Goal: Task Accomplishment & Management: Complete application form

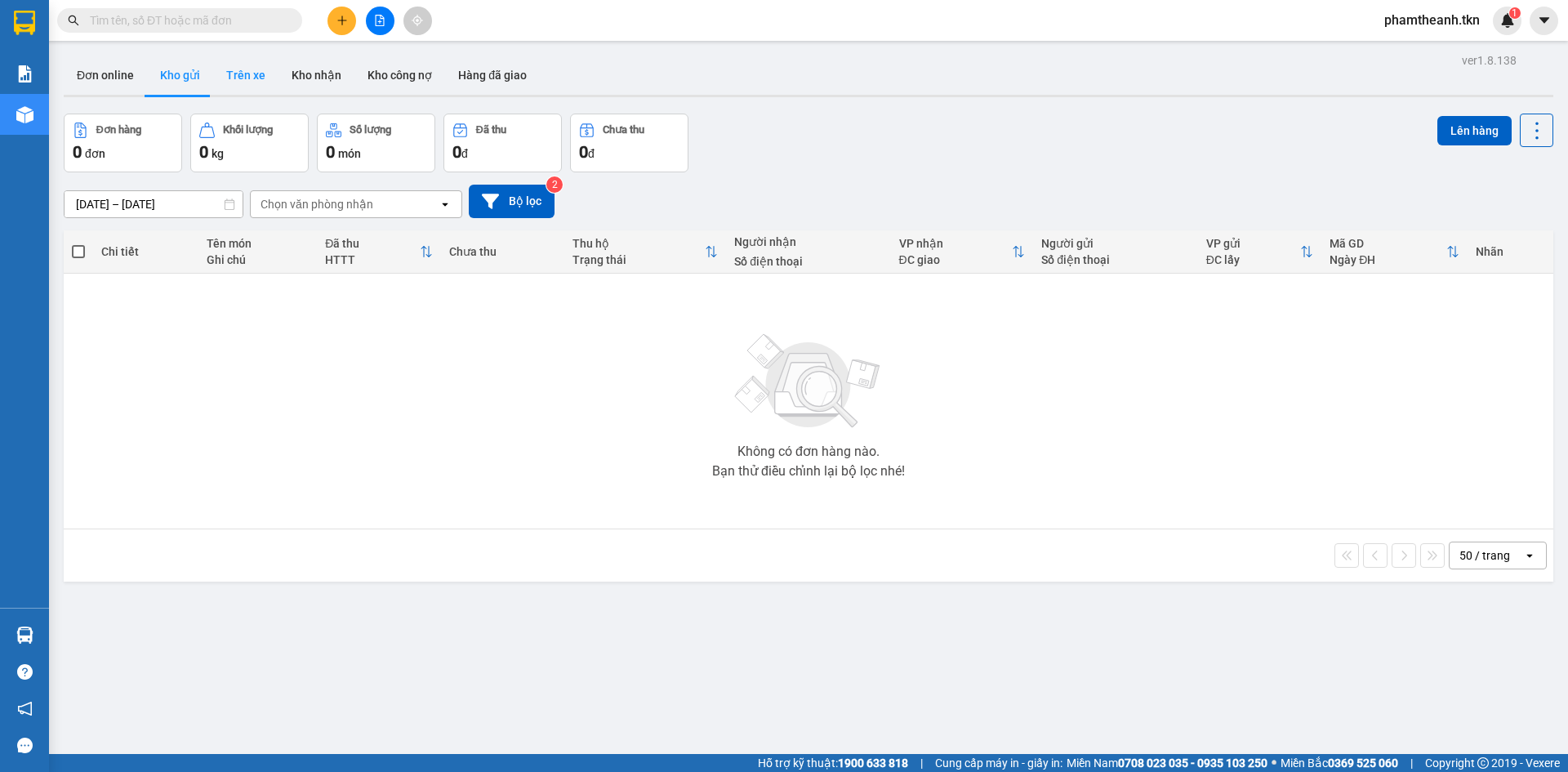
drag, startPoint x: 311, startPoint y: 70, endPoint x: 273, endPoint y: 74, distance: 38.2
click at [311, 70] on button "Kho nhận" at bounding box center [316, 75] width 76 height 39
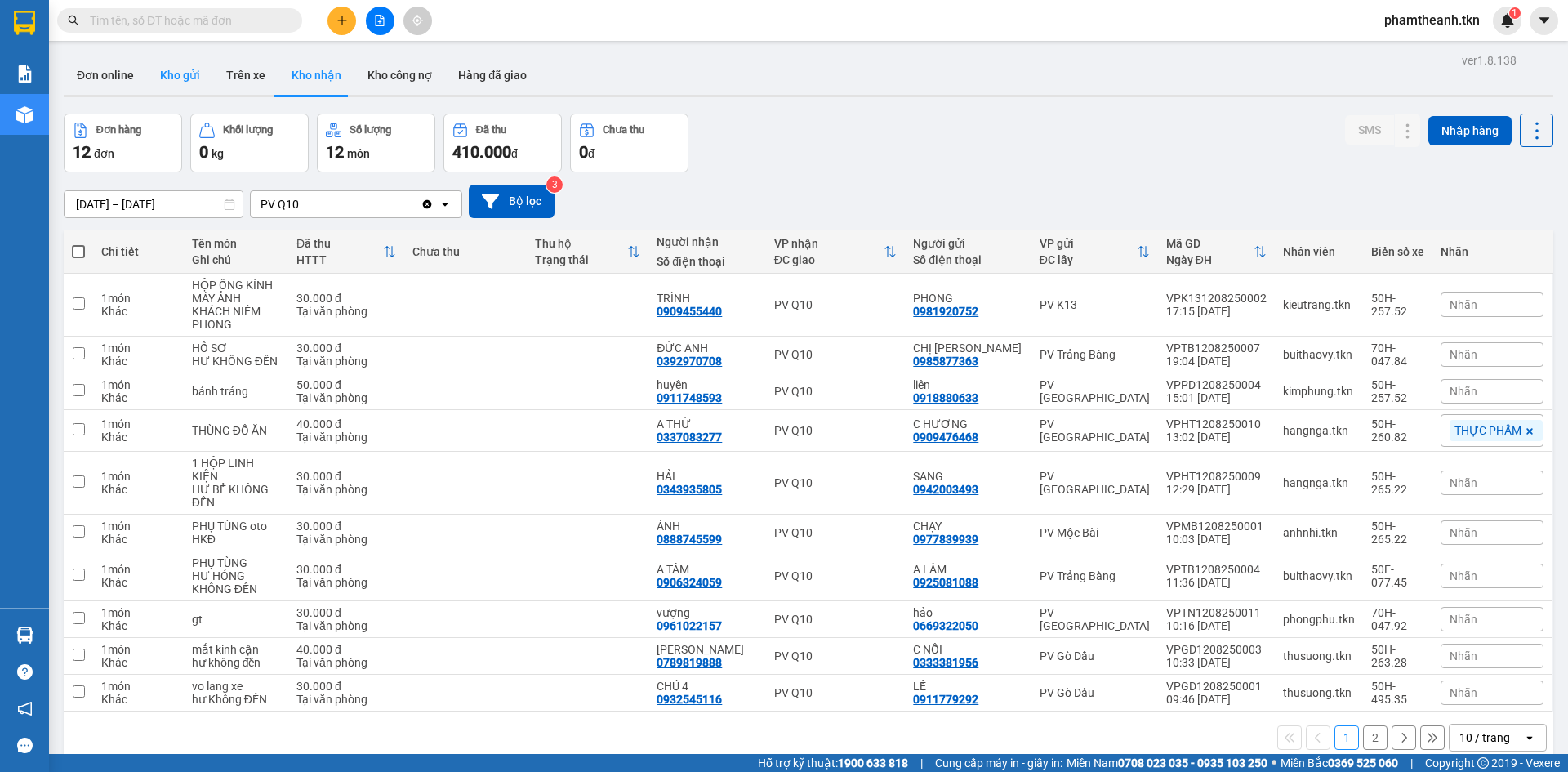
click at [188, 84] on button "Kho gửi" at bounding box center [180, 75] width 66 height 39
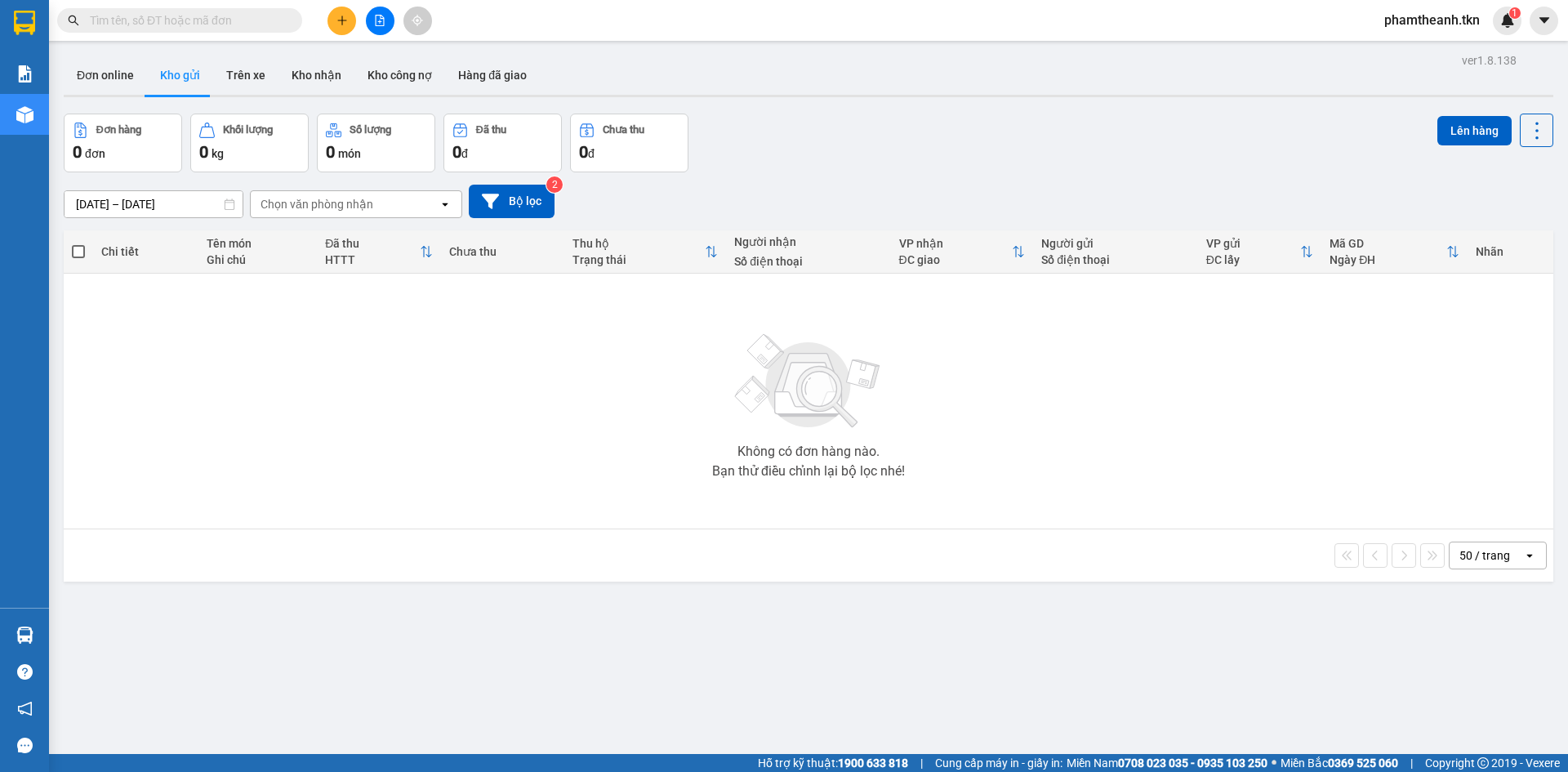
click at [199, 23] on input "text" at bounding box center [185, 21] width 193 height 18
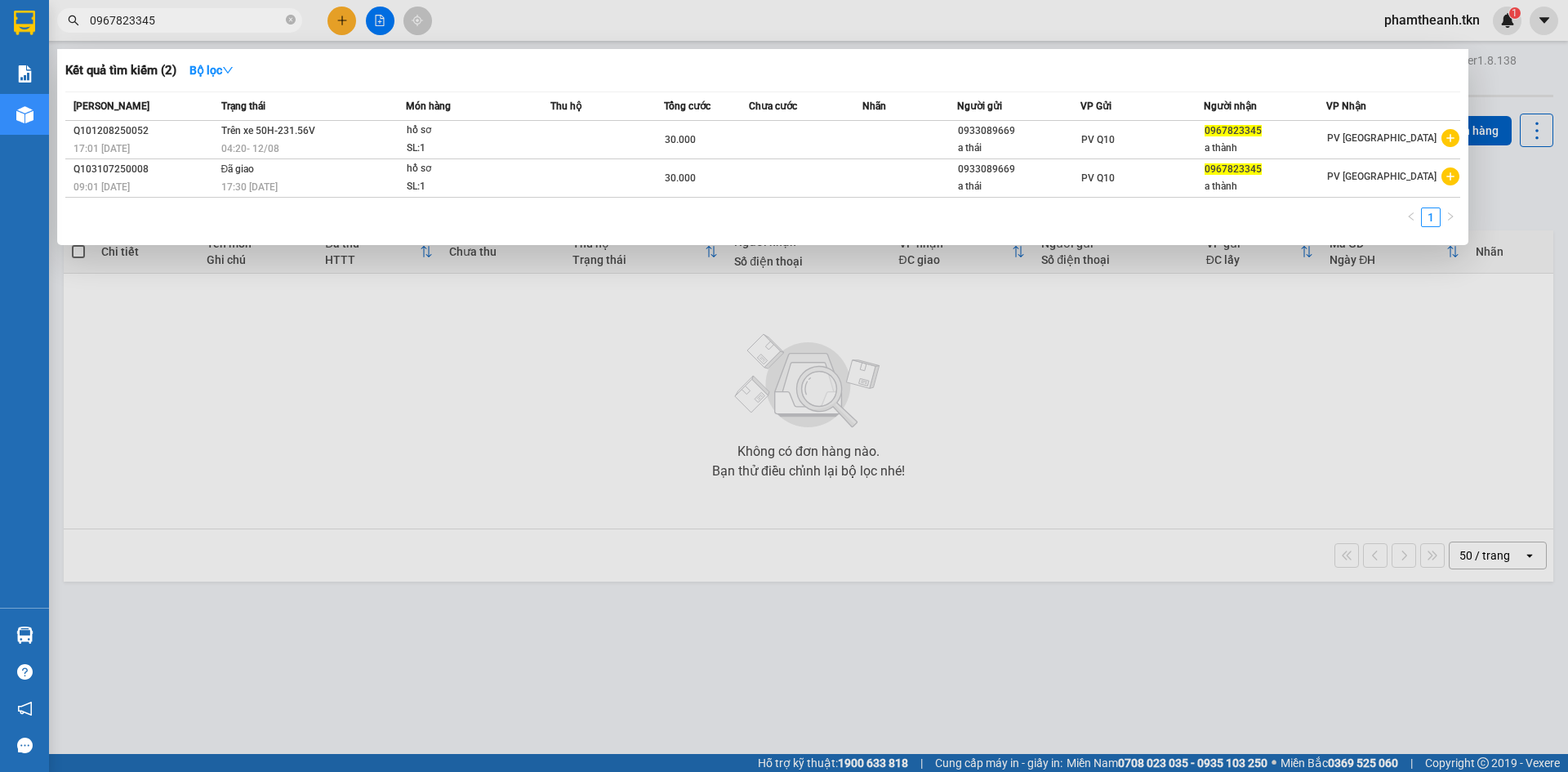
type input "0967823345"
click at [380, 18] on div at bounding box center [784, 386] width 1568 height 772
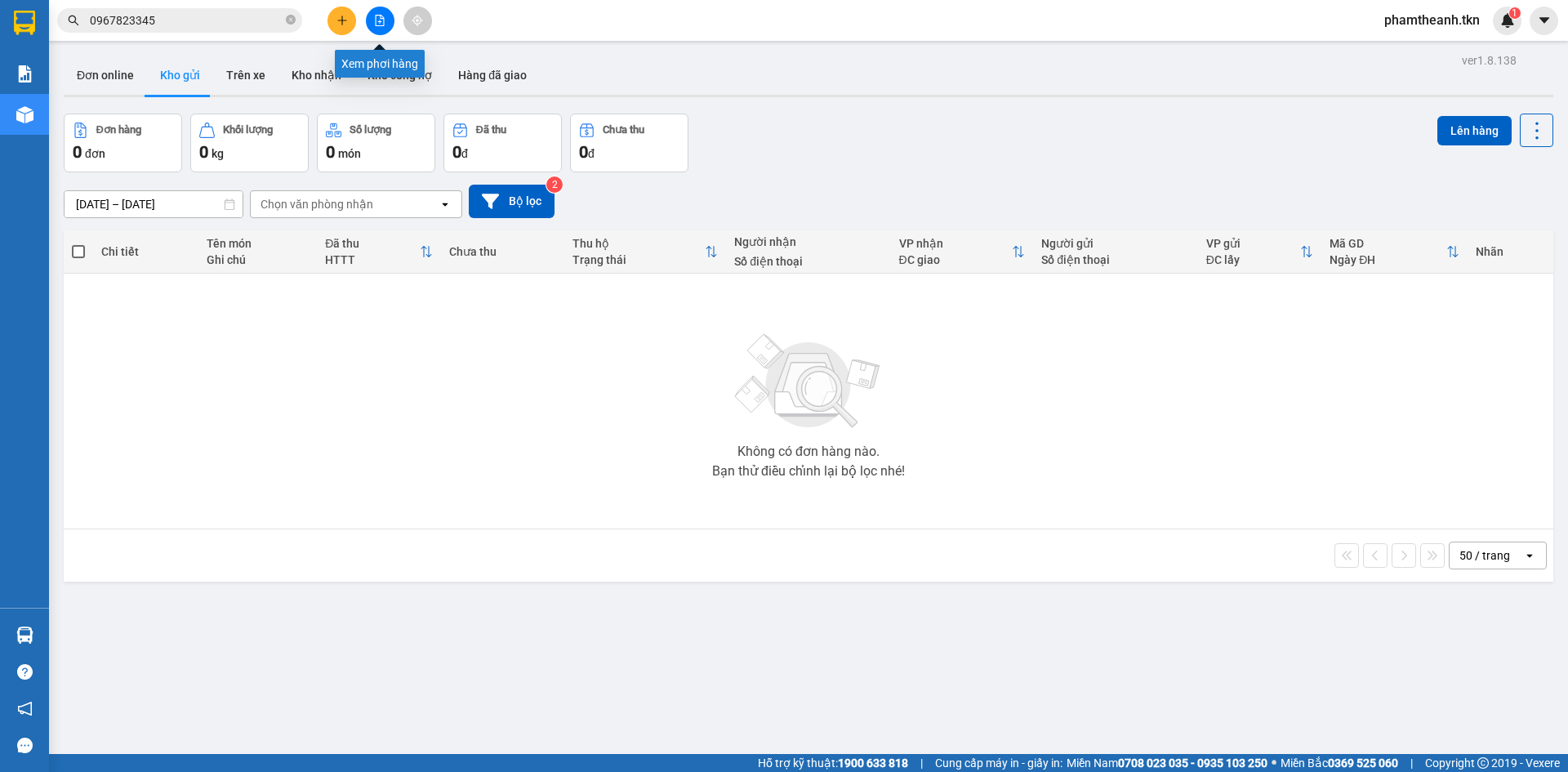
click at [380, 18] on icon "file-add" at bounding box center [380, 20] width 12 height 12
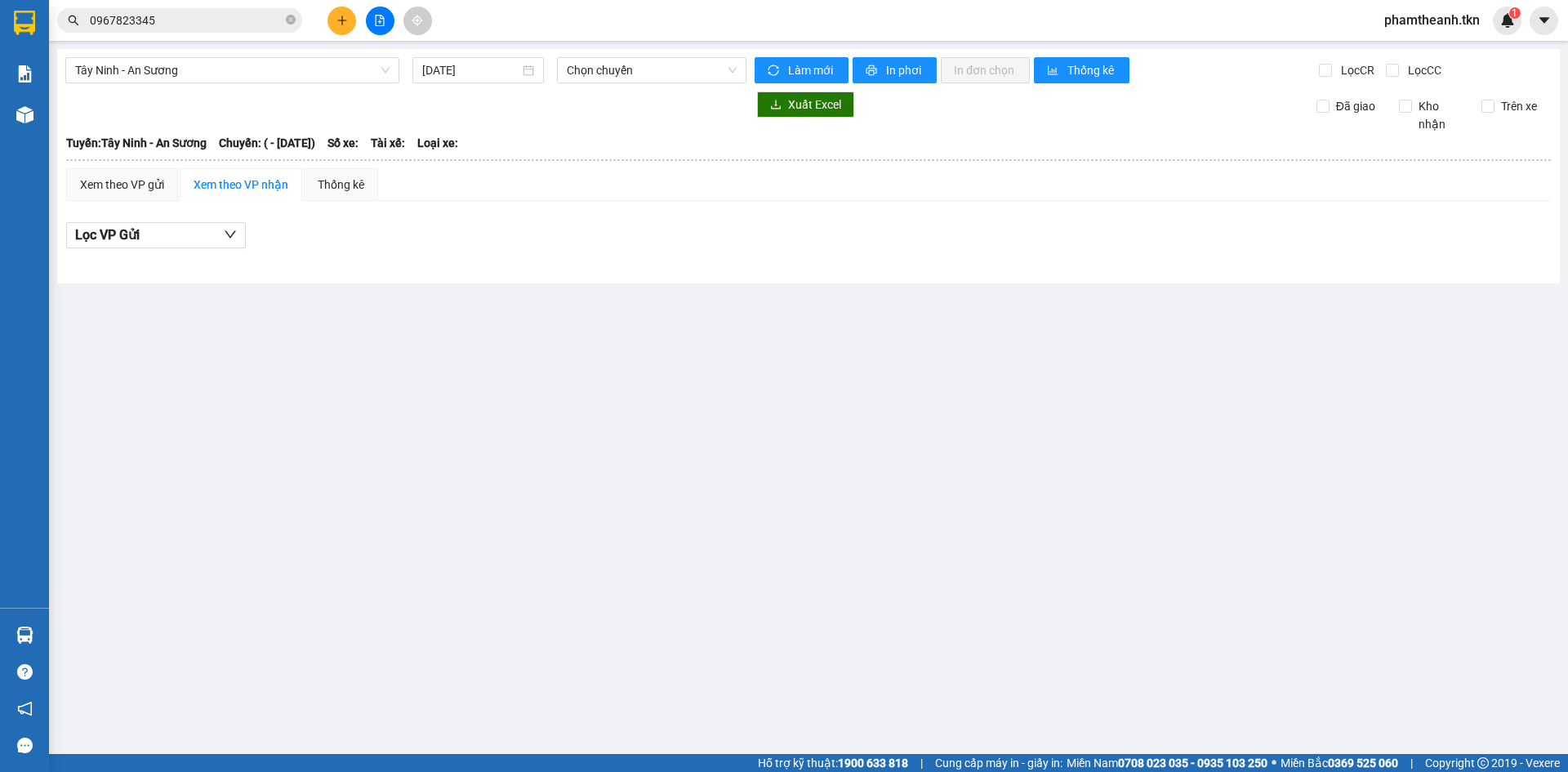
click at [152, 19] on input "0967823345" at bounding box center [185, 21] width 193 height 18
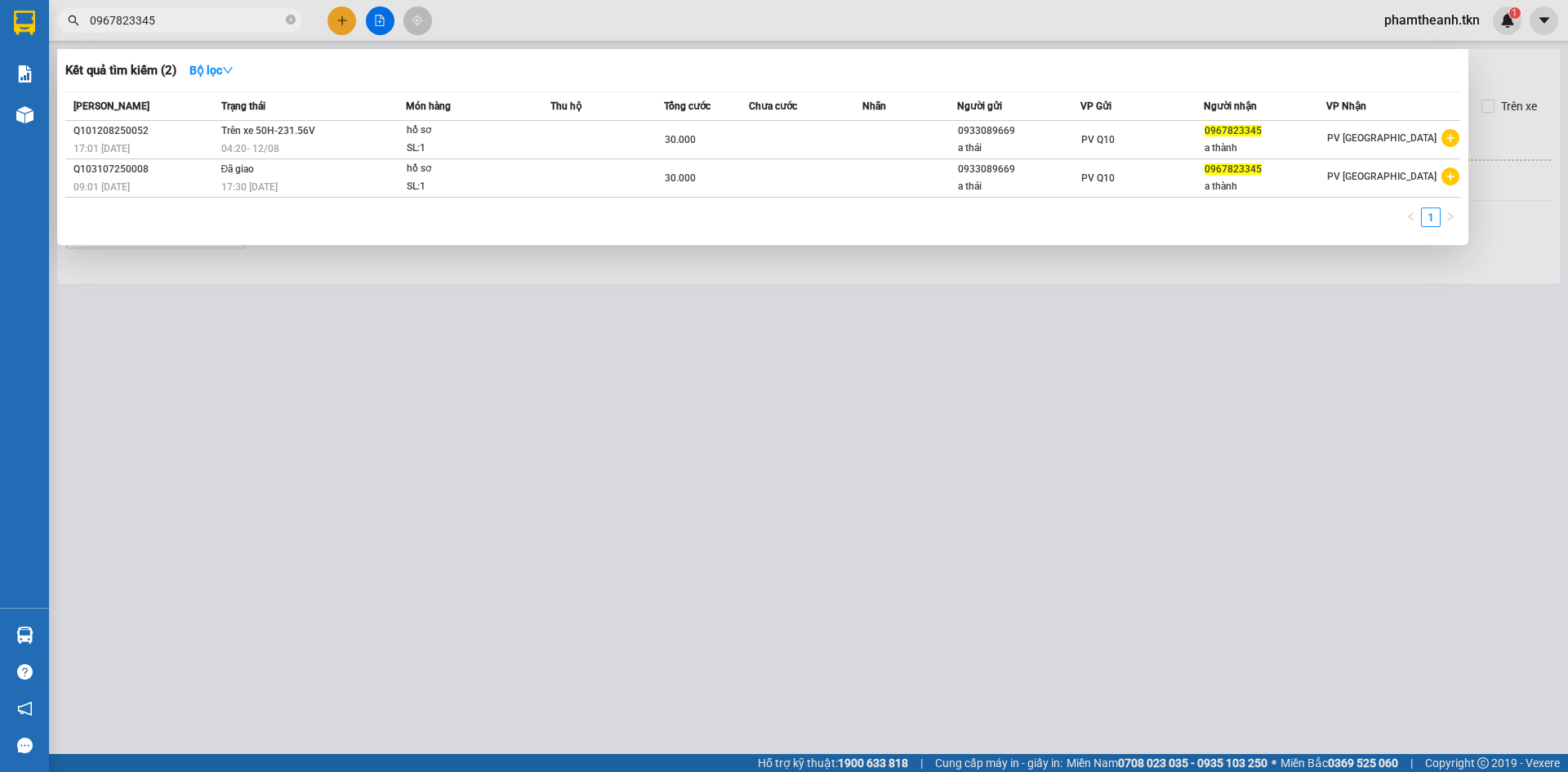
drag, startPoint x: 85, startPoint y: 14, endPoint x: 75, endPoint y: 14, distance: 10.0
click at [75, 14] on span "0967823345" at bounding box center [180, 20] width 246 height 25
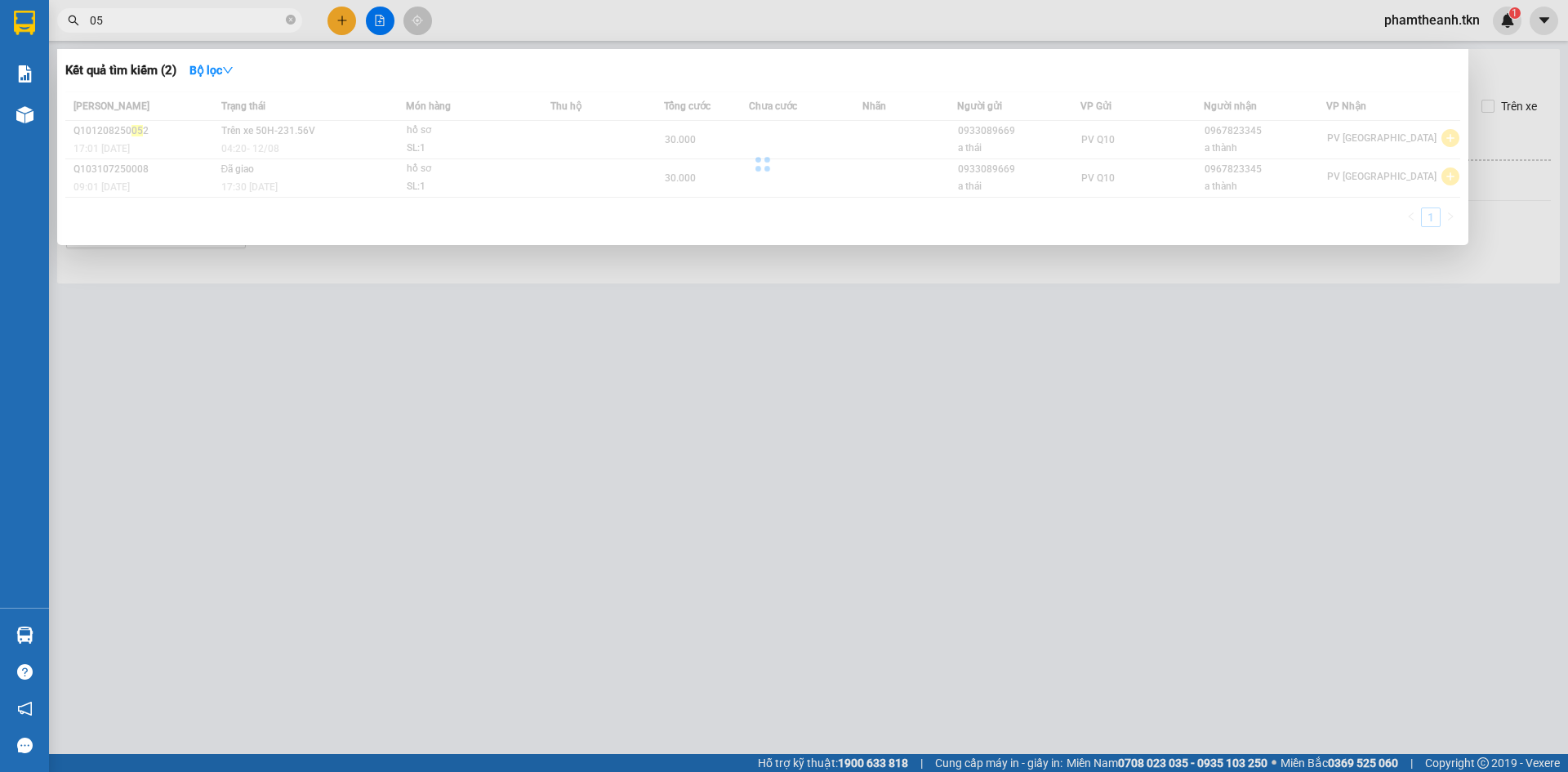
type input "0"
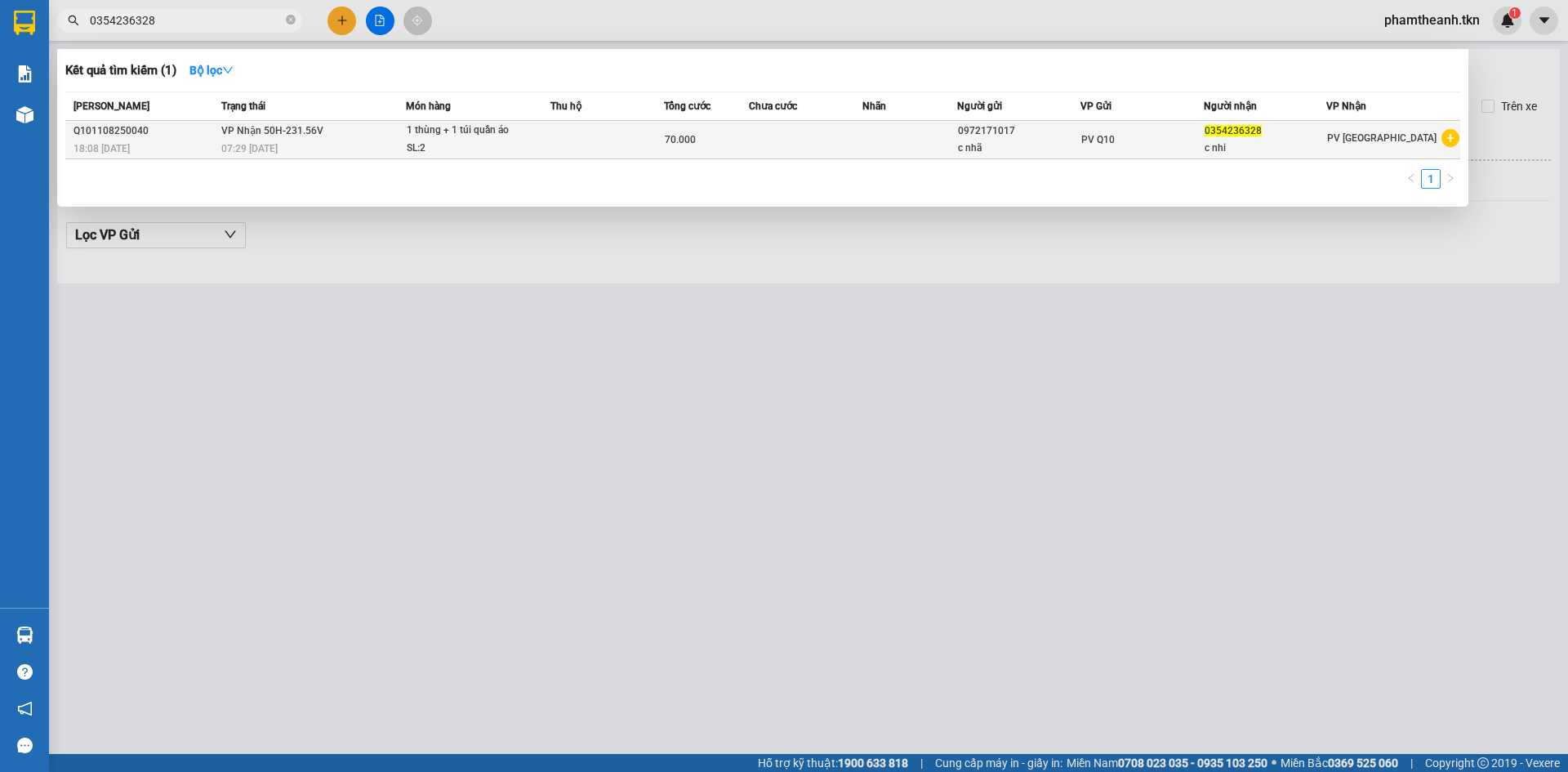
type input "0354236328"
click at [362, 139] on td "VP Nhận 50H-231.56V 07:29 - 12/08" at bounding box center [312, 140] width 190 height 38
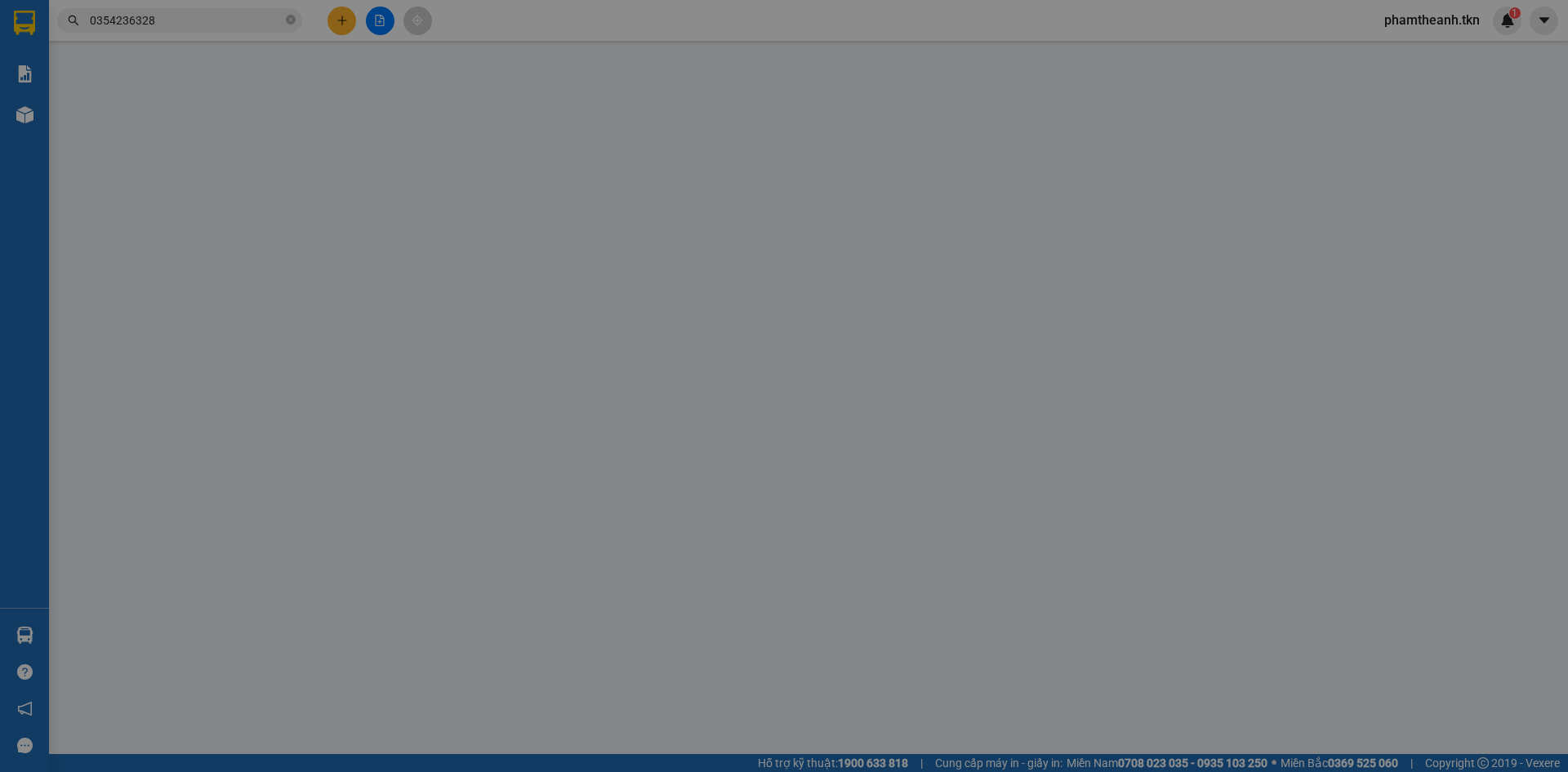
type input "0972171017"
type input "c nhã"
type input "0354236328"
type input "c nhi"
type input "70.000"
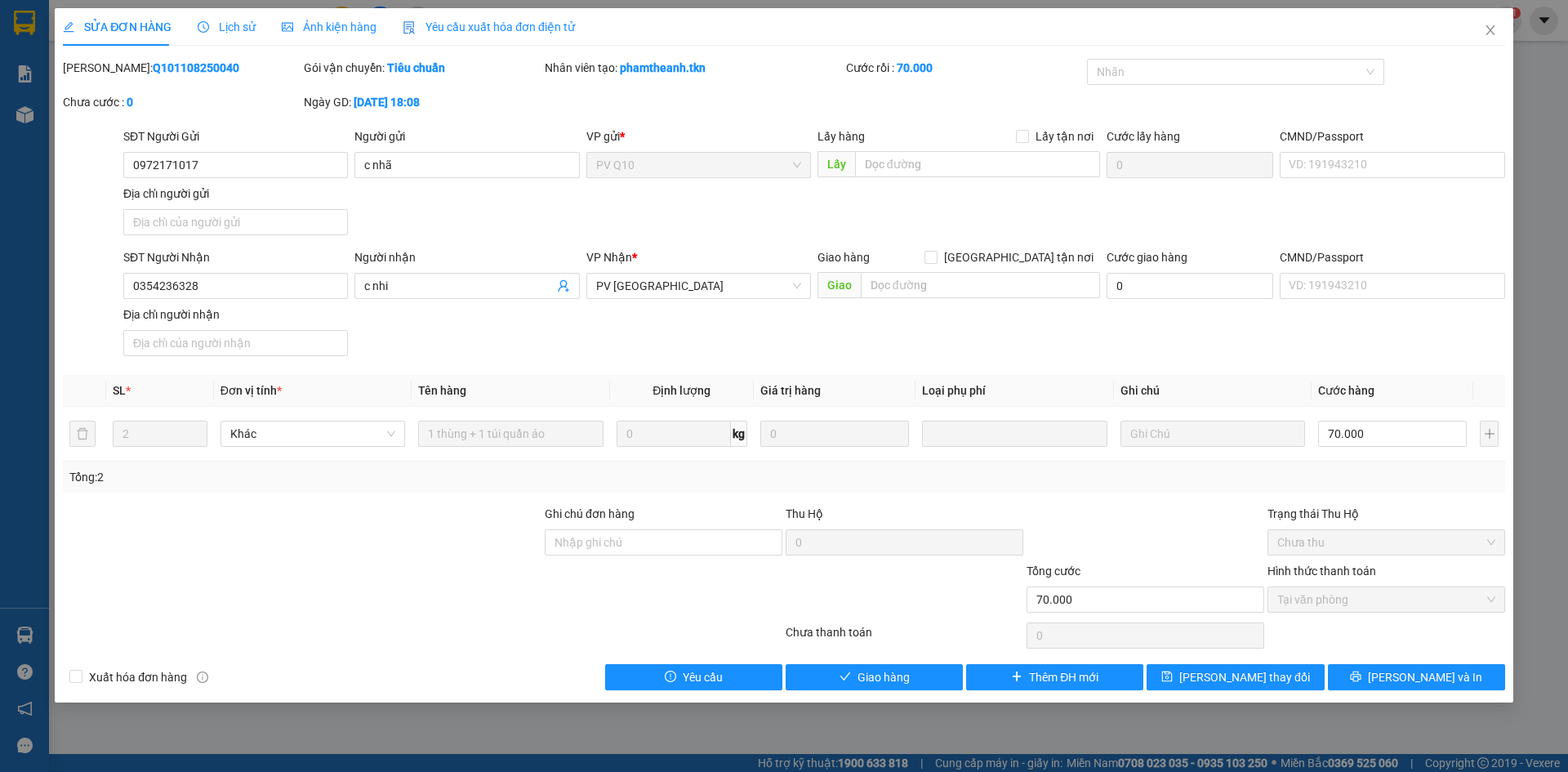
click at [238, 24] on span "Lịch sử" at bounding box center [227, 26] width 58 height 13
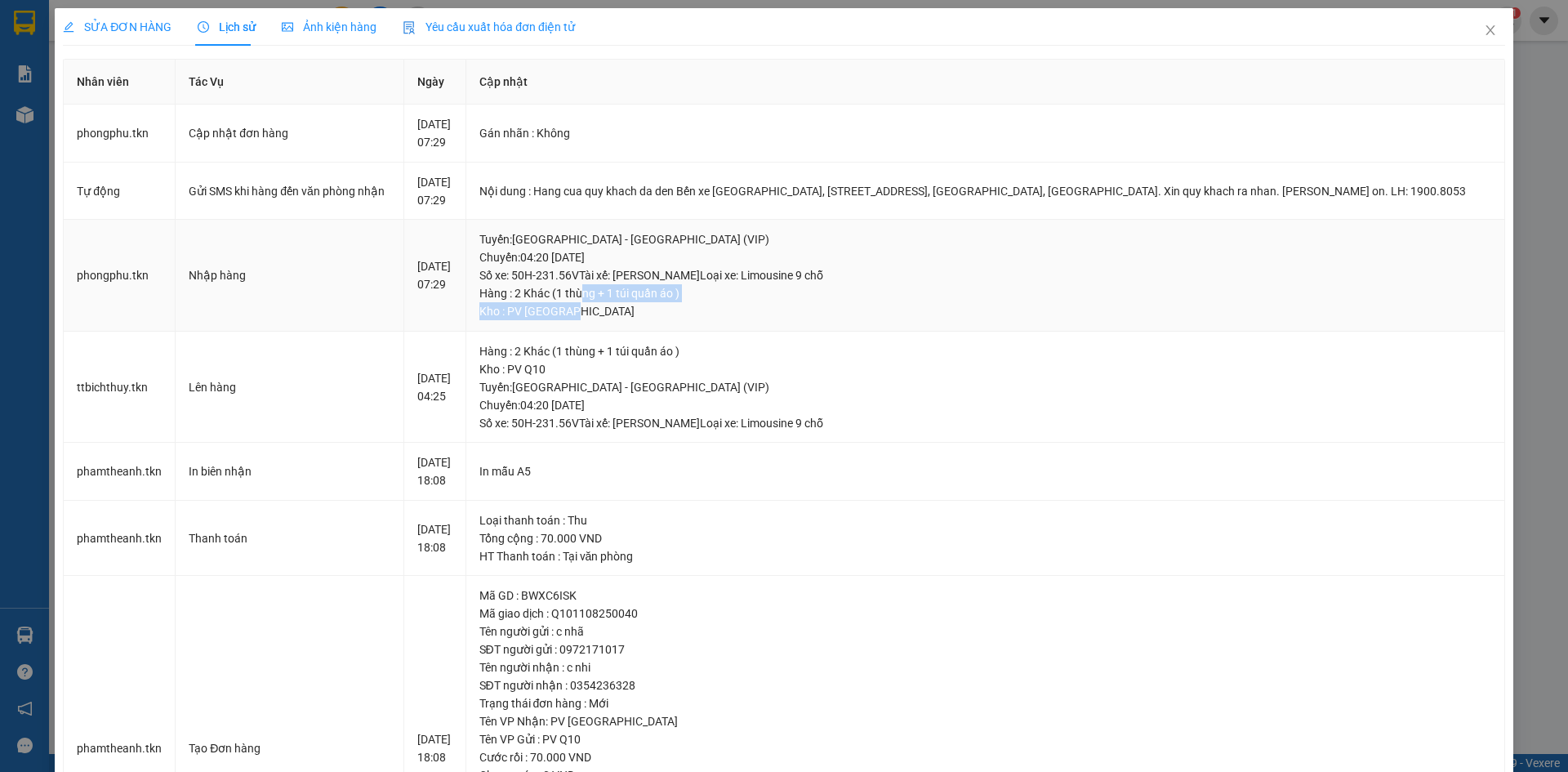
drag, startPoint x: 617, startPoint y: 292, endPoint x: 695, endPoint y: 305, distance: 79.1
click at [695, 305] on div "Tuyến : Sài Gòn - Tây Ninh (VIP) Chuyến: 04:20 ngày 12-08-2025 Số xe: 50H-231.5…" at bounding box center [985, 275] width 1012 height 89
click at [708, 305] on div "Kho : PV Tây Ninh" at bounding box center [985, 311] width 1012 height 18
drag, startPoint x: 644, startPoint y: 282, endPoint x: 694, endPoint y: 292, distance: 51.0
click at [694, 292] on div "Tuyến : Sài Gòn - Tây Ninh (VIP) Chuyến: 04:20 ngày 12-08-2025 Số xe: 50H-231.5…" at bounding box center [985, 275] width 1012 height 89
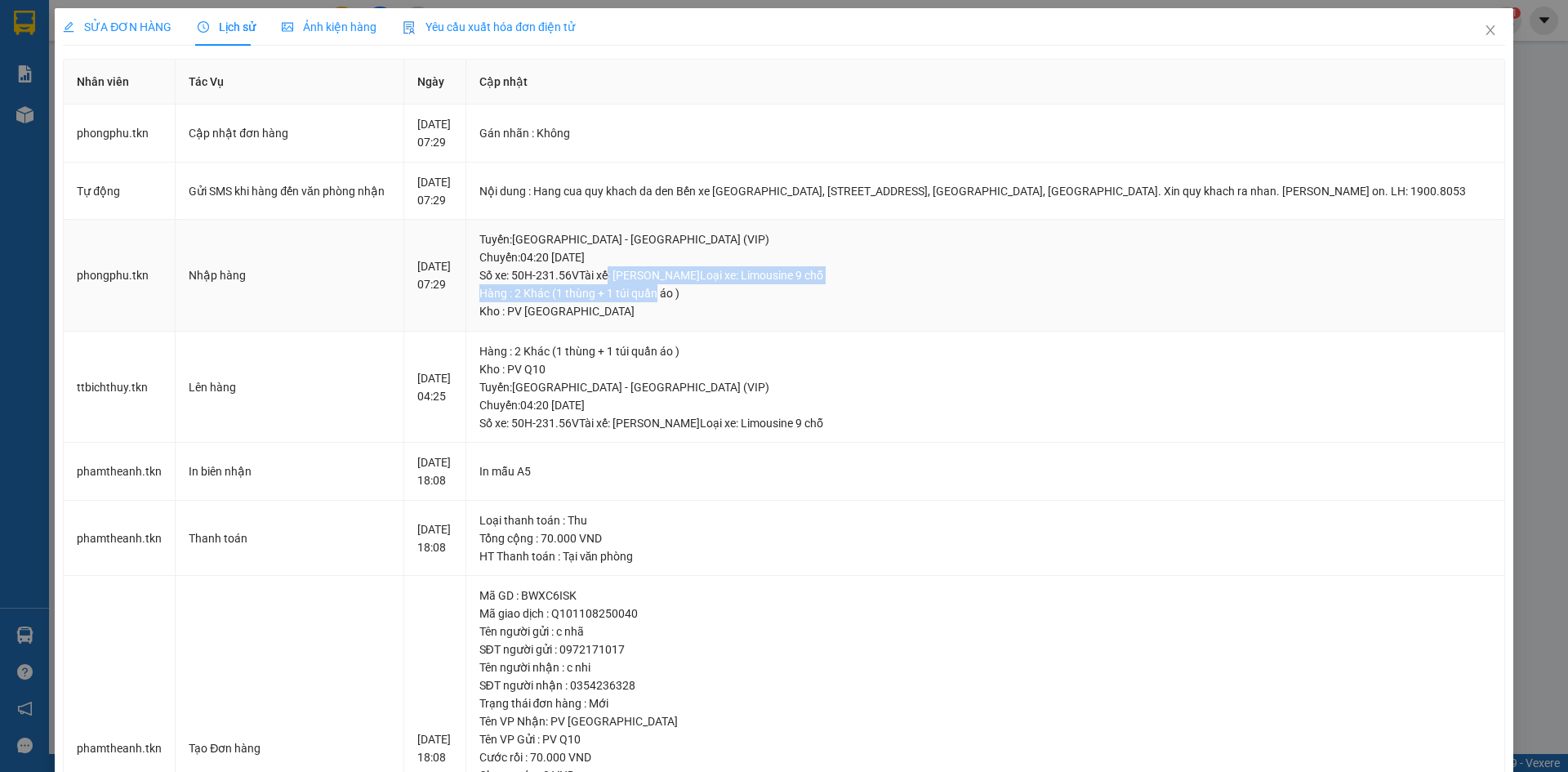
click at [689, 297] on div "Hàng : 2 Khác (1 thùng + 1 túi quần áo )" at bounding box center [985, 293] width 1012 height 18
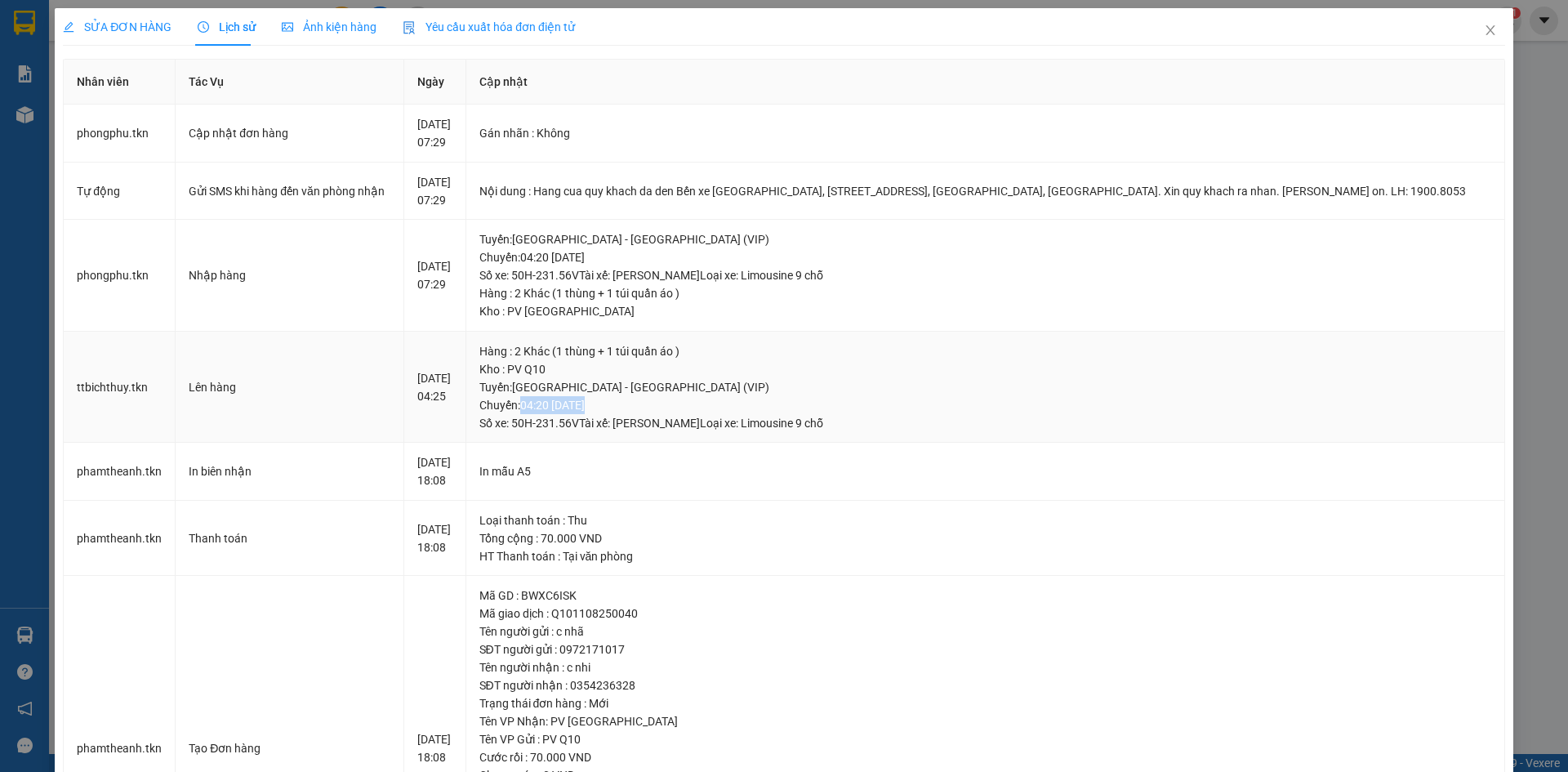
drag, startPoint x: 562, startPoint y: 408, endPoint x: 628, endPoint y: 408, distance: 66.0
click at [627, 408] on div "Tuyến : Sài Gòn - Tây Ninh (VIP) Chuyến: 04:20 ngày 12-08-2025 Số xe: 50H-231.5…" at bounding box center [985, 404] width 1012 height 54
click at [632, 409] on div "Tuyến : Sài Gòn - Tây Ninh (VIP) Chuyến: 04:20 ngày 12-08-2025 Số xe: 50H-231.5…" at bounding box center [985, 404] width 1012 height 54
drag, startPoint x: 452, startPoint y: 397, endPoint x: 645, endPoint y: 398, distance: 193.0
click at [642, 398] on tr "ttbichthuy.tkn Lên hàng 12-08-2025 04:25 Hàng : 2 Khác (1 thùng + 1 túi quần áo…" at bounding box center [785, 387] width 1442 height 112
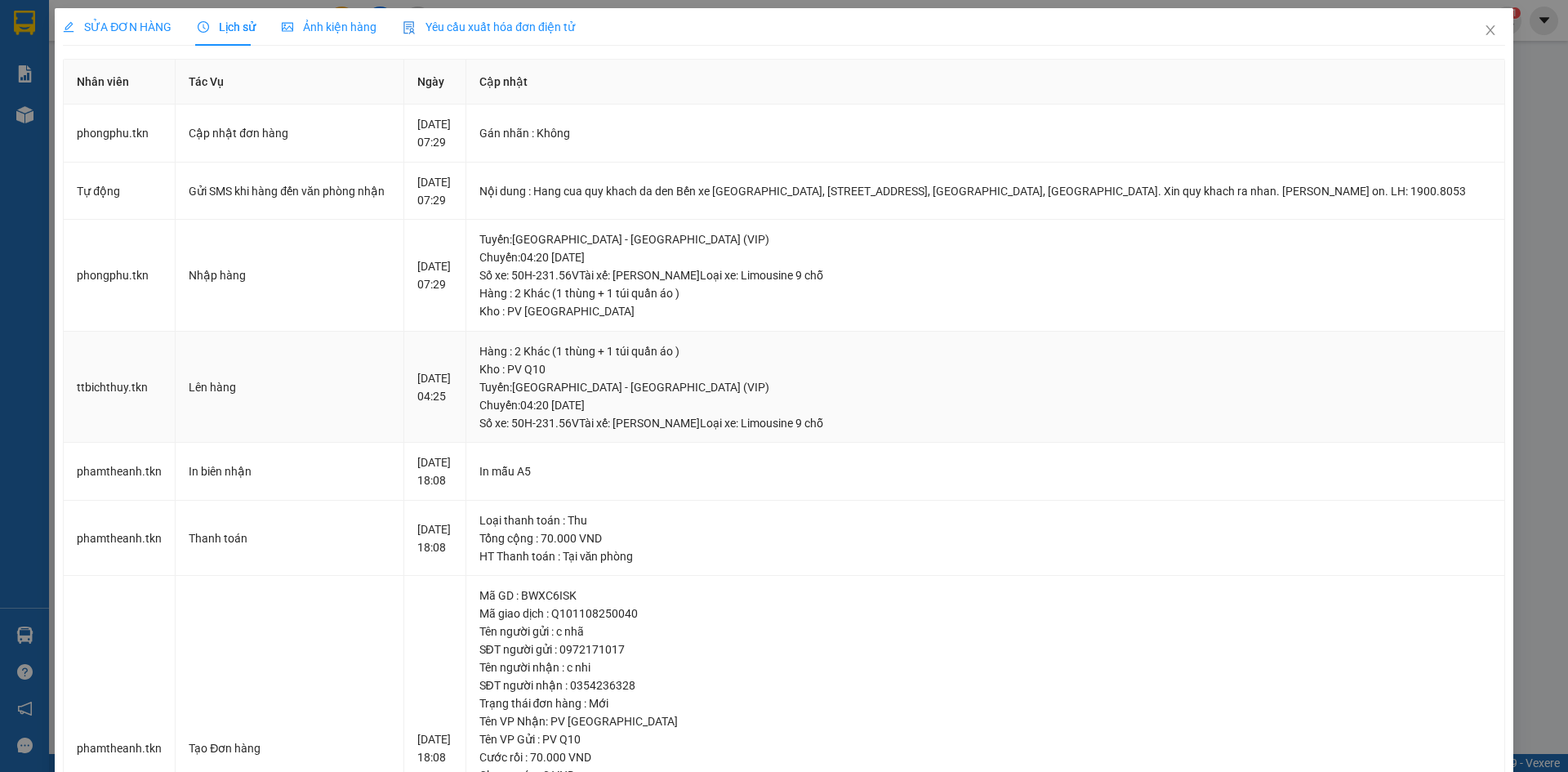
click at [645, 398] on div "Tuyến : Sài Gòn - Tây Ninh (VIP) Chuyến: 04:20 ngày 12-08-2025 Số xe: 50H-231.5…" at bounding box center [985, 404] width 1012 height 54
drag, startPoint x: 673, startPoint y: 402, endPoint x: 681, endPoint y: 406, distance: 8.9
click at [674, 402] on div "Tuyến : Sài Gòn - Tây Ninh (VIP) Chuyến: 04:20 ngày 12-08-2025 Số xe: 50H-231.5…" at bounding box center [985, 404] width 1012 height 54
click at [1482, 40] on span "Close" at bounding box center [1490, 31] width 46 height 46
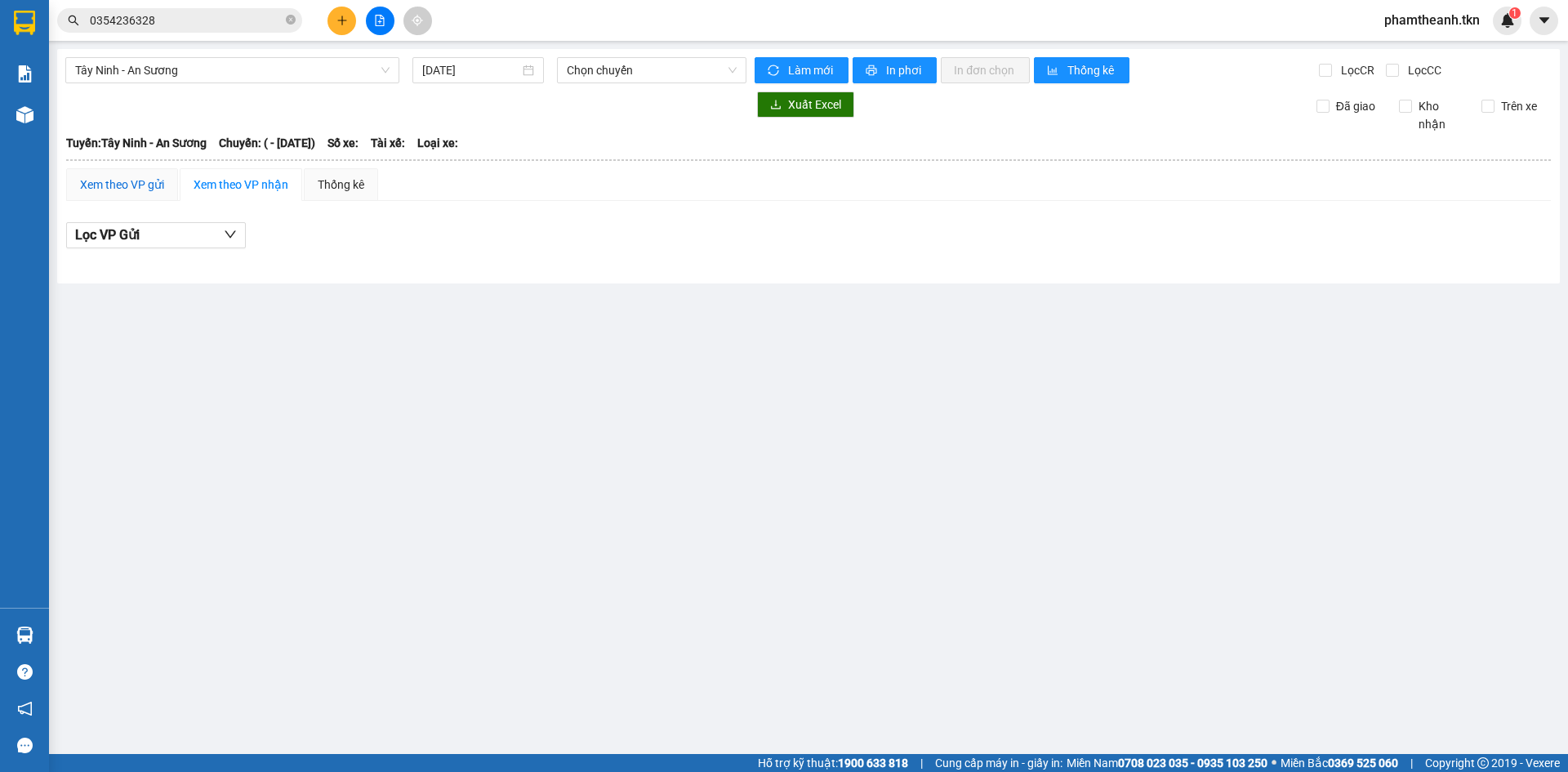
click at [134, 183] on div "Xem theo VP gửi" at bounding box center [122, 184] width 84 height 18
click at [225, 183] on div "Xem theo VP nhận" at bounding box center [241, 184] width 95 height 18
click at [206, 32] on span "0354236328" at bounding box center [180, 20] width 246 height 25
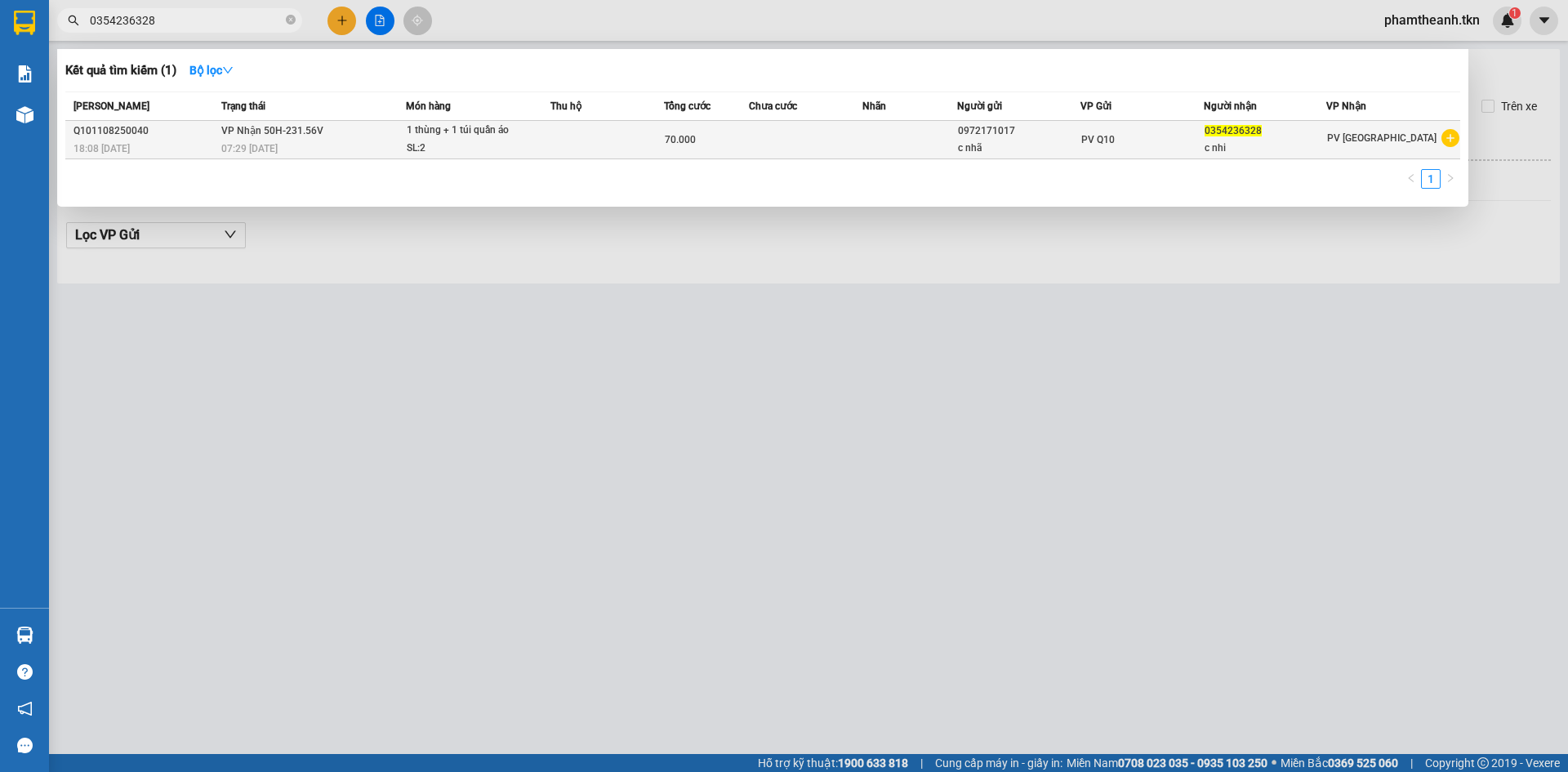
click at [234, 139] on td "VP Nhận 50H-231.56V 07:29 - 12/08" at bounding box center [312, 140] width 190 height 38
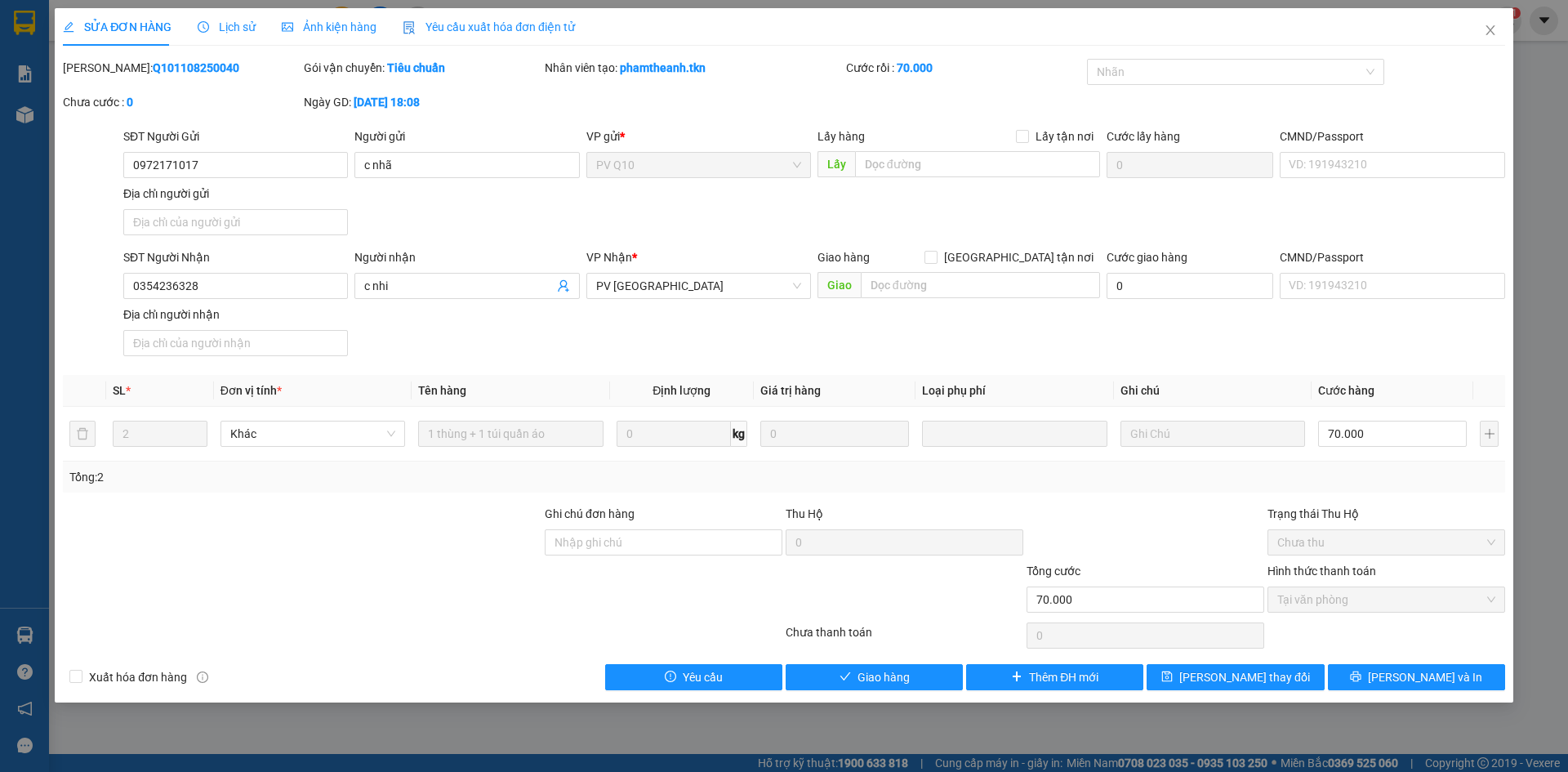
click at [234, 24] on span "Lịch sử" at bounding box center [227, 26] width 58 height 13
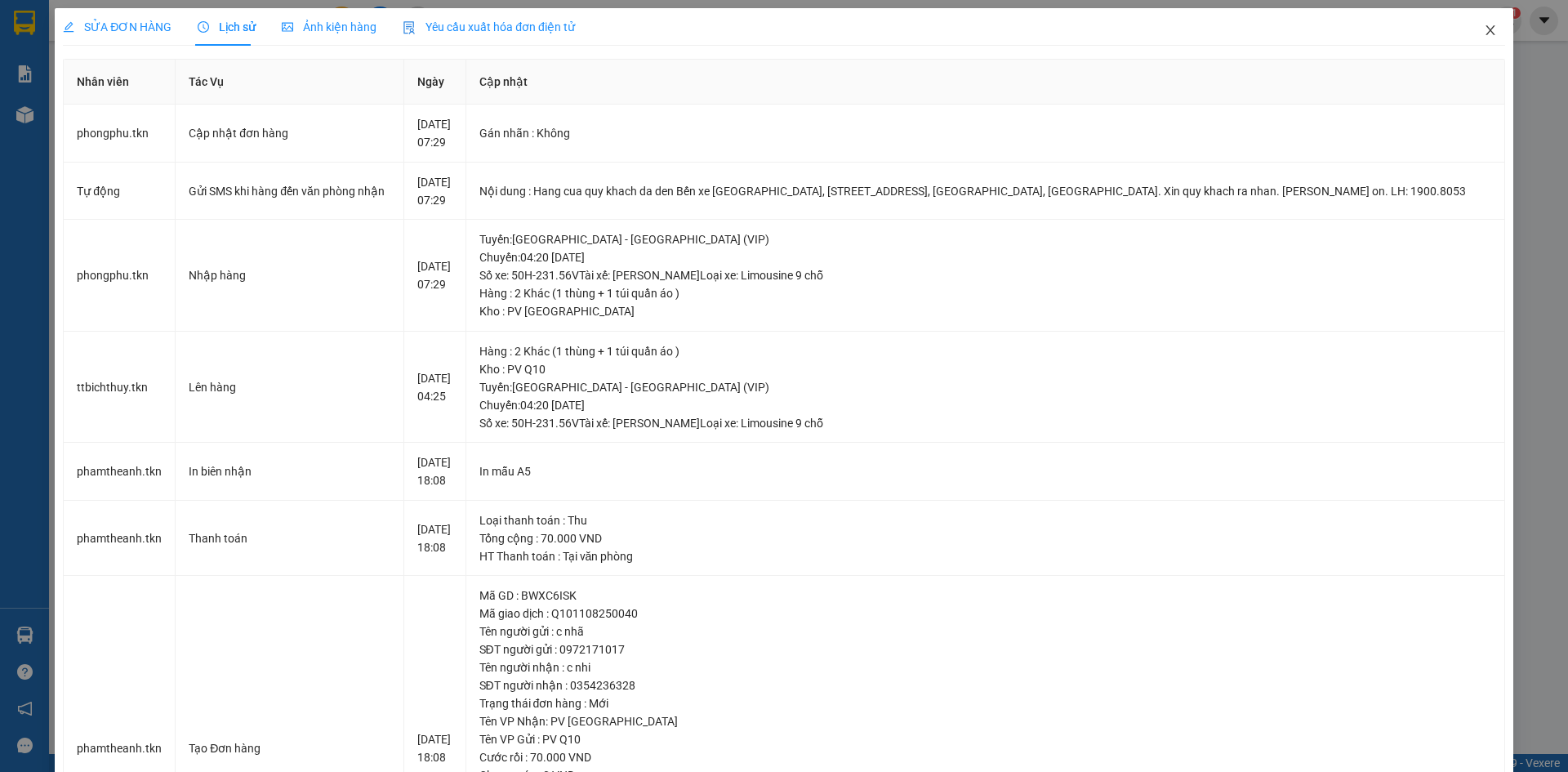
click at [1477, 24] on span "Close" at bounding box center [1490, 31] width 46 height 46
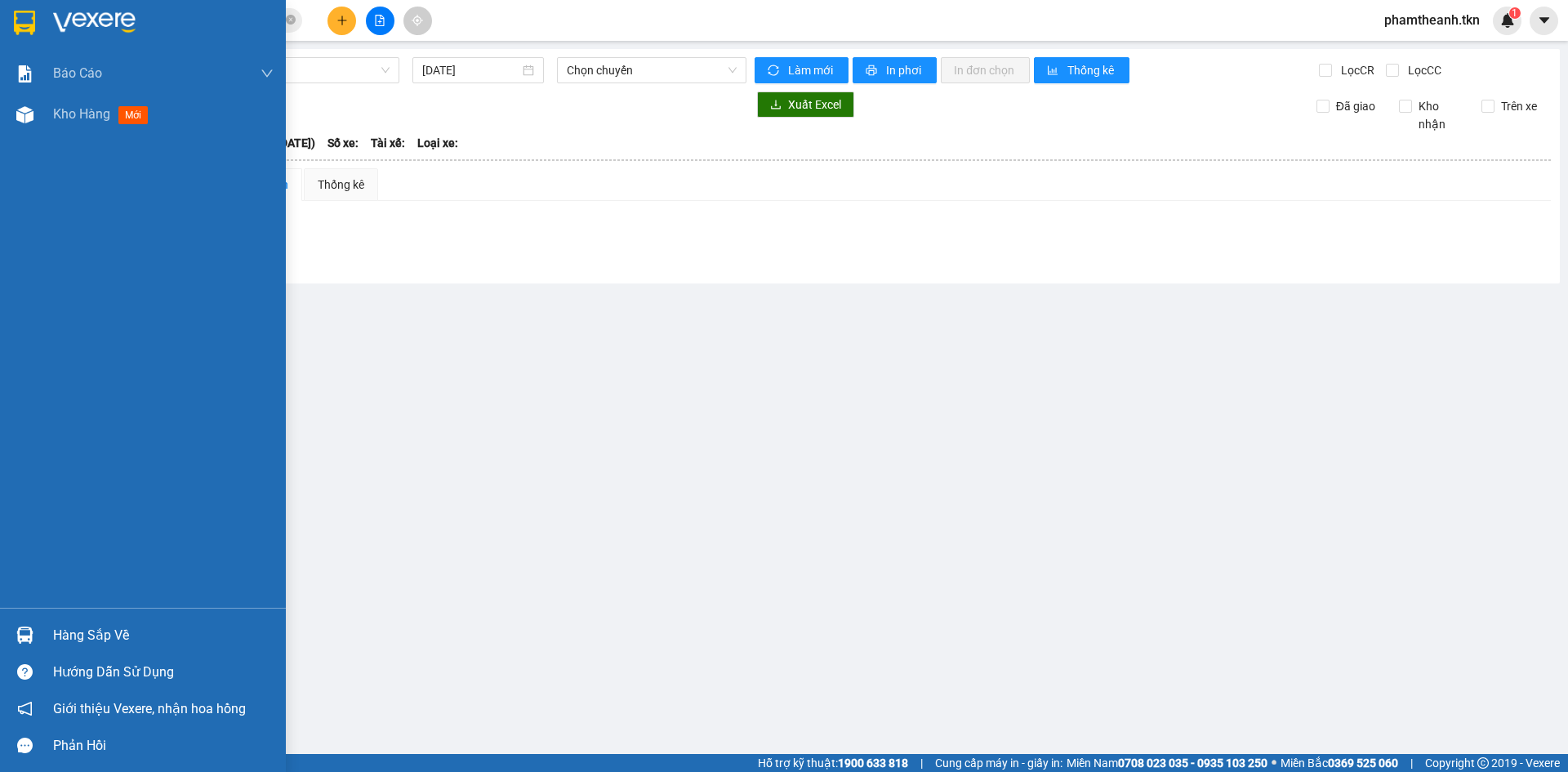
click at [43, 13] on div at bounding box center [142, 26] width 286 height 53
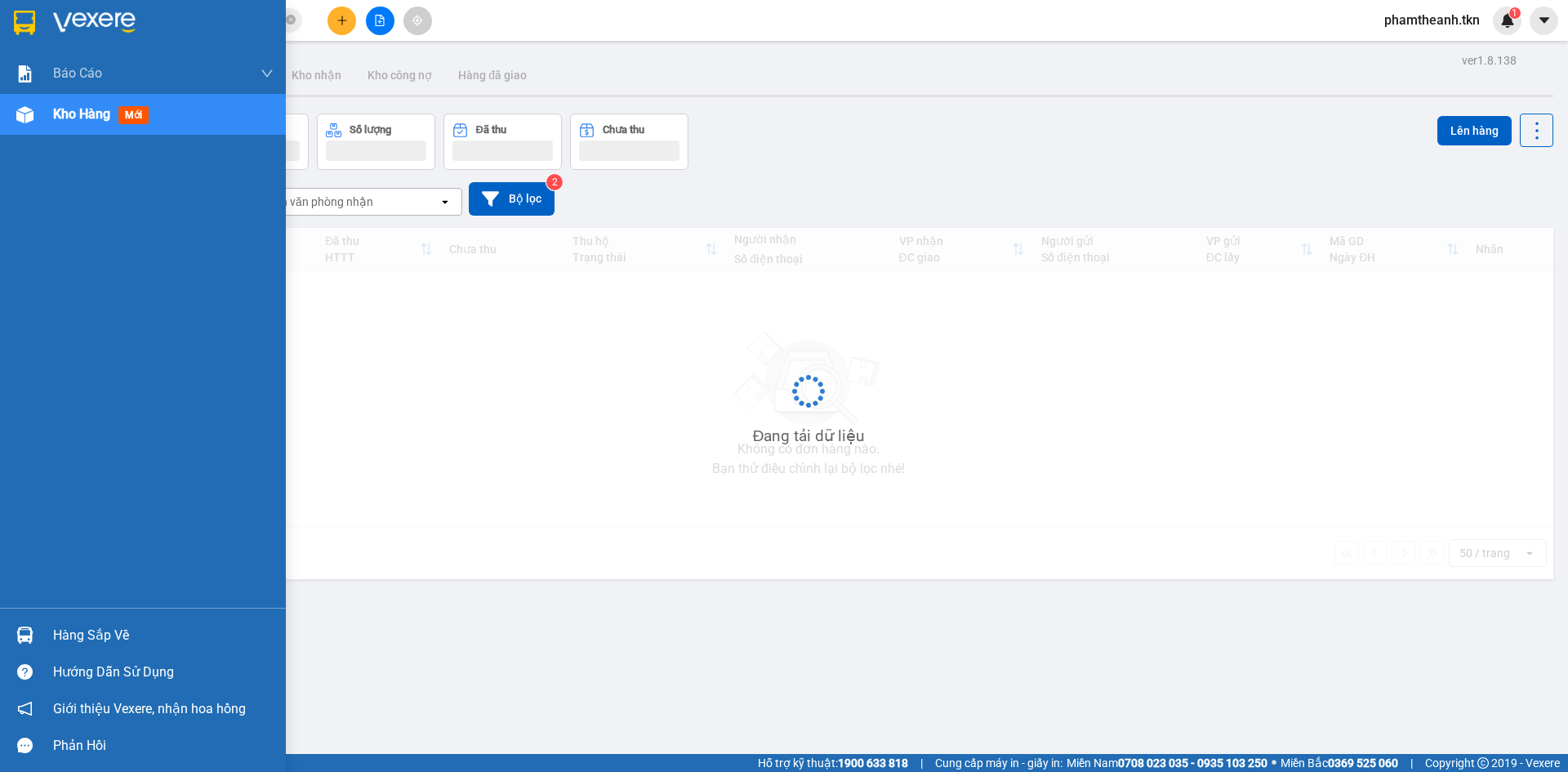
click at [49, 12] on div at bounding box center [142, 26] width 286 height 53
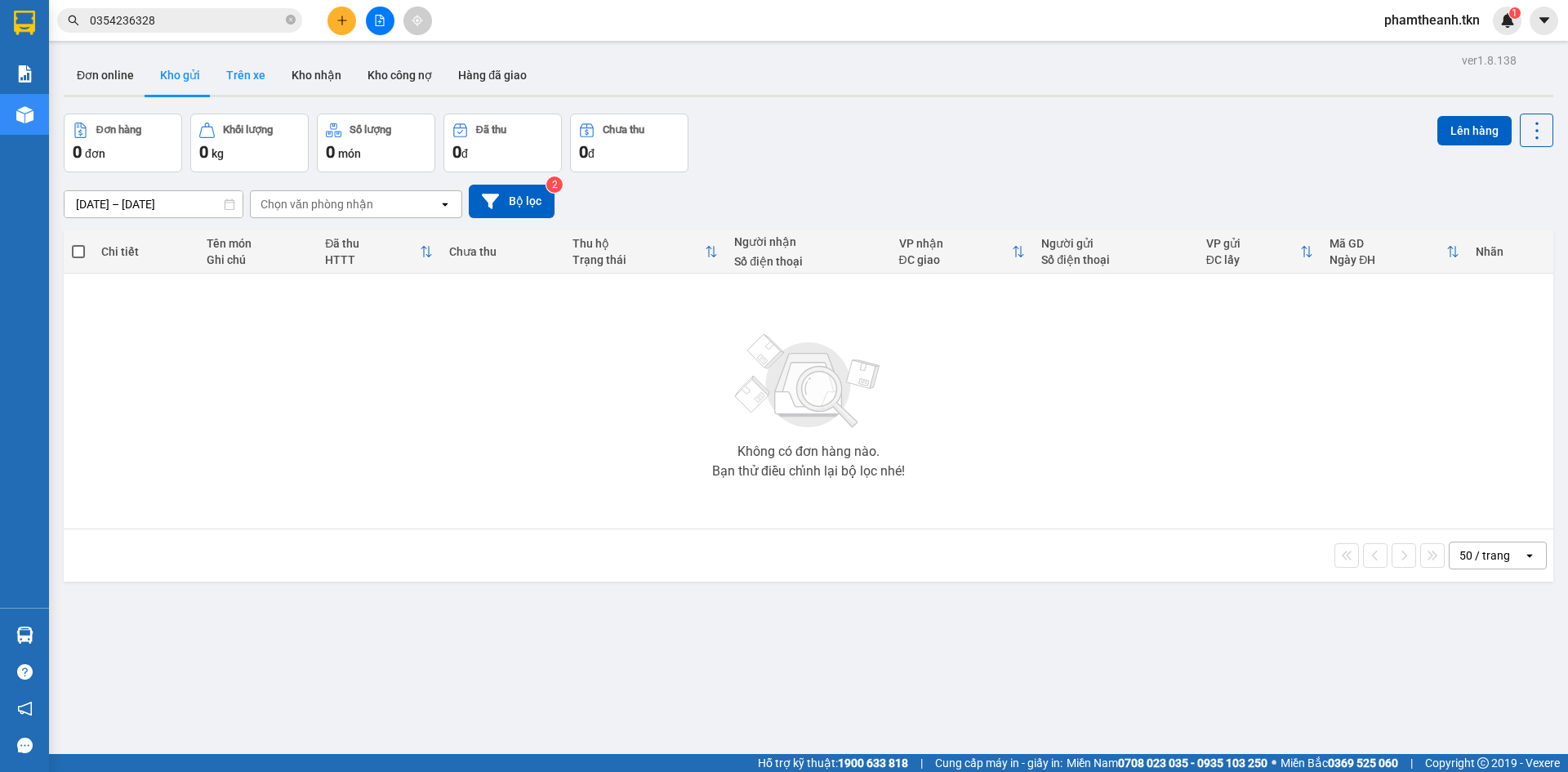
click at [225, 74] on button "Trên xe" at bounding box center [246, 75] width 66 height 39
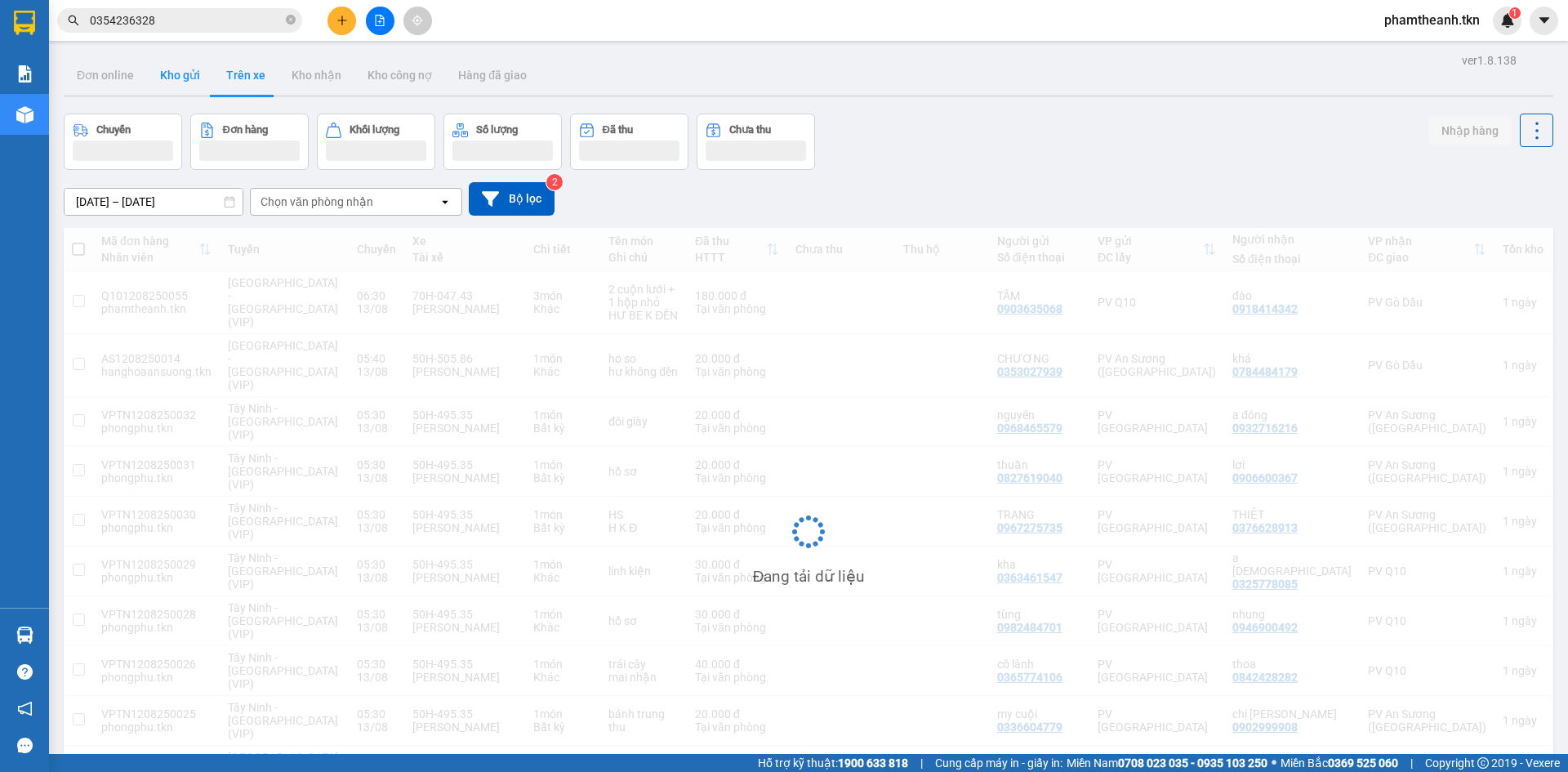
click at [166, 73] on button "Kho gửi" at bounding box center [180, 75] width 66 height 39
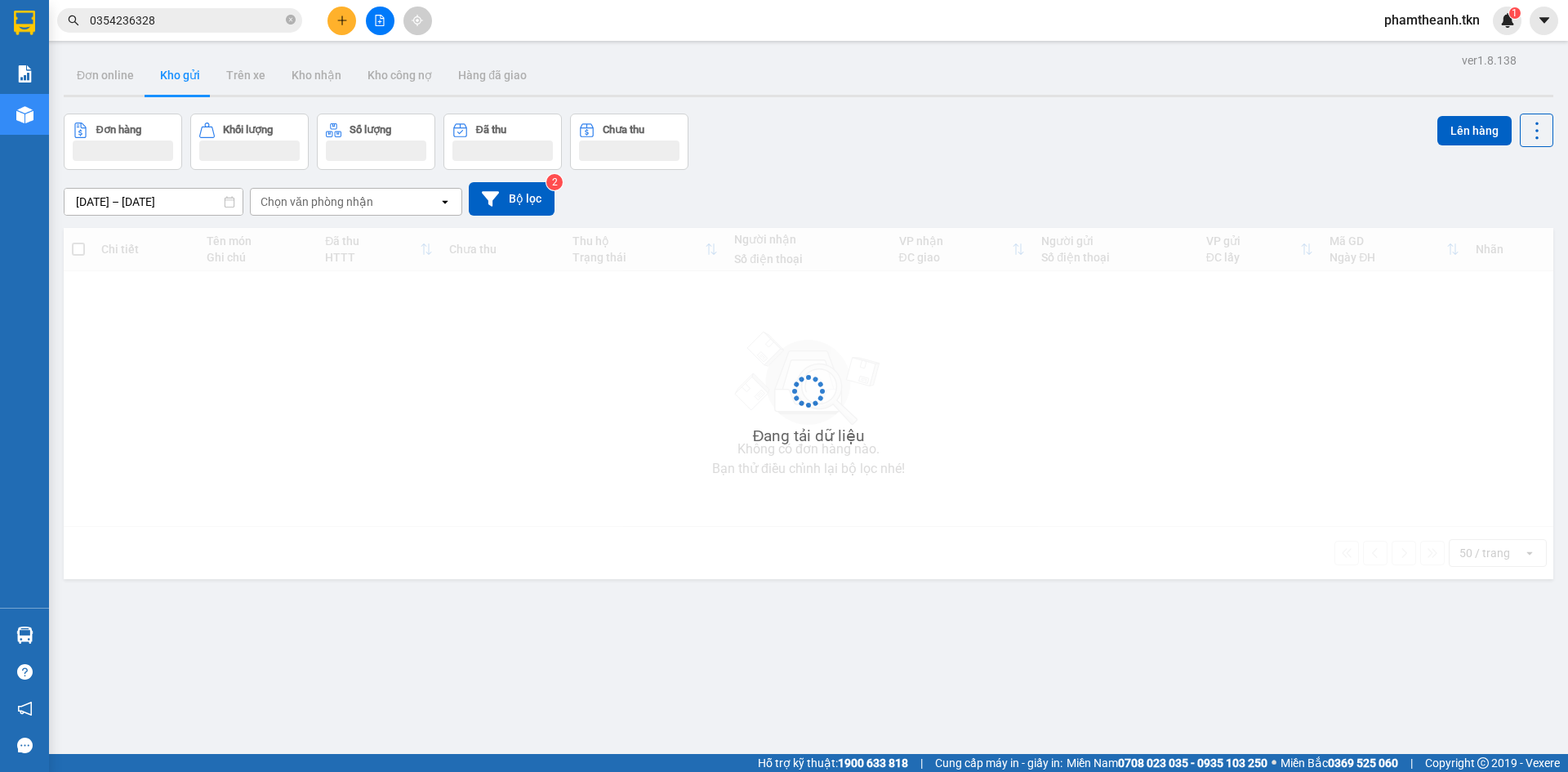
click at [194, 16] on input "0354236328" at bounding box center [185, 21] width 193 height 18
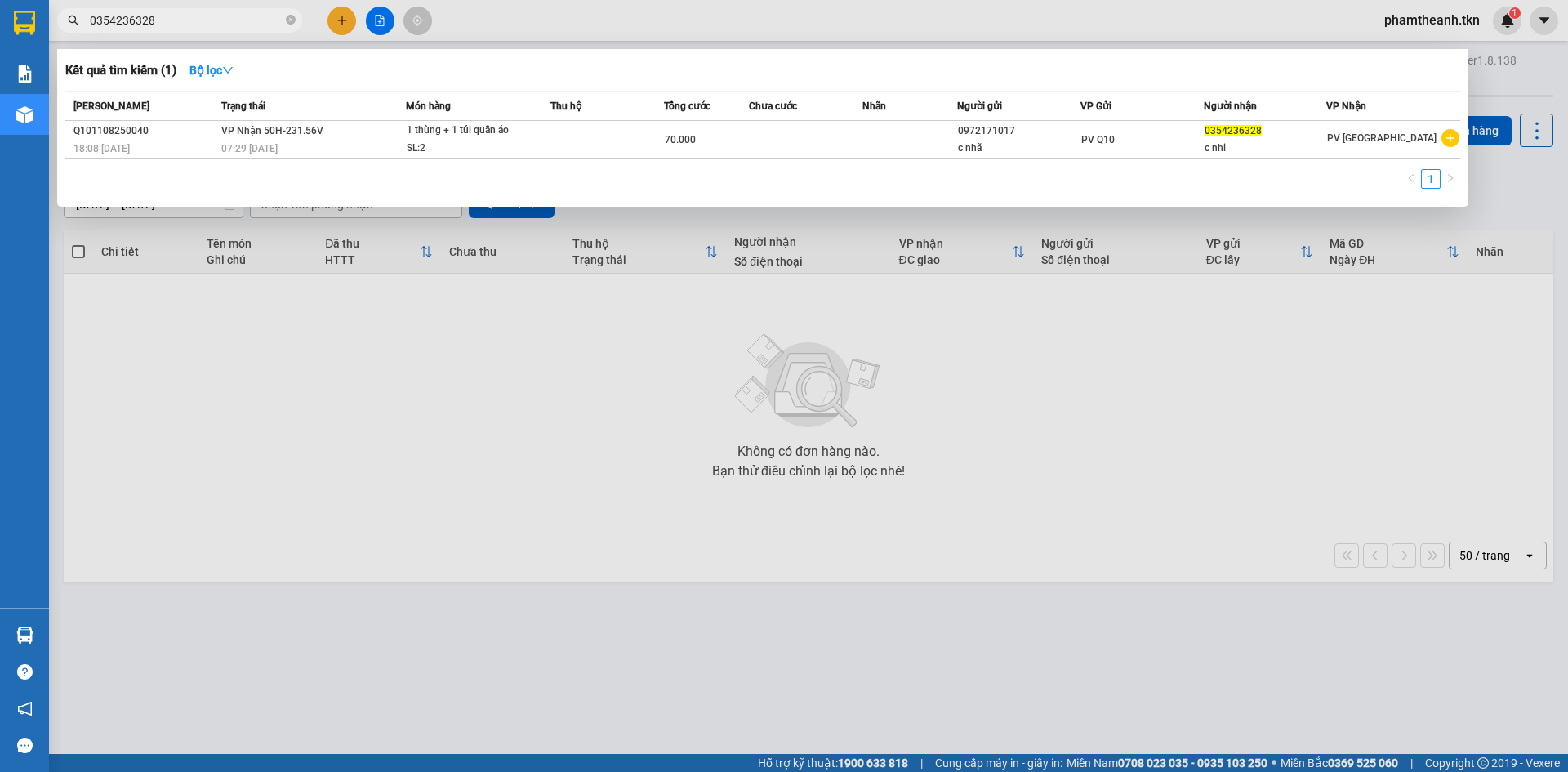
click at [284, 19] on span "0354236328" at bounding box center [180, 20] width 246 height 25
click at [520, 393] on div at bounding box center [784, 386] width 1568 height 772
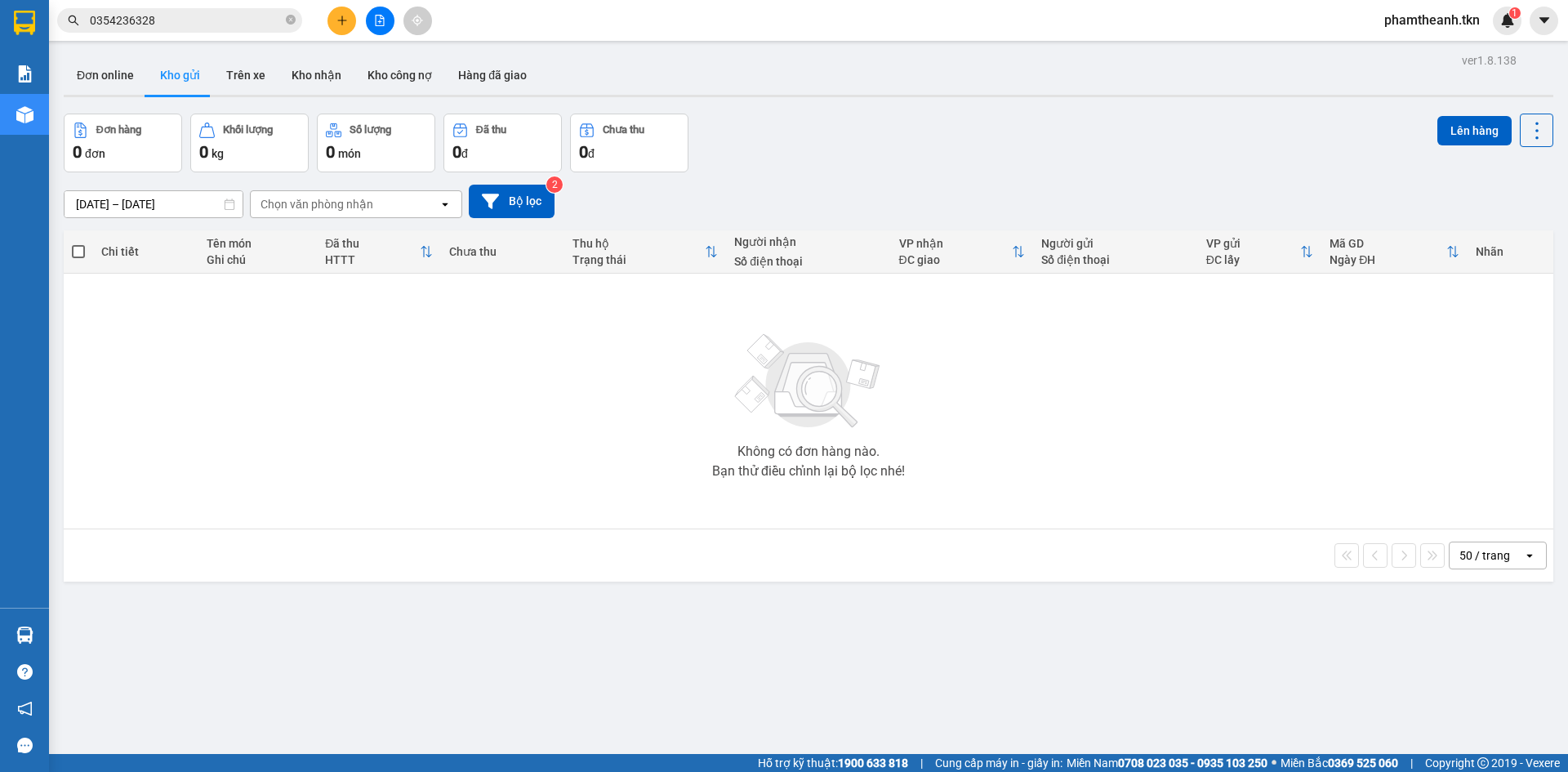
click at [365, 26] on div at bounding box center [380, 20] width 122 height 28
click at [344, 26] on icon "plus" at bounding box center [342, 20] width 12 height 12
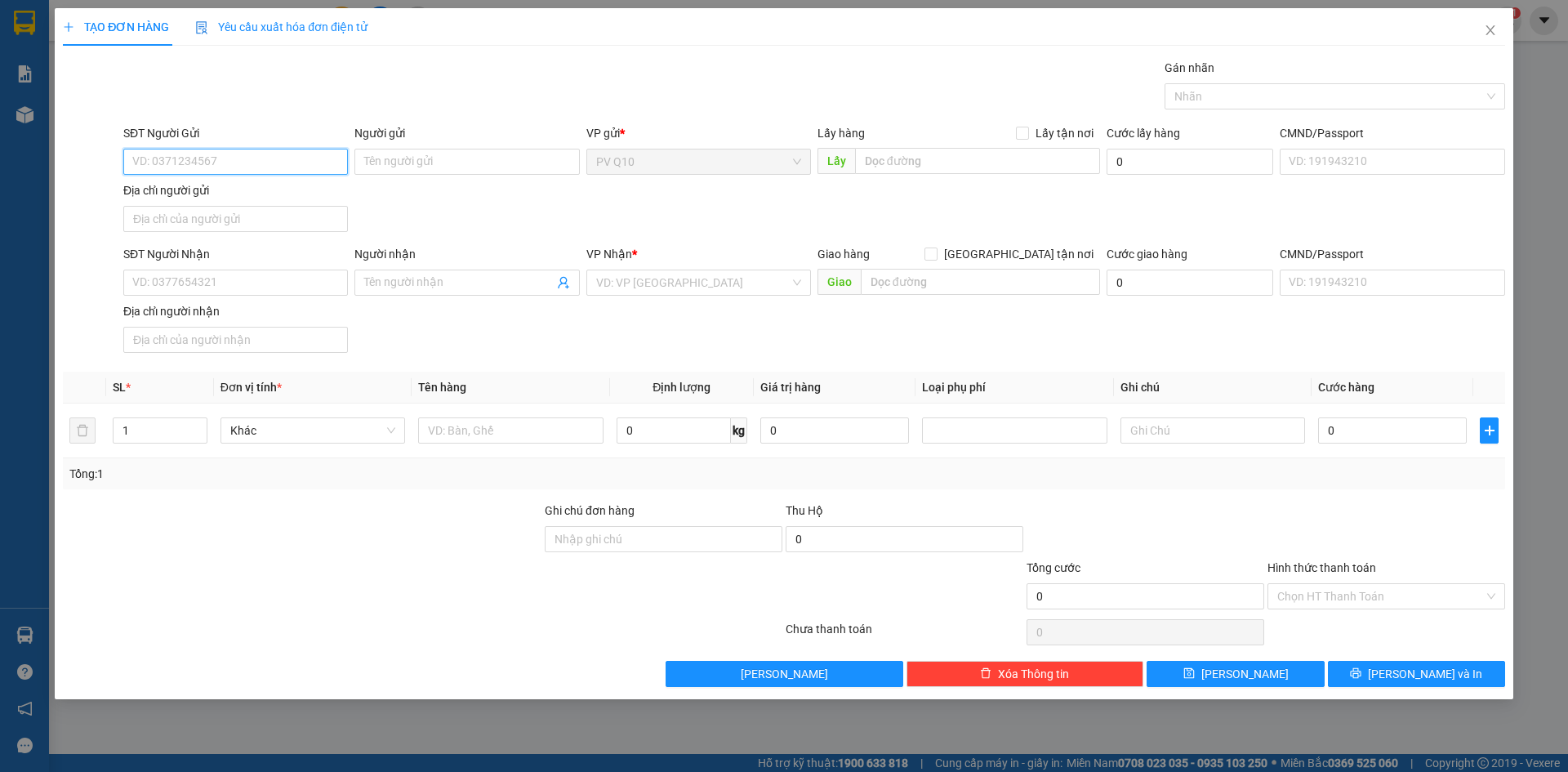
click at [286, 174] on input "SĐT Người Gửi" at bounding box center [235, 162] width 225 height 26
type input "0933878142"
click at [453, 162] on input "Người gửi" at bounding box center [466, 162] width 225 height 26
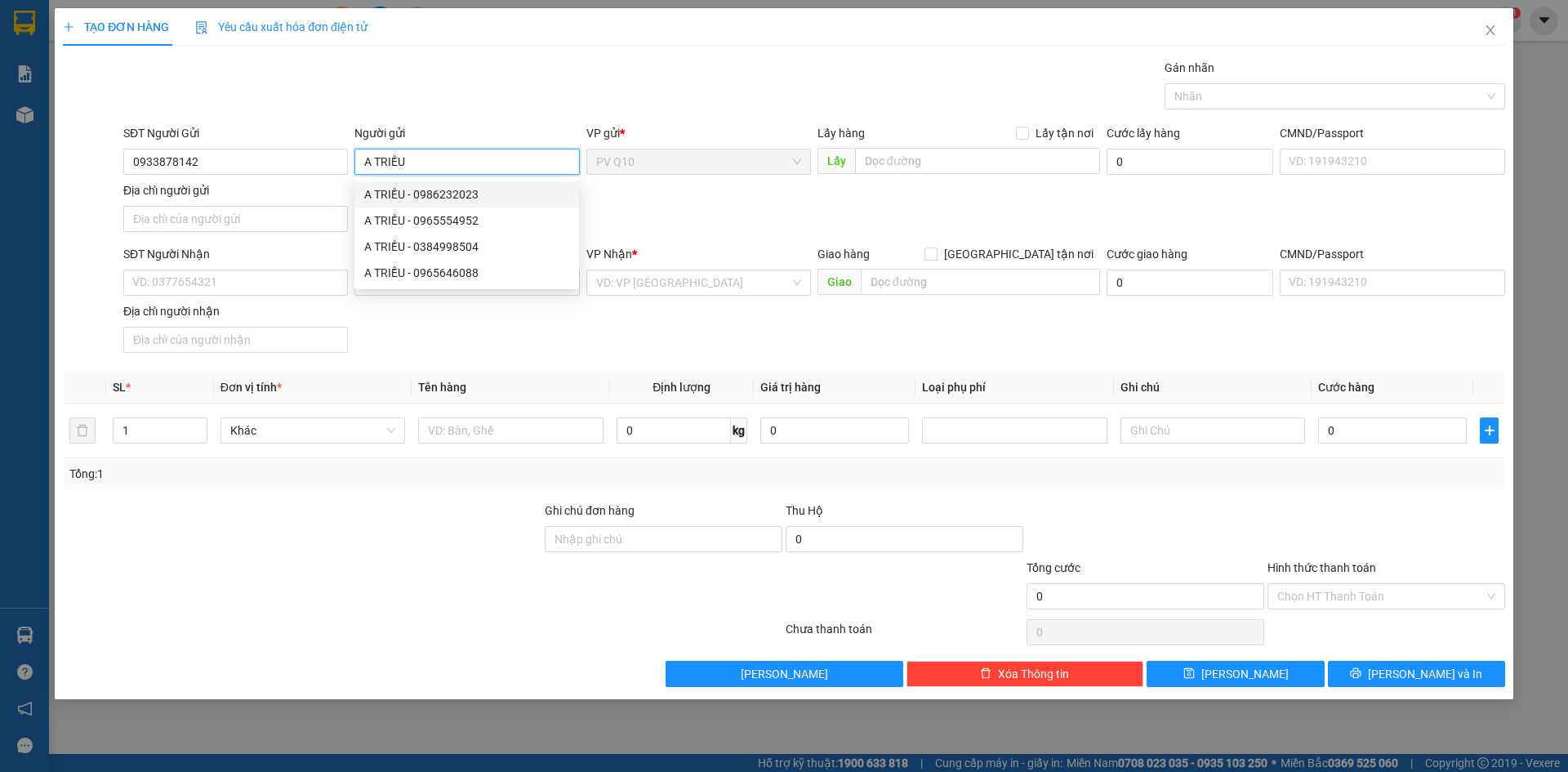
type input "A TRIỀU"
click at [239, 297] on div "SĐT Người Nhận VD: 0377654321" at bounding box center [235, 274] width 225 height 57
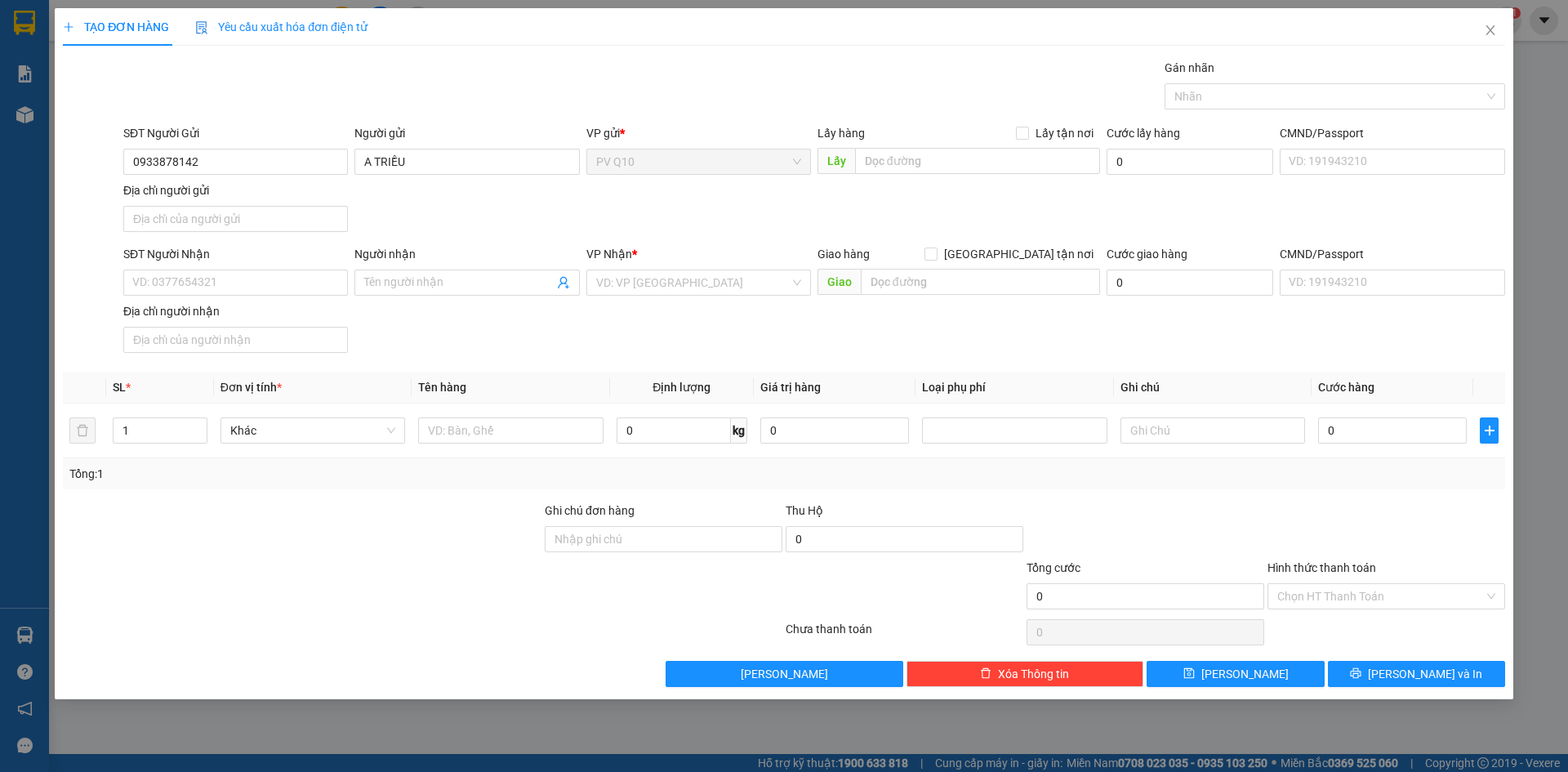
click at [292, 297] on div "SĐT Người Nhận VD: 0377654321" at bounding box center [235, 274] width 225 height 57
click at [280, 280] on input "SĐT Người Nhận" at bounding box center [235, 282] width 225 height 26
type input "0919425544"
click at [465, 276] on input "Người nhận" at bounding box center [458, 283] width 189 height 18
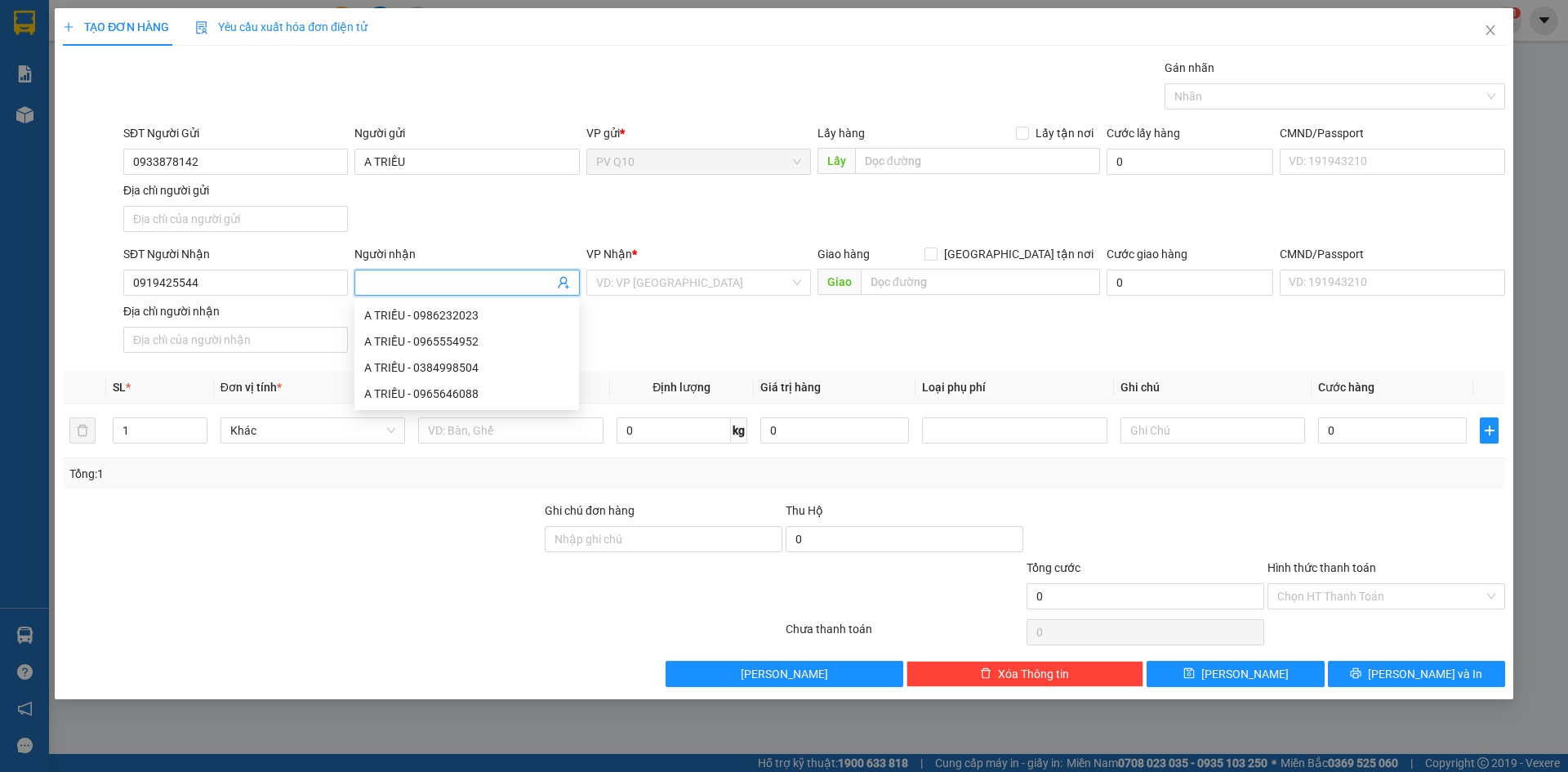
type input "A"
type input "Á"
type input "A SANG"
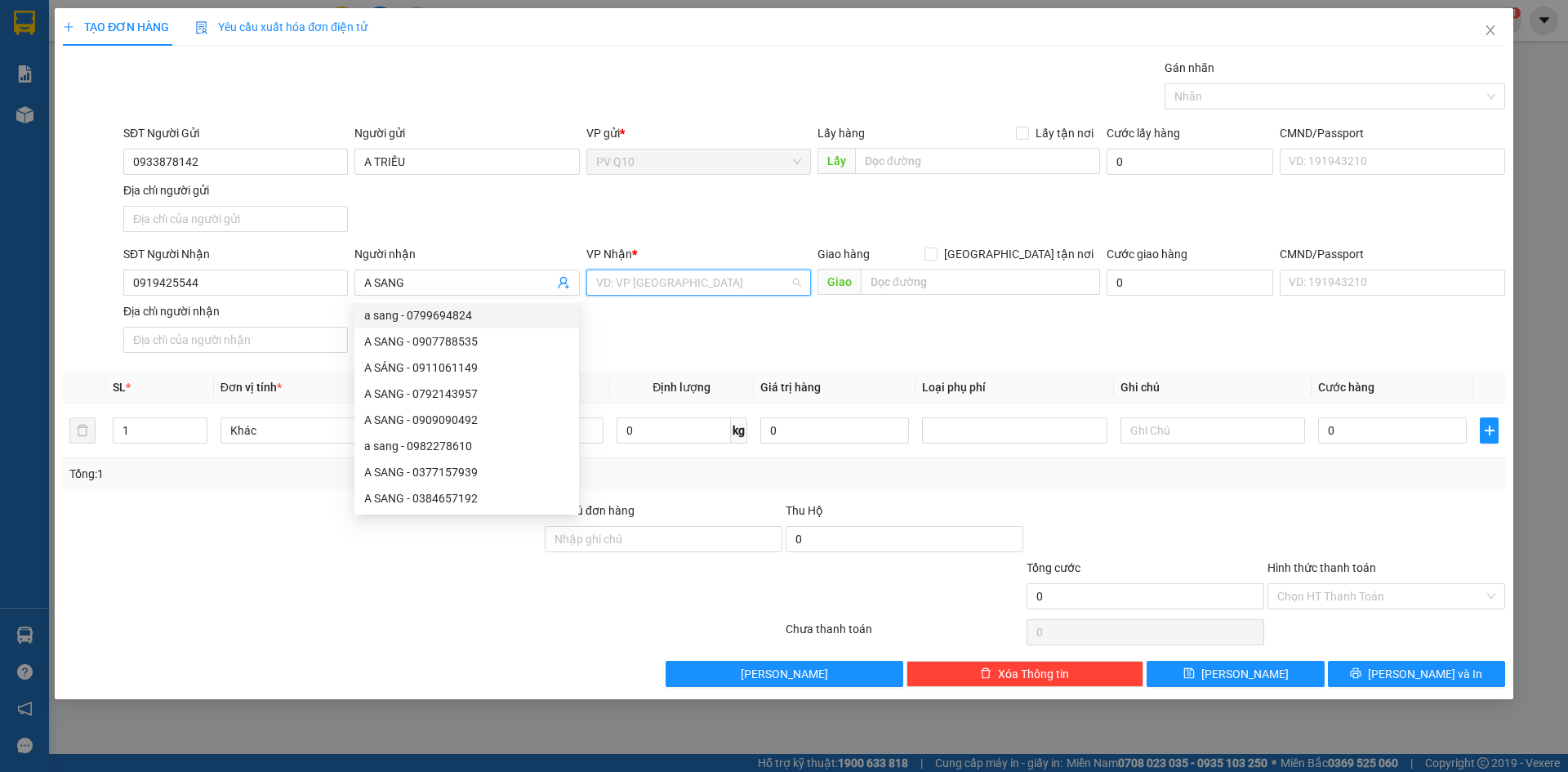
click at [658, 287] on input "search" at bounding box center [693, 282] width 193 height 25
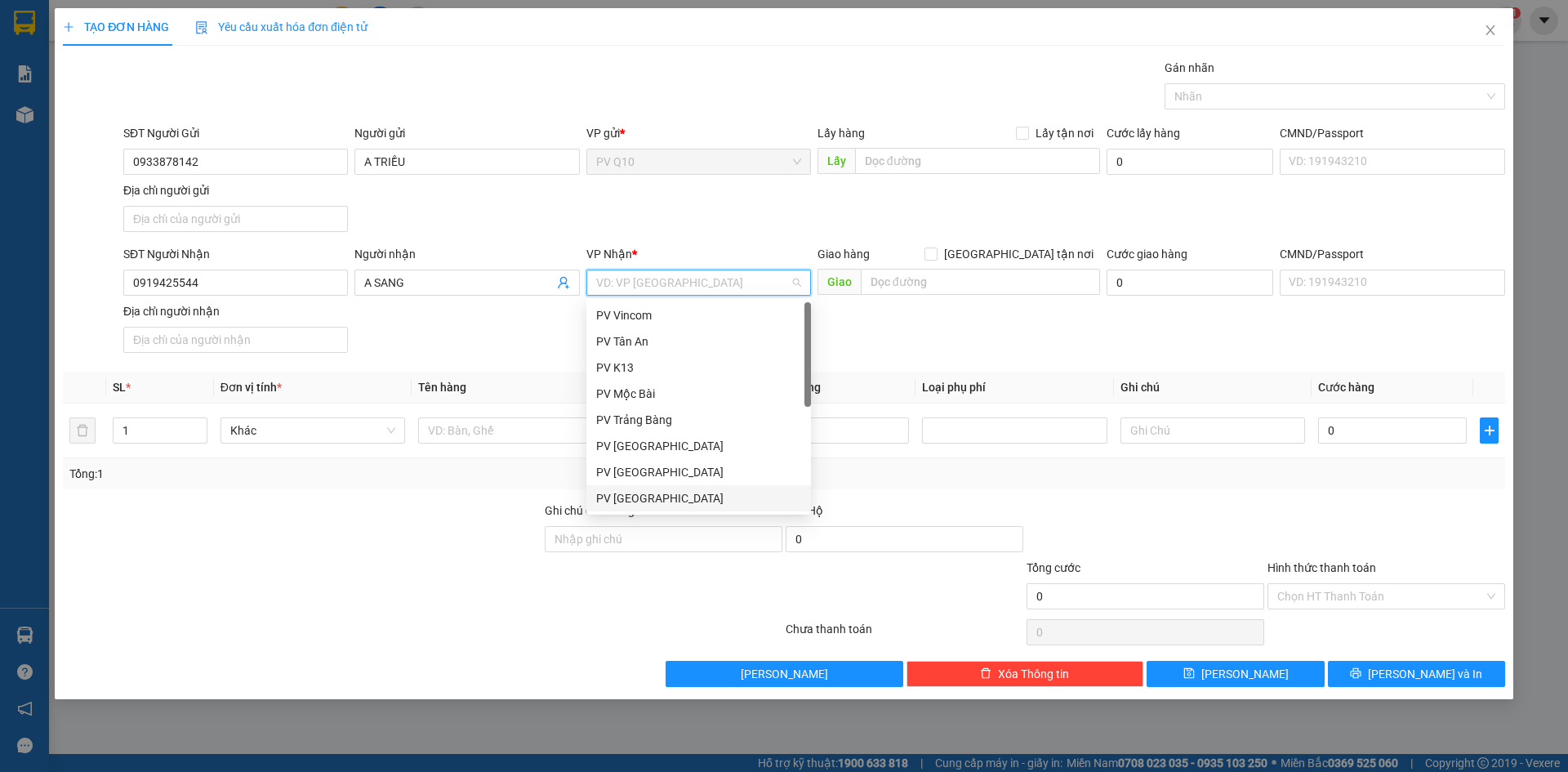
click at [662, 497] on div "PV [GEOGRAPHIC_DATA]" at bounding box center [698, 498] width 205 height 18
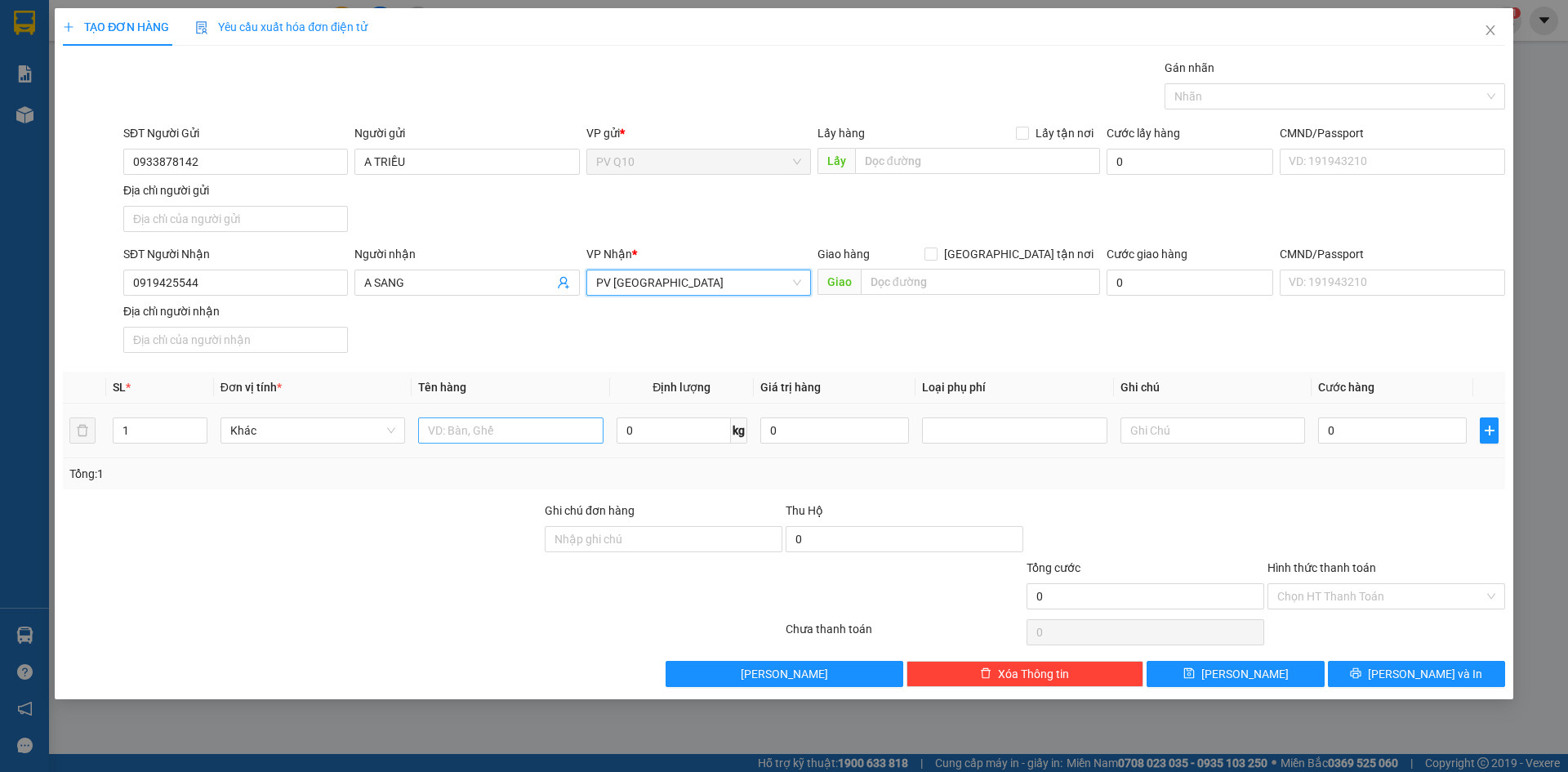
click at [528, 440] on div at bounding box center [510, 431] width 184 height 33
click at [534, 430] on input "text" at bounding box center [510, 430] width 184 height 26
type input "HỒ SƠ"
click at [1198, 433] on input "text" at bounding box center [1213, 430] width 184 height 26
type input "M K ĐỀN"
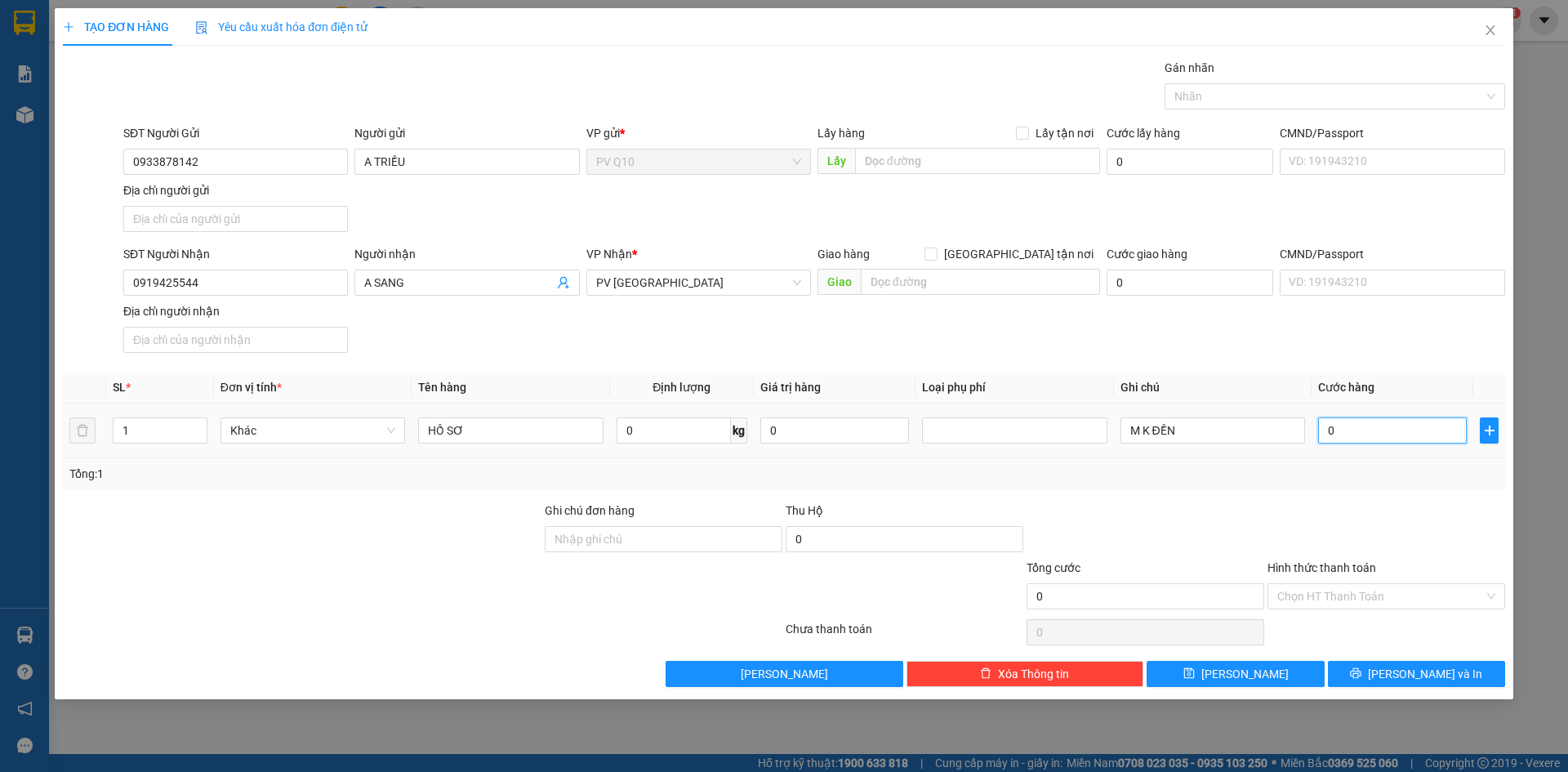
type input "3"
type input "30"
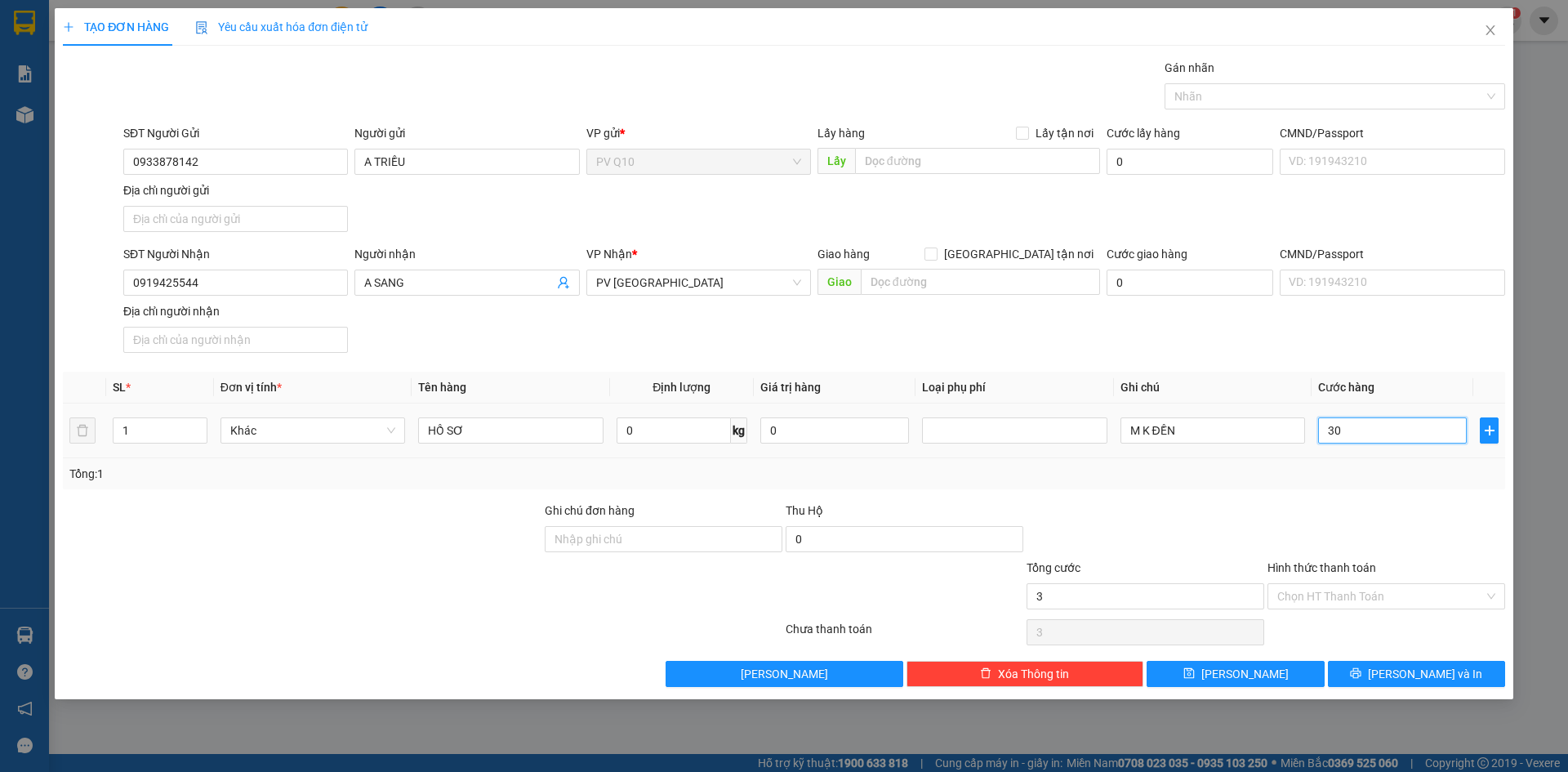
type input "30"
type input "30.000"
drag, startPoint x: 1321, startPoint y: 592, endPoint x: 1317, endPoint y: 611, distance: 19.4
click at [1320, 609] on div "Chọn HT Thanh Toán" at bounding box center [1386, 596] width 237 height 26
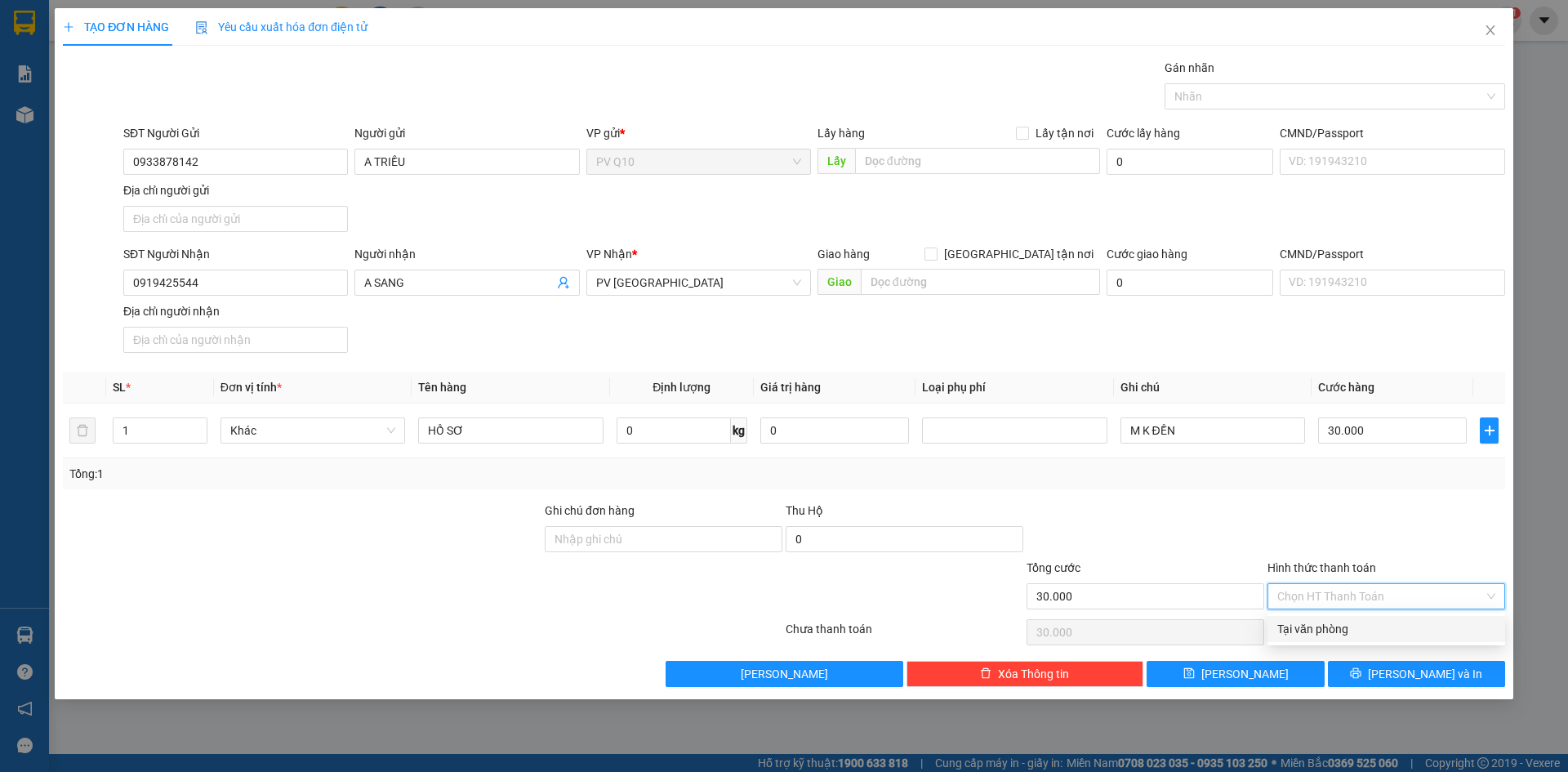
click at [1314, 628] on div "Tại văn phòng" at bounding box center [1386, 629] width 218 height 18
type input "0"
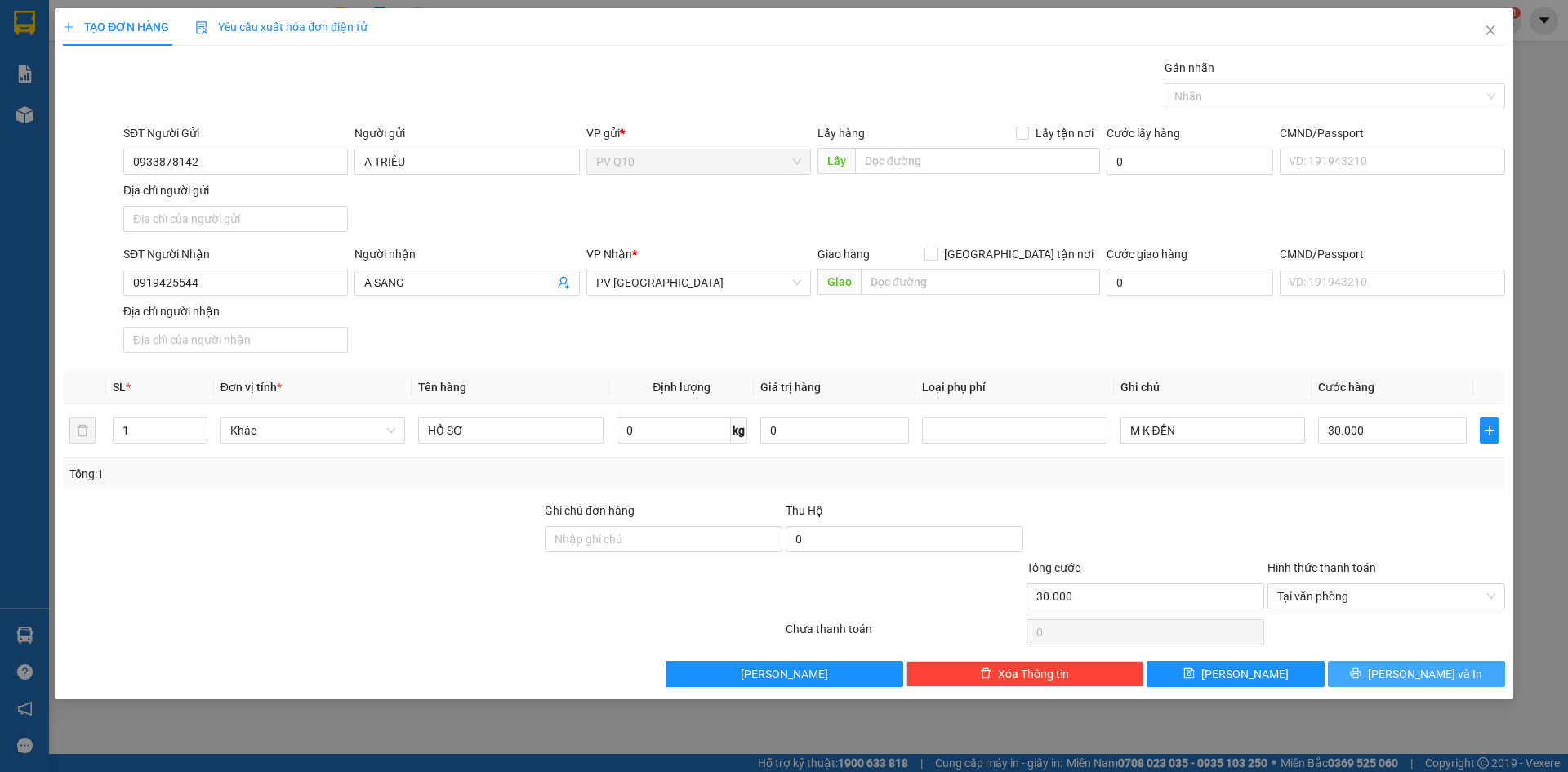
click at [1373, 683] on button "Lưu và In" at bounding box center [1416, 673] width 177 height 26
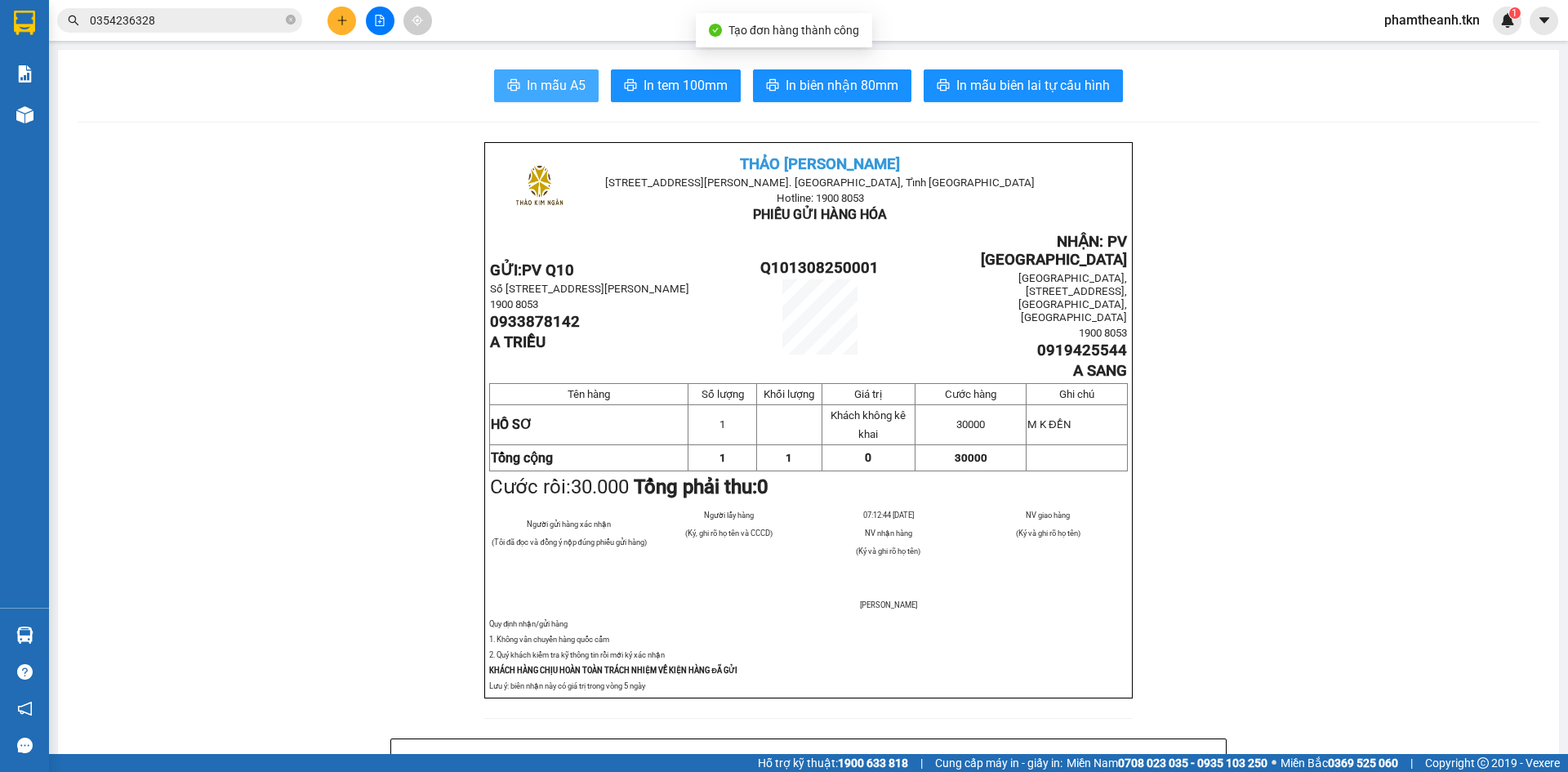
click at [552, 86] on span "In mẫu A5" at bounding box center [556, 85] width 58 height 20
click at [517, 85] on button "In mẫu A5" at bounding box center [547, 86] width 105 height 33
click at [338, 25] on icon "plus" at bounding box center [342, 20] width 12 height 12
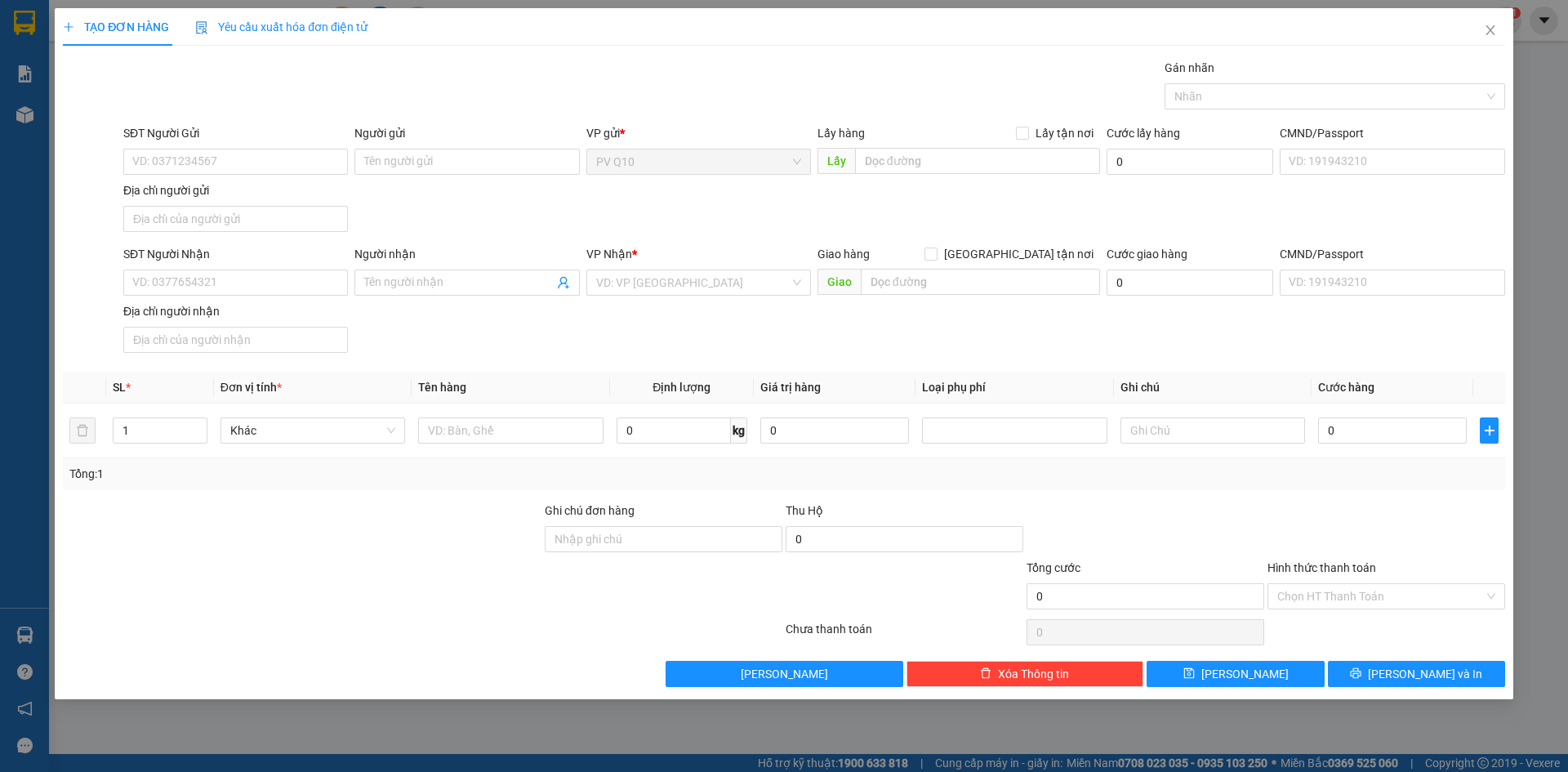
click at [231, 178] on div "SĐT Người Gửi VD: 0371234567" at bounding box center [235, 152] width 225 height 57
click at [195, 160] on input "SĐT Người Gửi" at bounding box center [235, 162] width 225 height 26
type input "0909224599"
click at [414, 165] on input "Người gửi" at bounding box center [466, 162] width 225 height 26
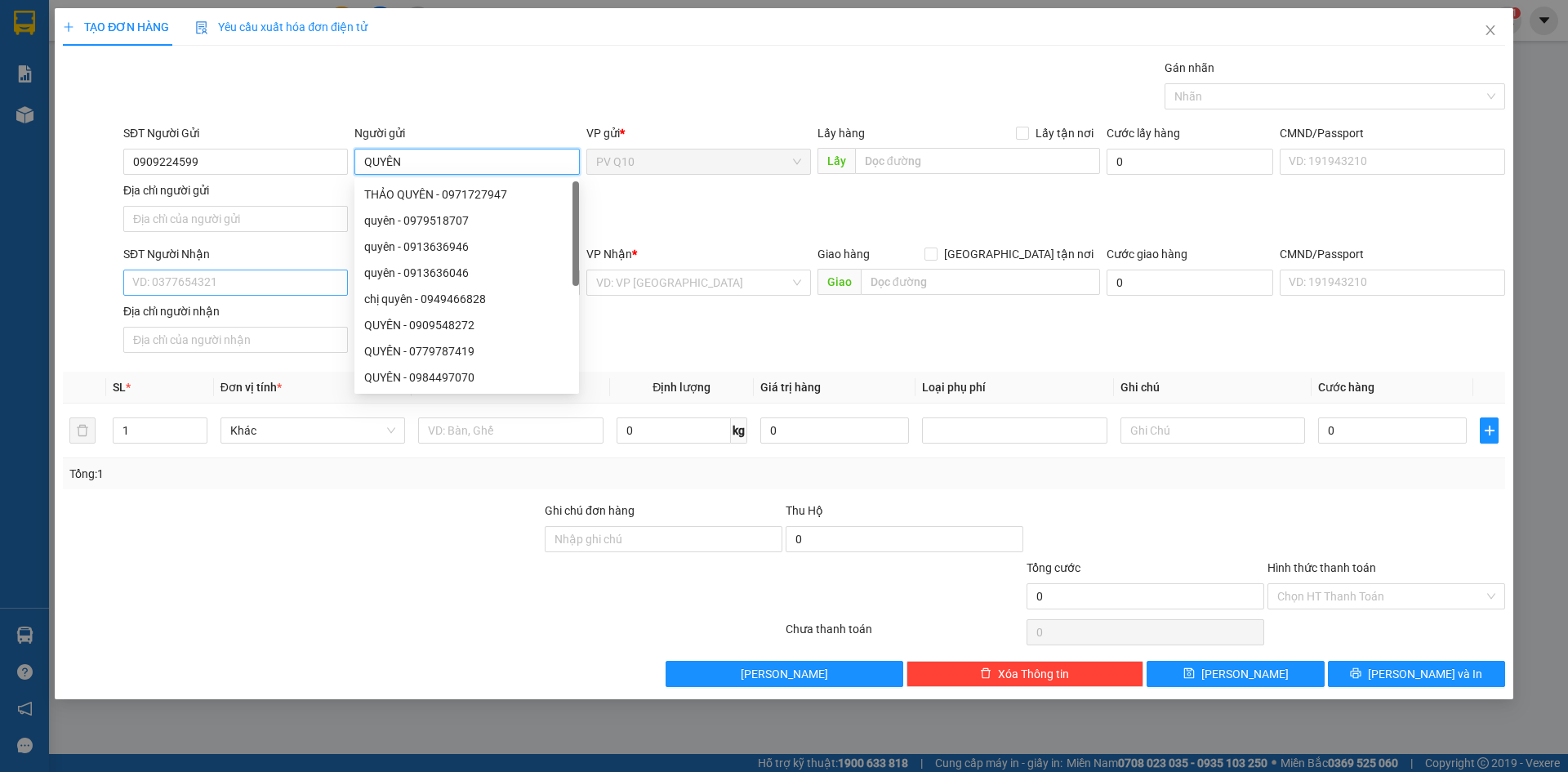
type input "QUYÊN"
click at [195, 293] on input "SĐT Người Nhận" at bounding box center [235, 282] width 225 height 26
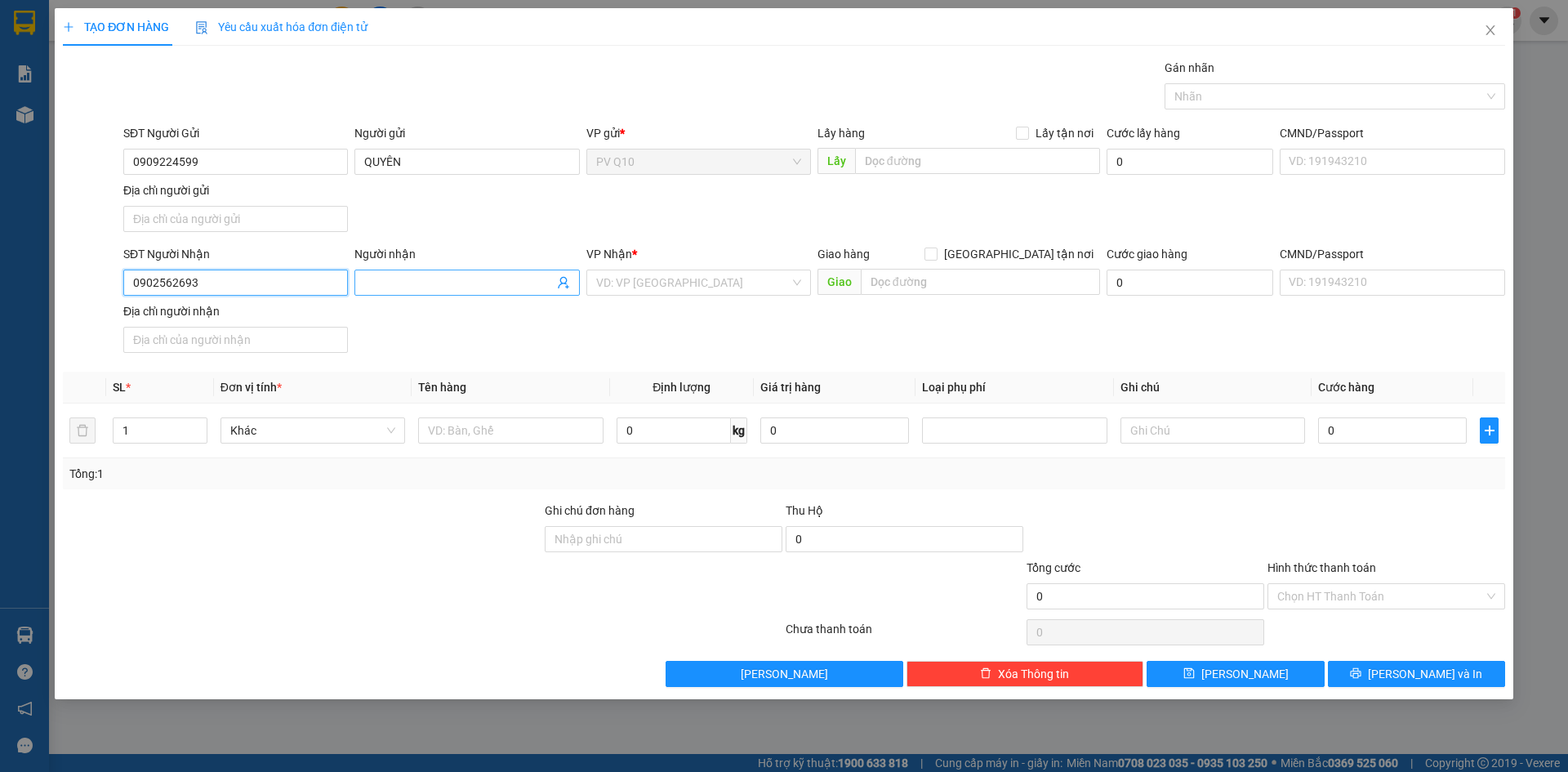
type input "0902562693"
click at [455, 283] on input "Người nhận" at bounding box center [458, 283] width 189 height 18
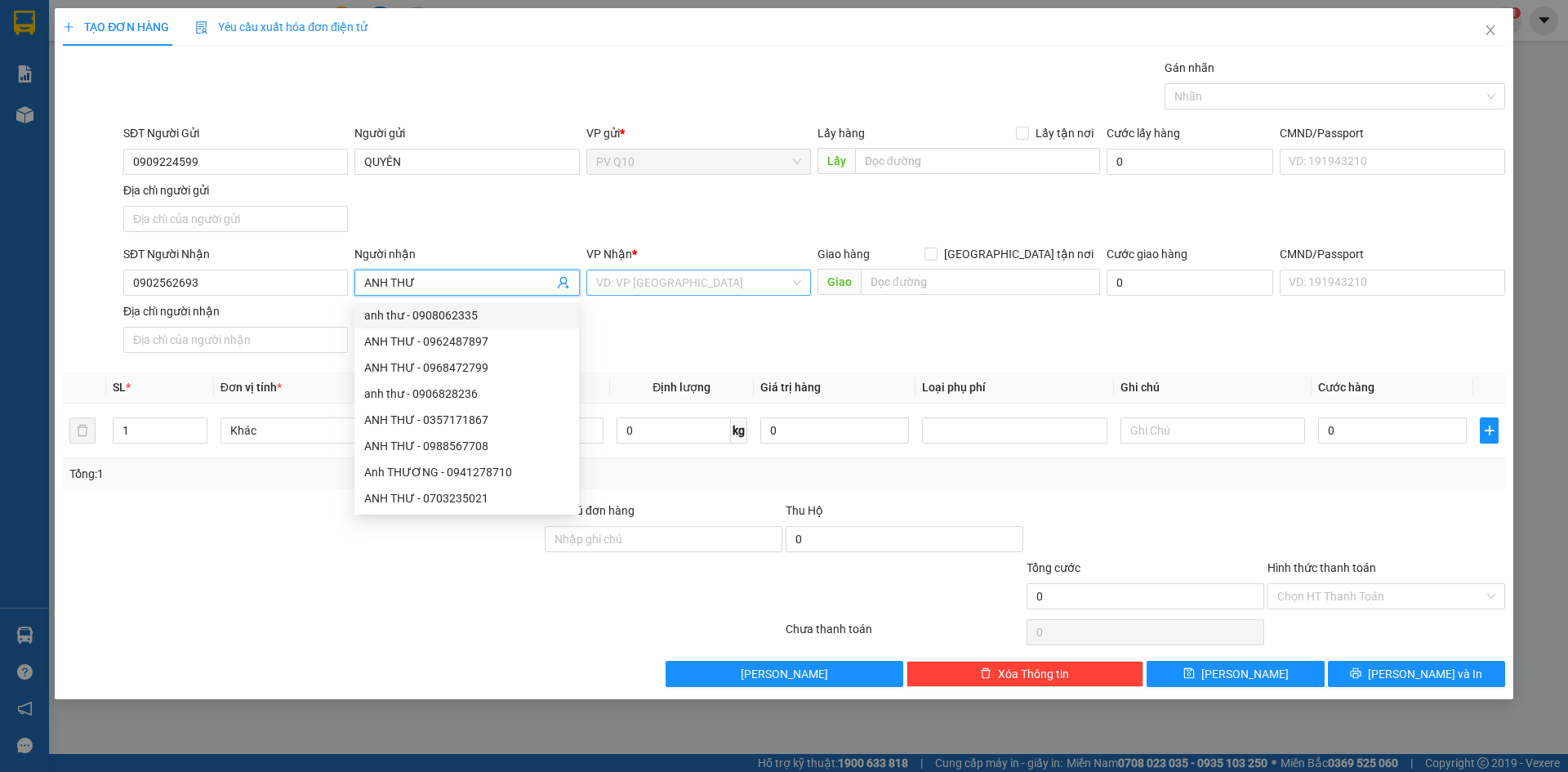
type input "ANH THƯ"
click at [675, 292] on input "search" at bounding box center [693, 282] width 193 height 25
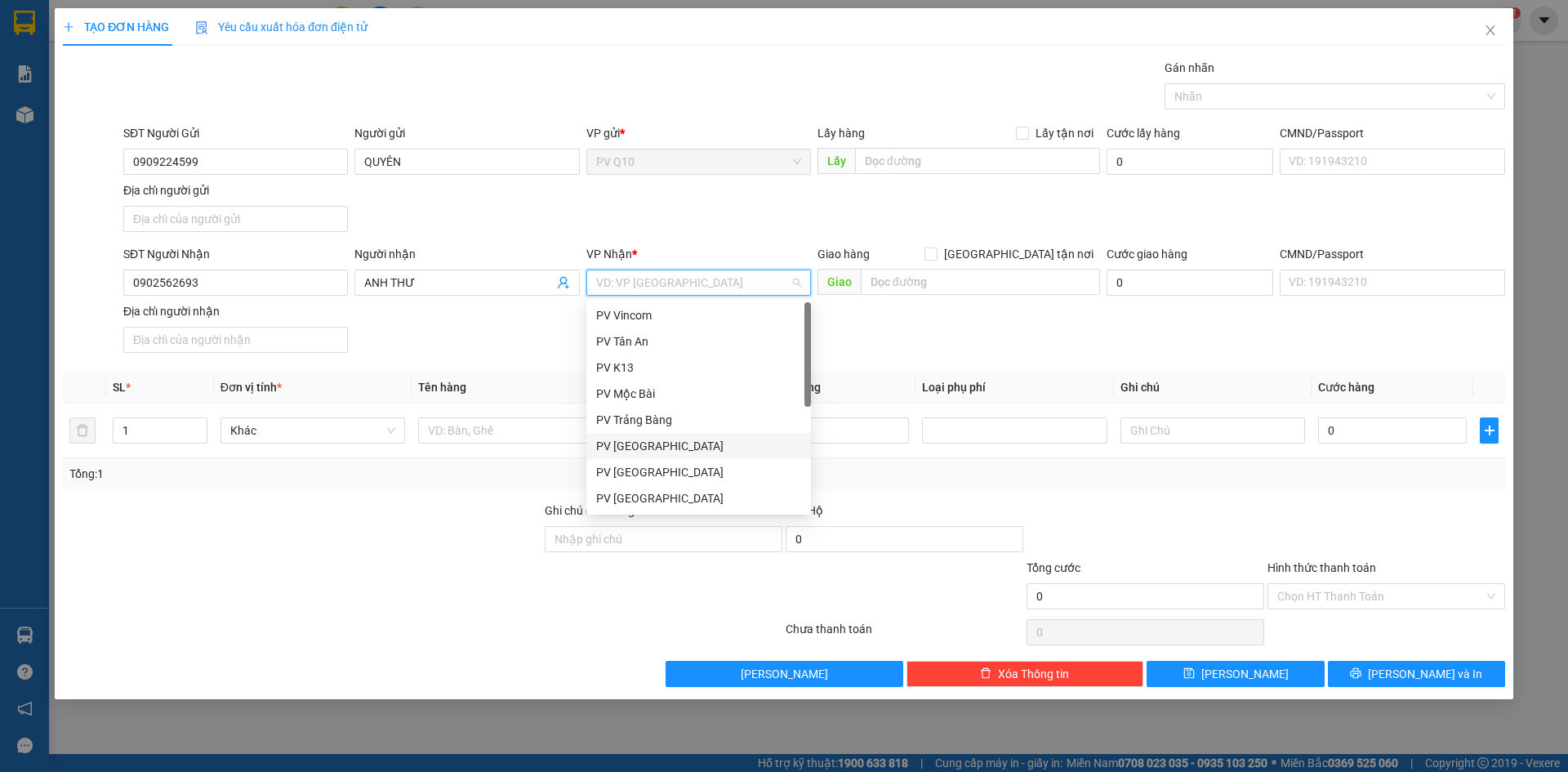
click at [634, 434] on div "PV [PERSON_NAME]" at bounding box center [699, 445] width 225 height 26
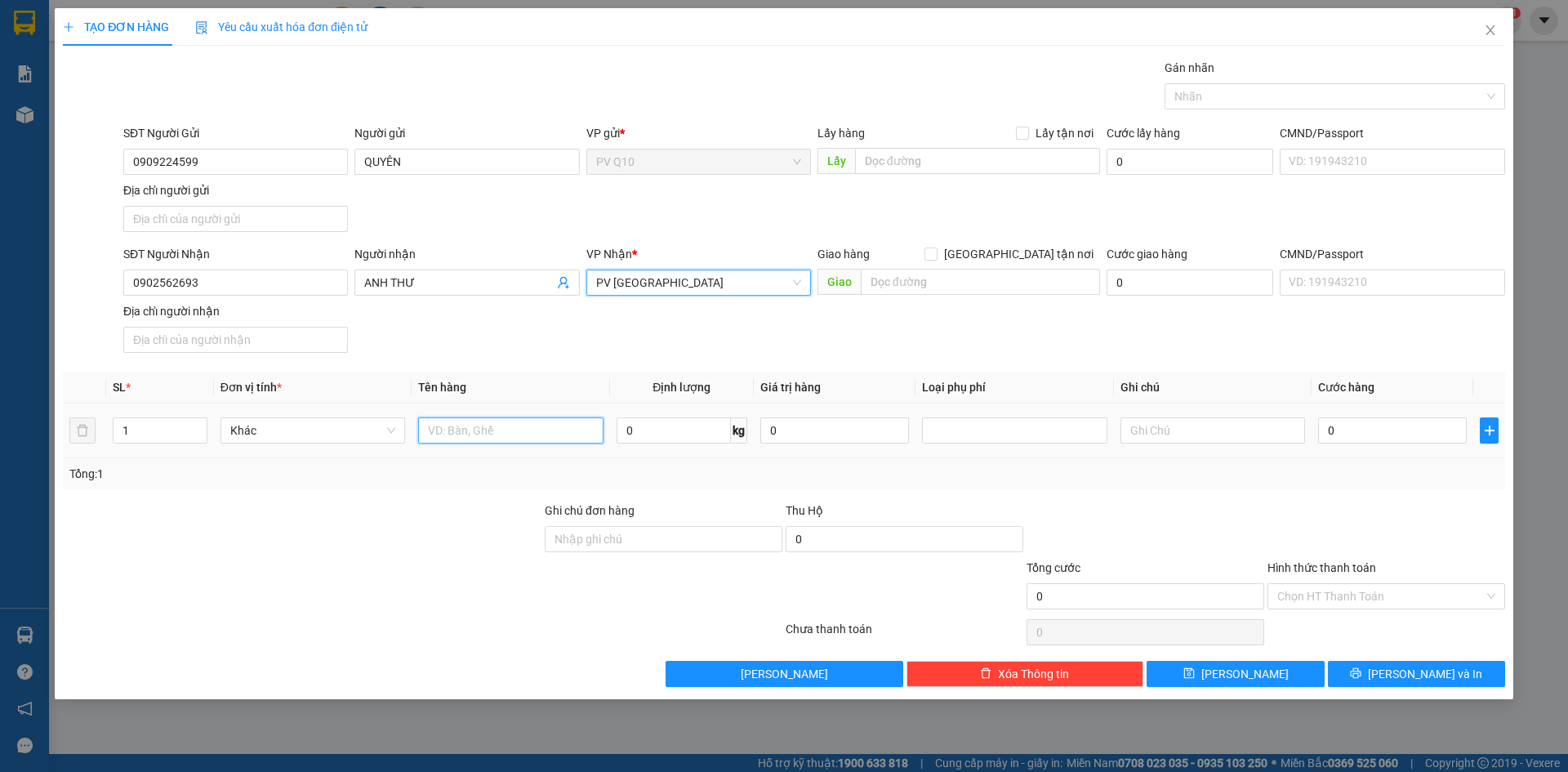
click at [529, 433] on input "text" at bounding box center [510, 430] width 184 height 26
click at [1195, 106] on div "Nhãn" at bounding box center [1334, 96] width 340 height 26
type input "THÙNG THỰC PHẨM"
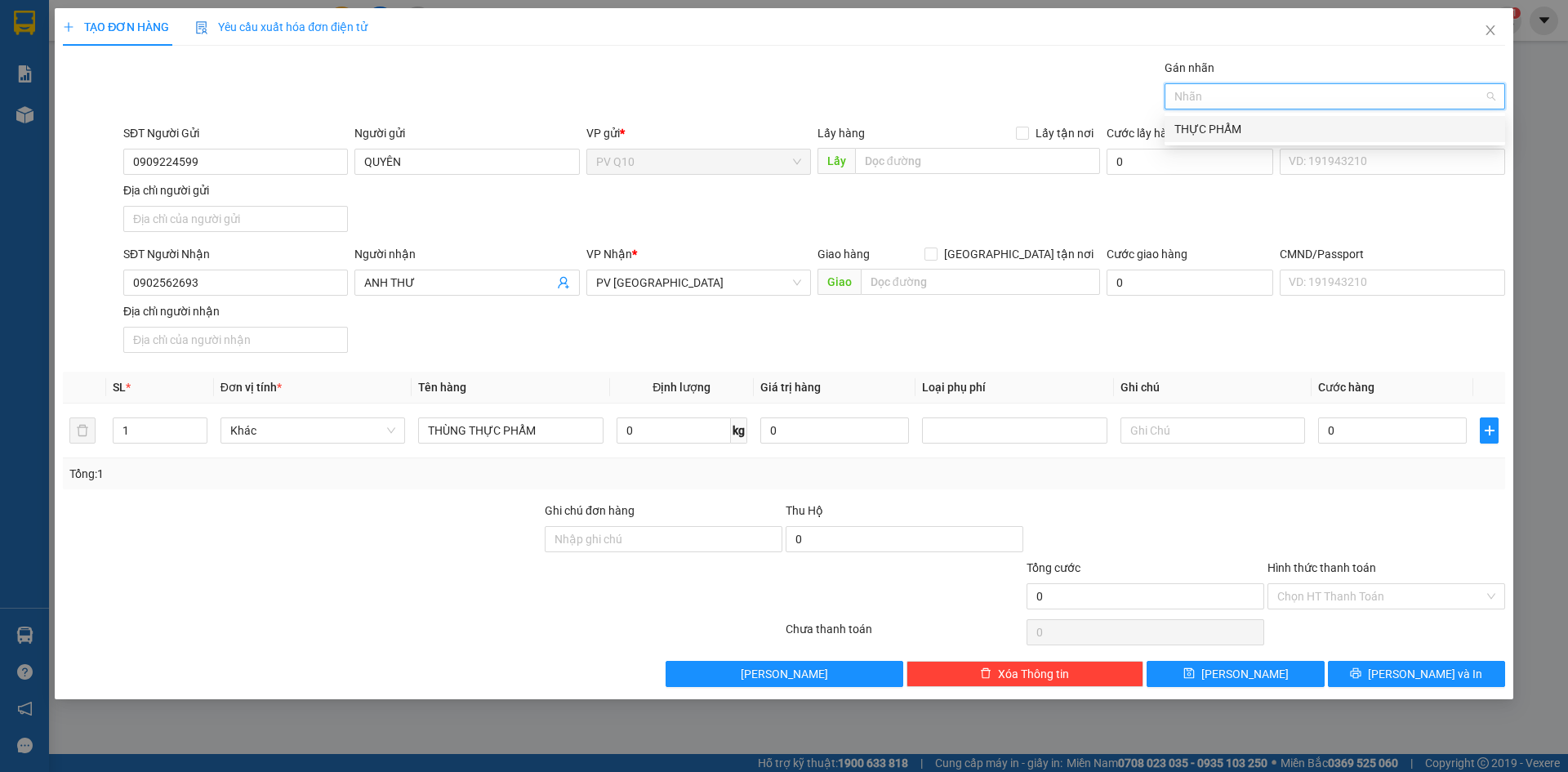
click at [1195, 134] on div "THỰC PHẨM" at bounding box center [1335, 130] width 321 height 18
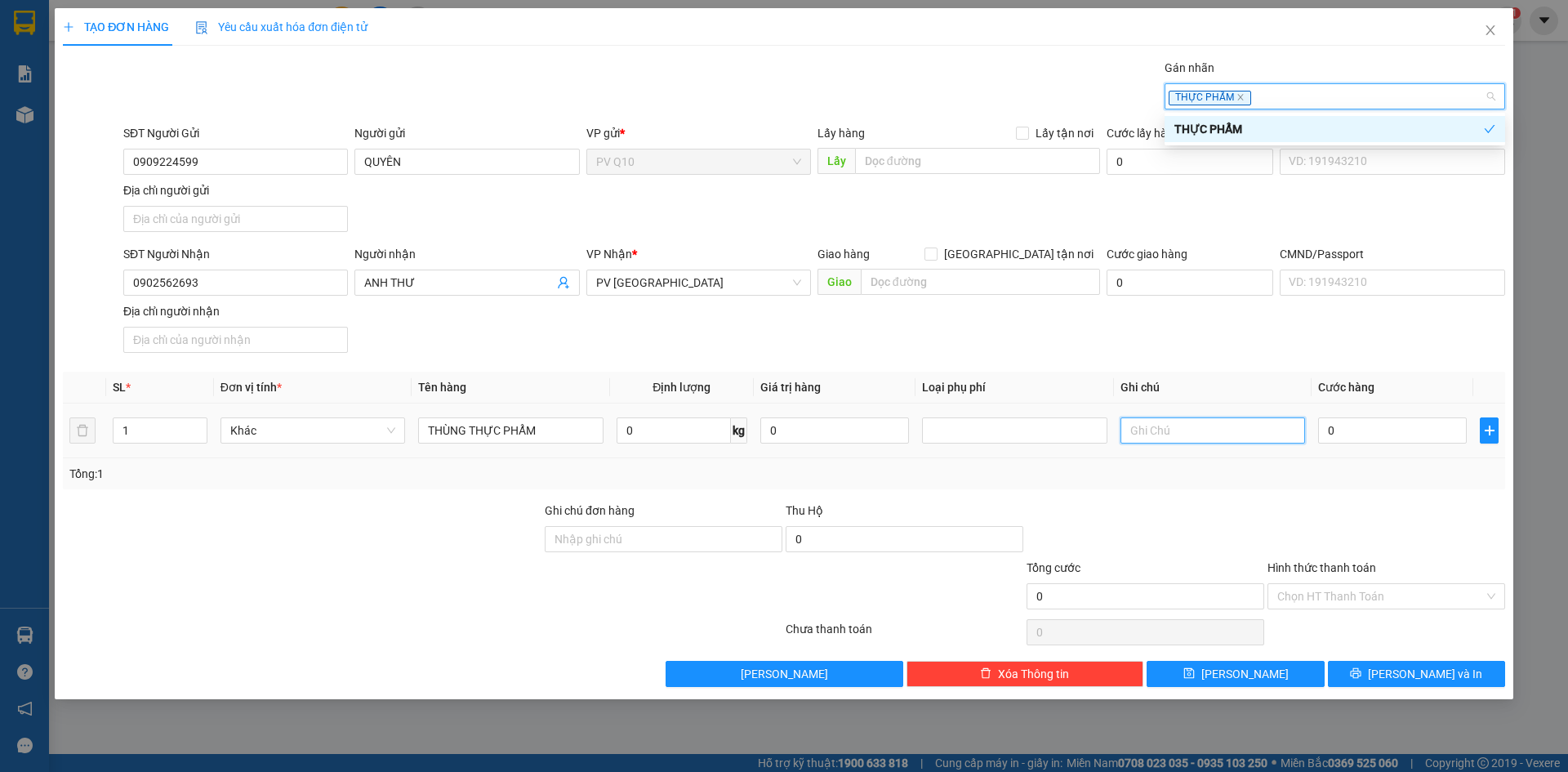
click at [1241, 438] on input "text" at bounding box center [1213, 430] width 184 height 26
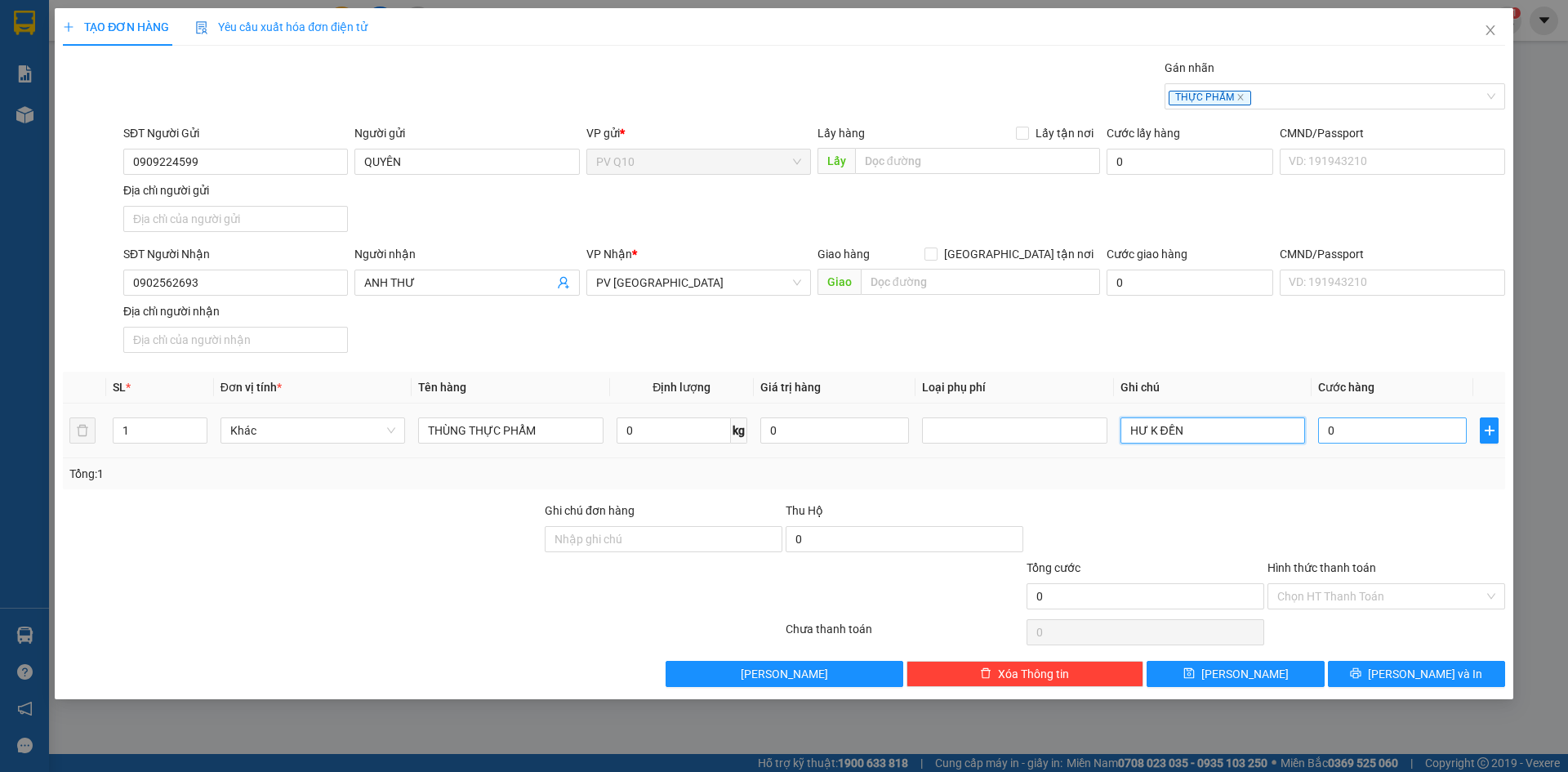
type input "HƯ K ĐỀN"
click at [1385, 433] on input "0" at bounding box center [1393, 430] width 149 height 26
type input "5"
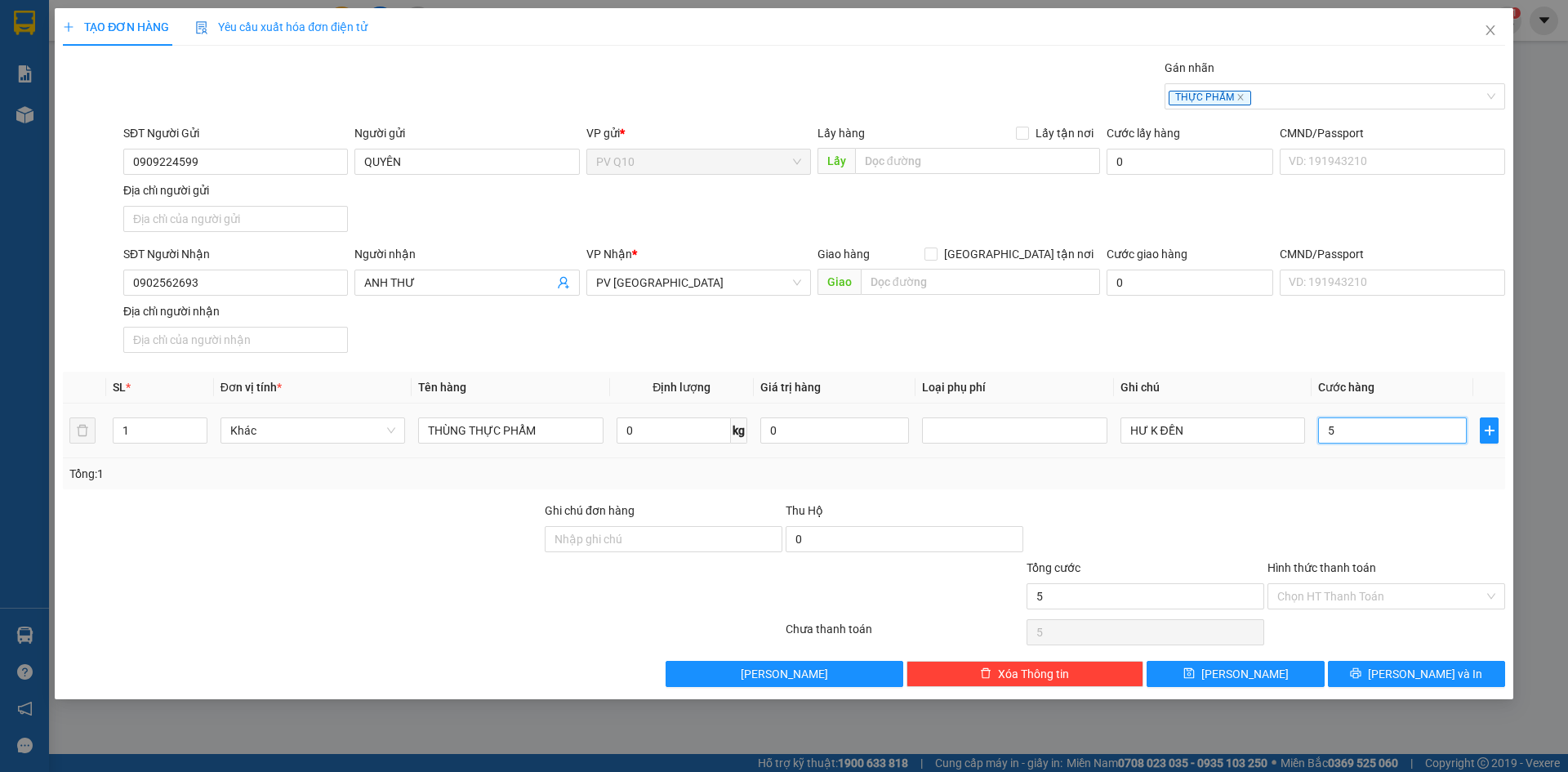
type input "50"
type input "50.000"
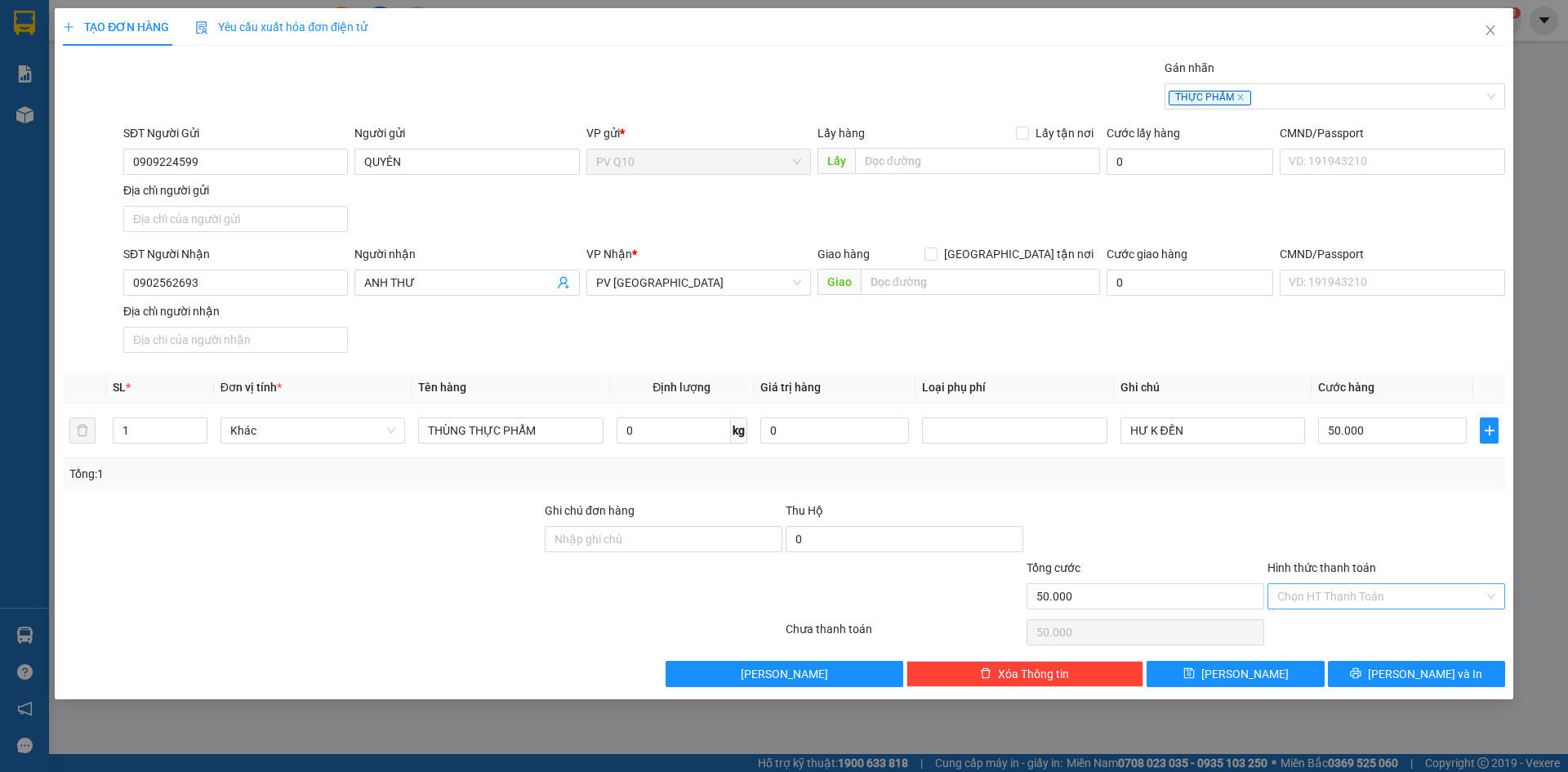
click at [1320, 599] on input "Hình thức thanh toán" at bounding box center [1381, 596] width 206 height 25
click at [1296, 627] on div "Tại văn phòng" at bounding box center [1386, 629] width 218 height 18
type input "0"
click at [1362, 678] on icon "printer" at bounding box center [1356, 673] width 11 height 11
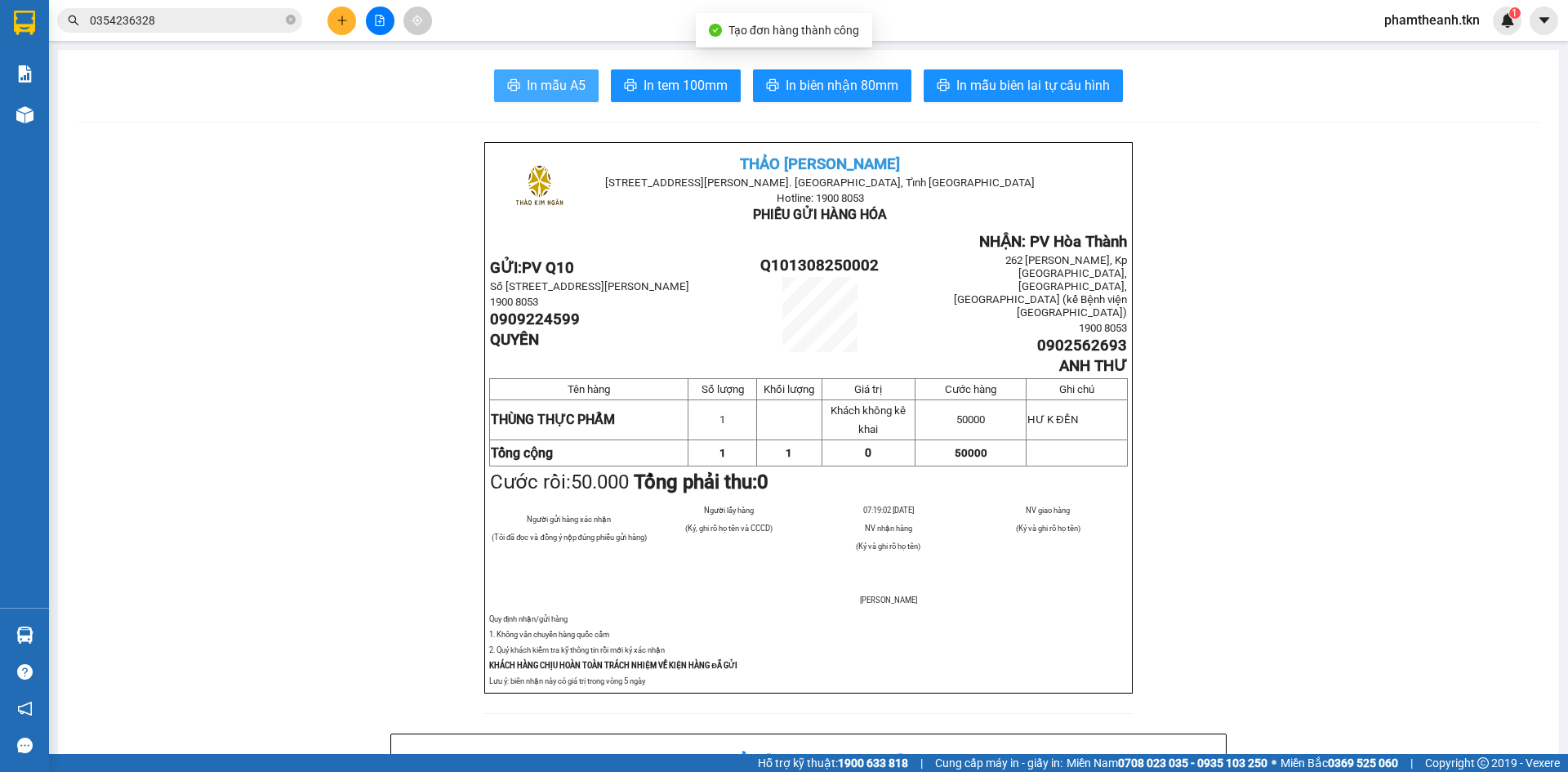
drag, startPoint x: 533, startPoint y: 92, endPoint x: 528, endPoint y: 85, distance: 8.6
click at [532, 91] on span "In mẫu A5" at bounding box center [556, 85] width 58 height 20
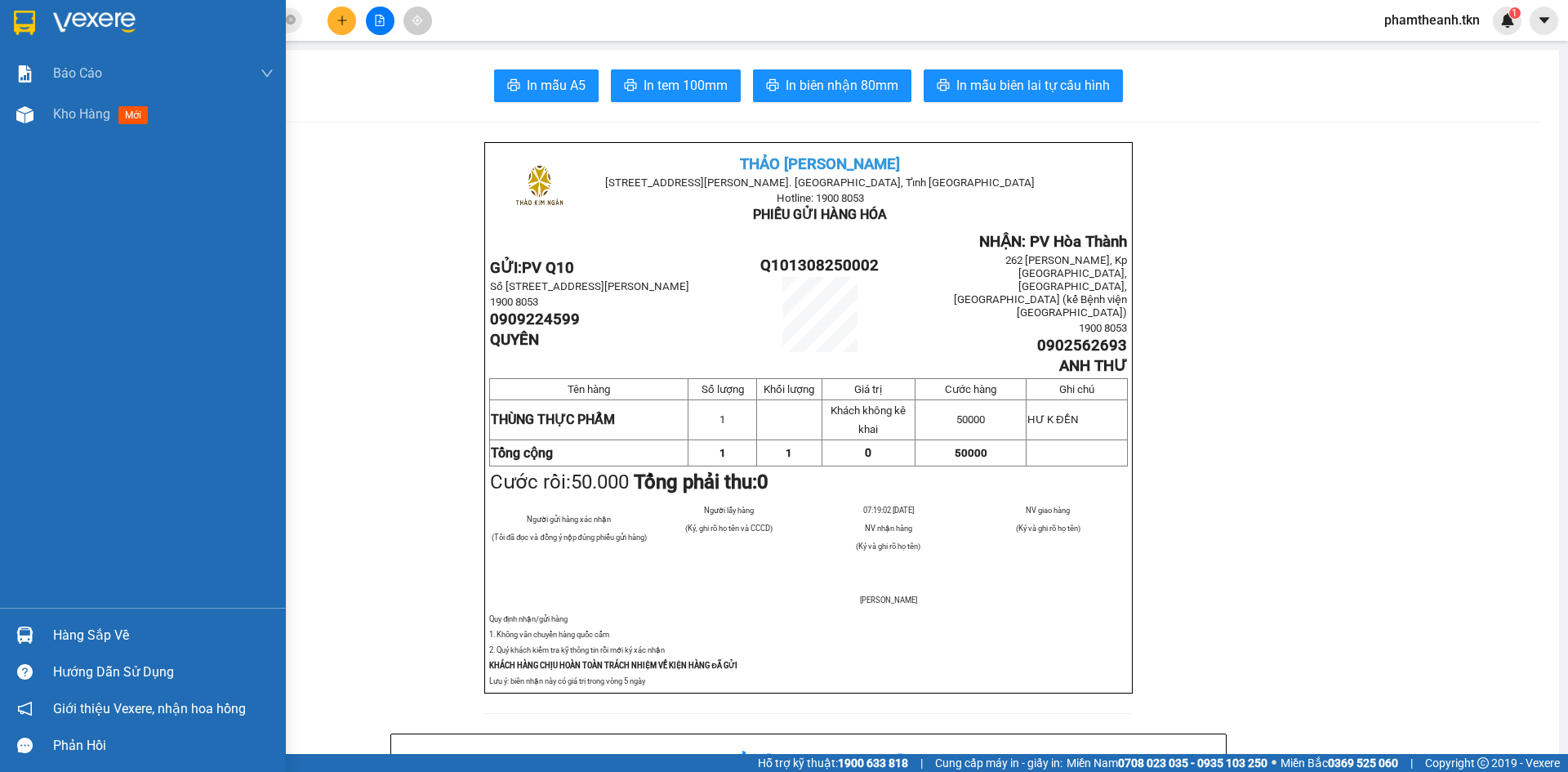
click at [114, 623] on div "Hàng sắp về" at bounding box center [163, 635] width 221 height 25
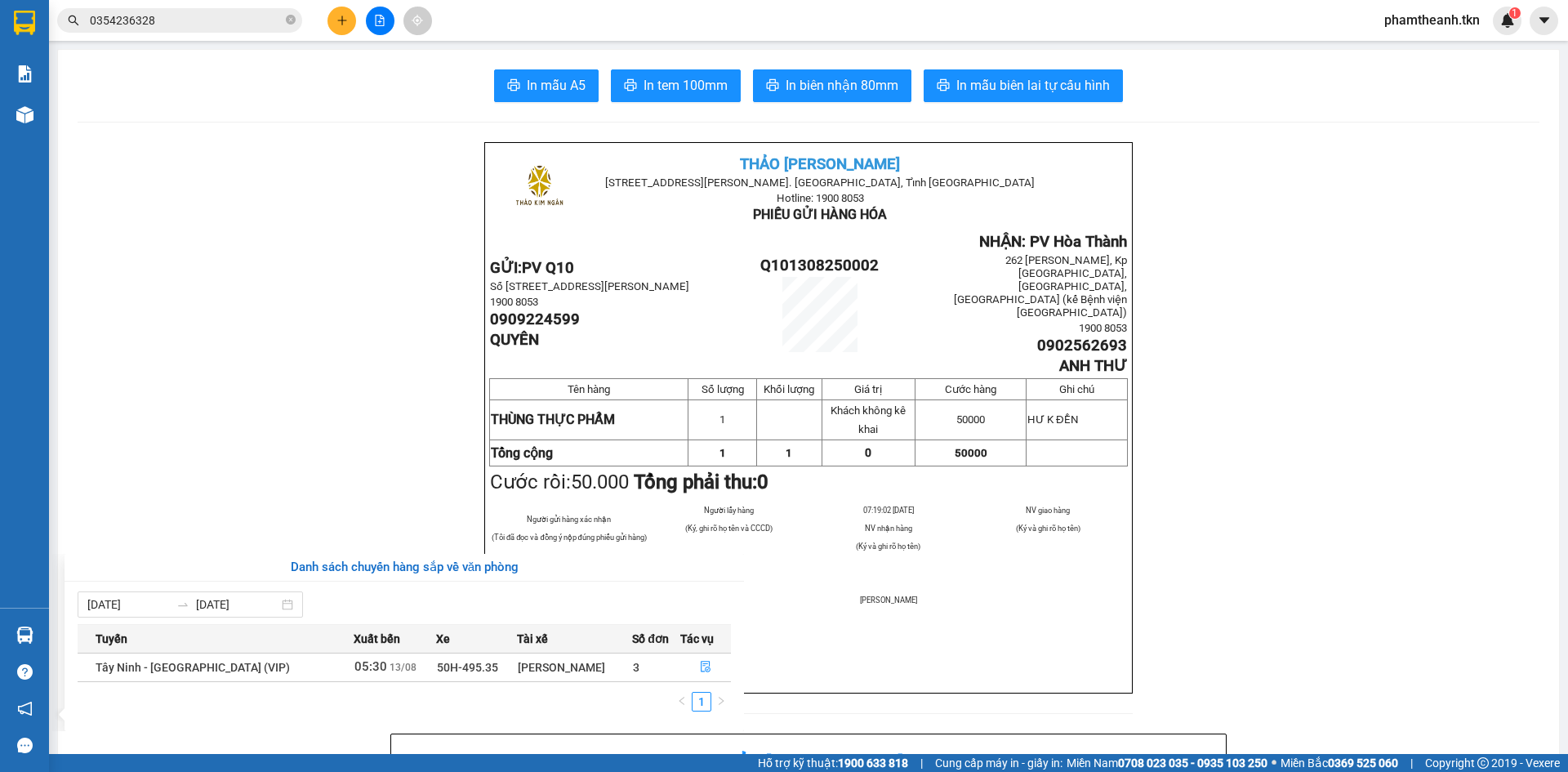
click at [307, 100] on section "Kết quả tìm kiếm ( 1 ) Bộ lọc Mã ĐH Trạng thái Món hàng Thu hộ Tổng cước Chưa c…" at bounding box center [784, 386] width 1568 height 772
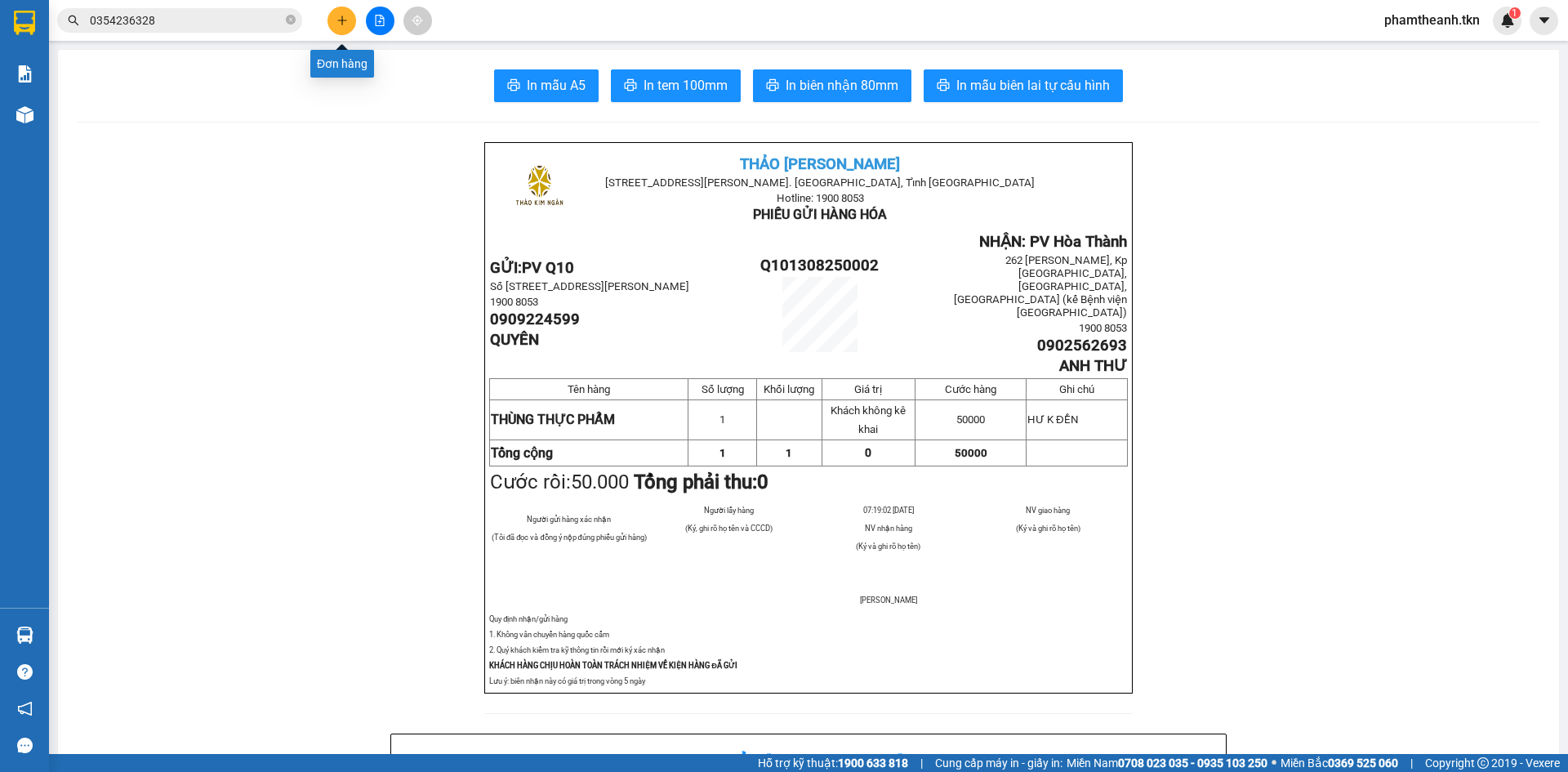
click at [340, 25] on icon "plus" at bounding box center [342, 20] width 12 height 12
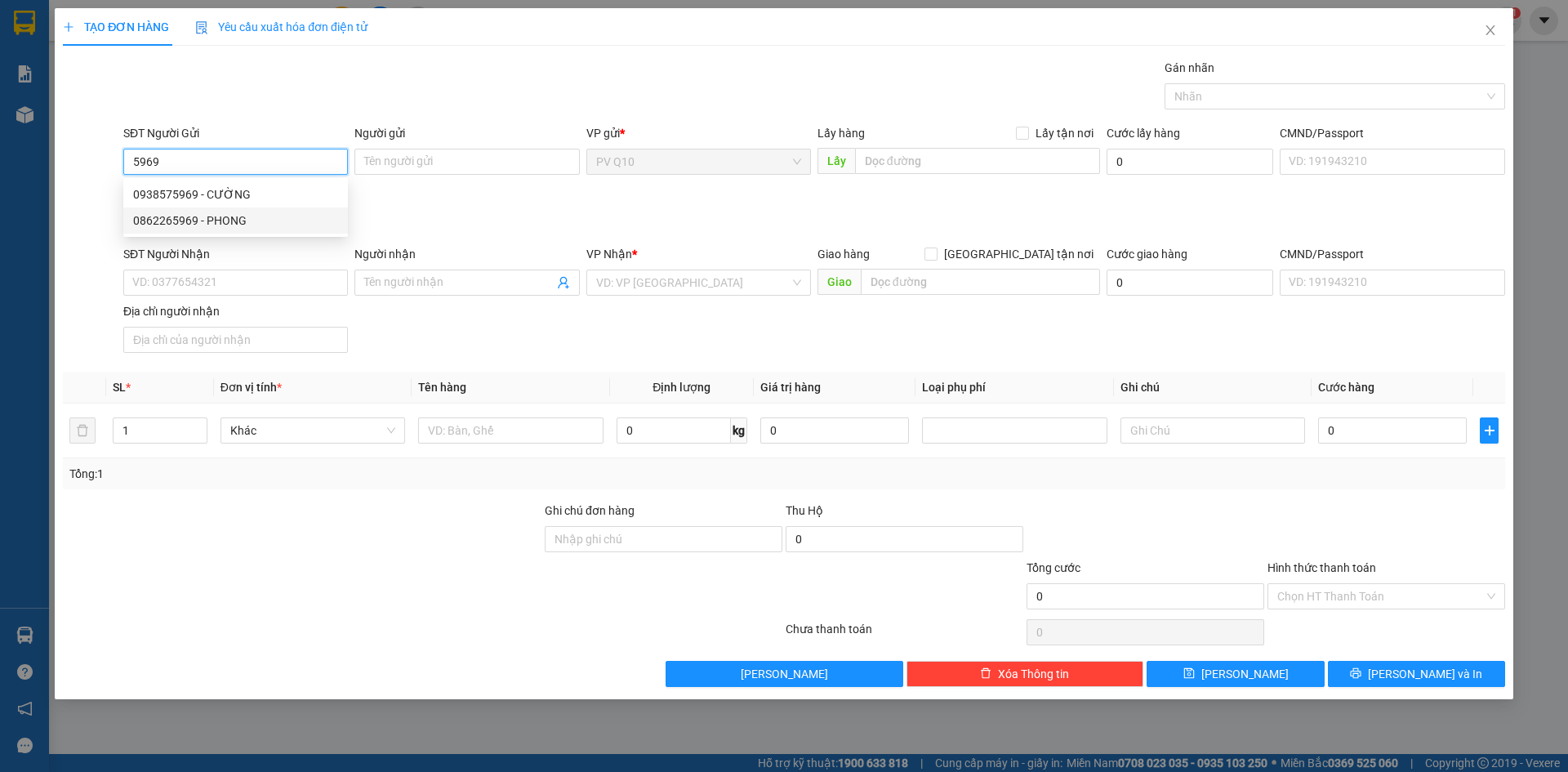
click at [237, 230] on div "0862265969 - PHONG" at bounding box center [235, 220] width 225 height 26
type input "0862265969"
type input "PHONG"
type input "0918268989"
type input "KIM LIÊN"
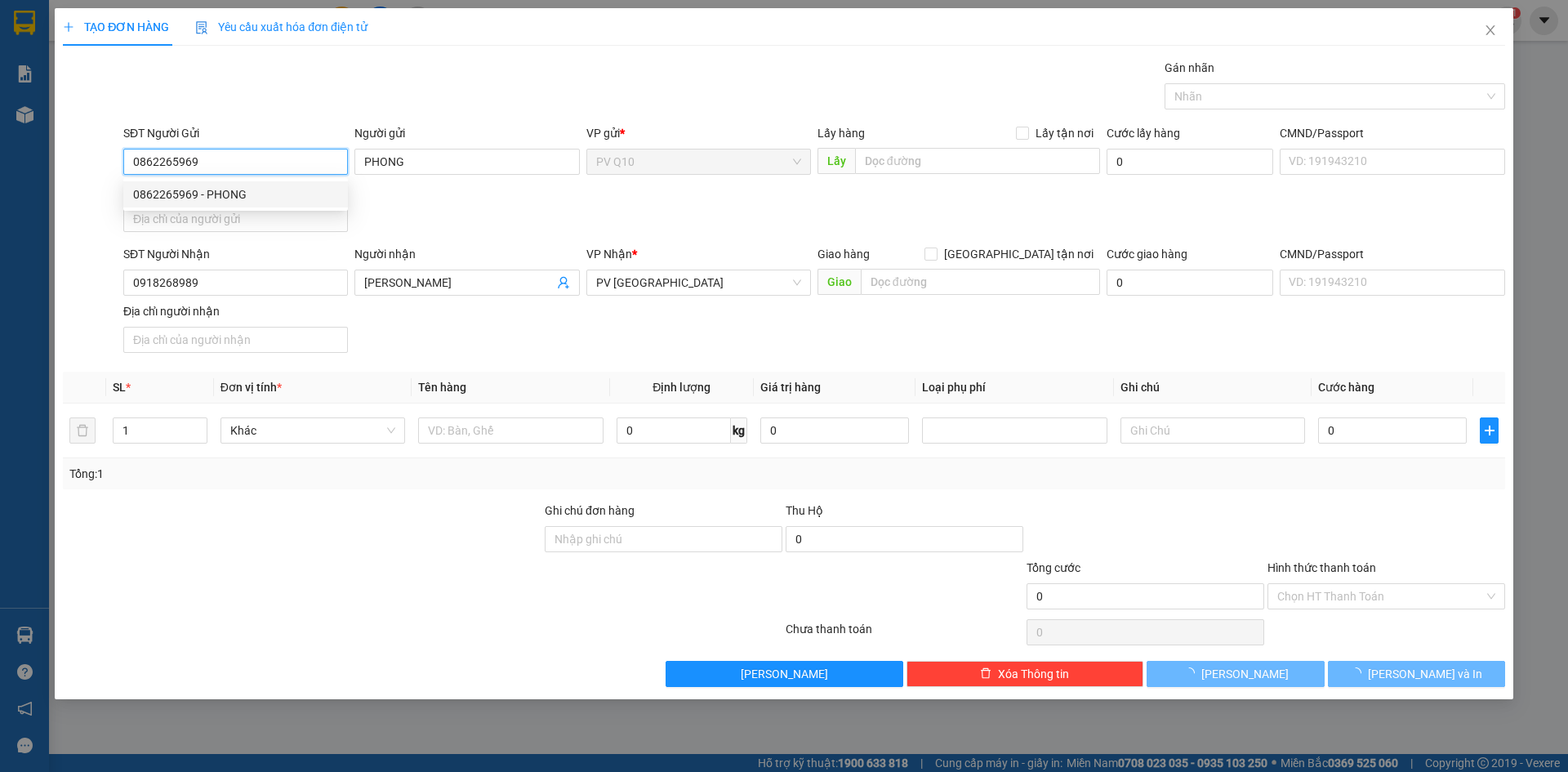
type input "30.000"
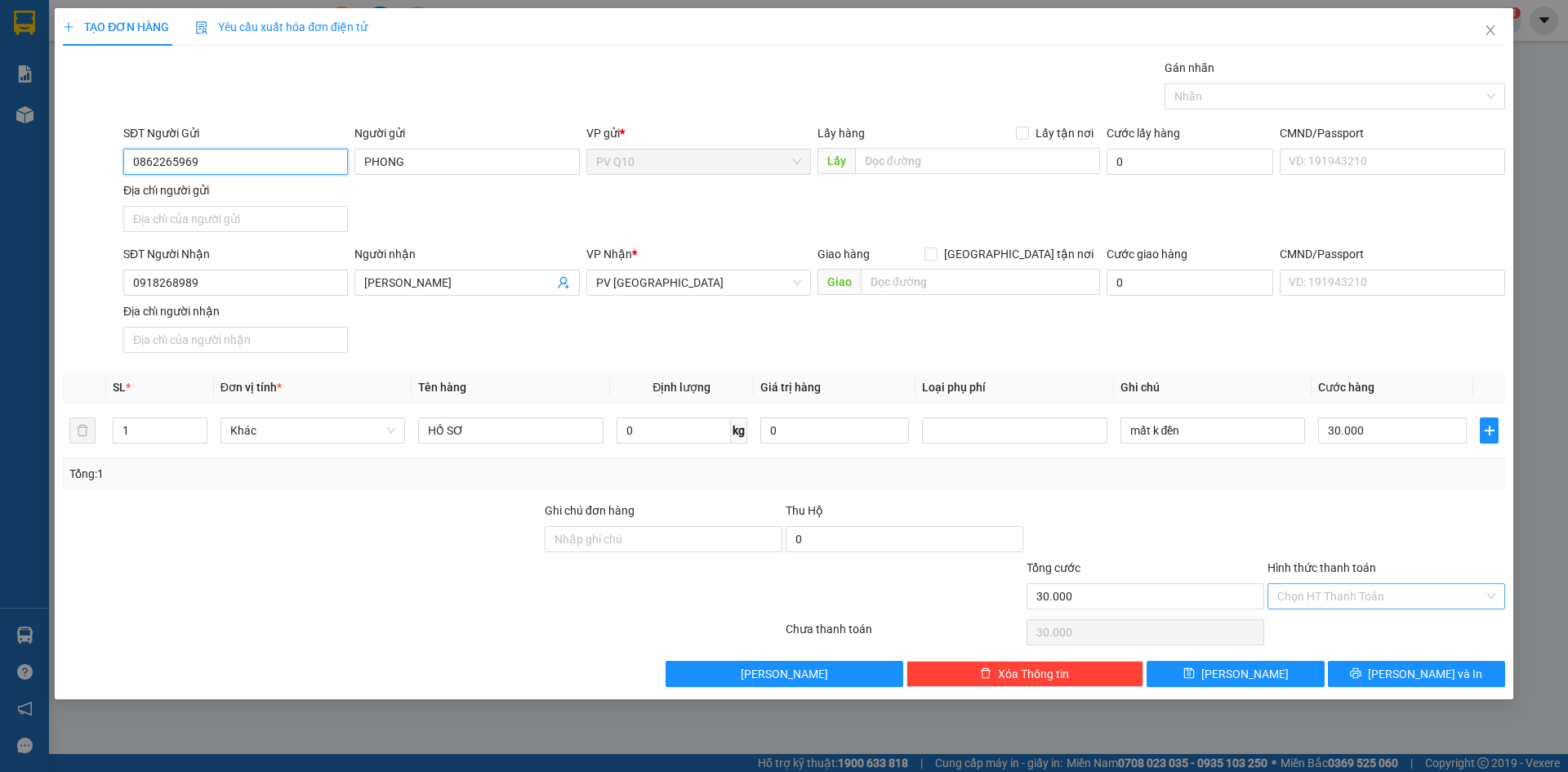
type input "0862265969"
click at [1331, 594] on input "Hình thức thanh toán" at bounding box center [1381, 596] width 206 height 25
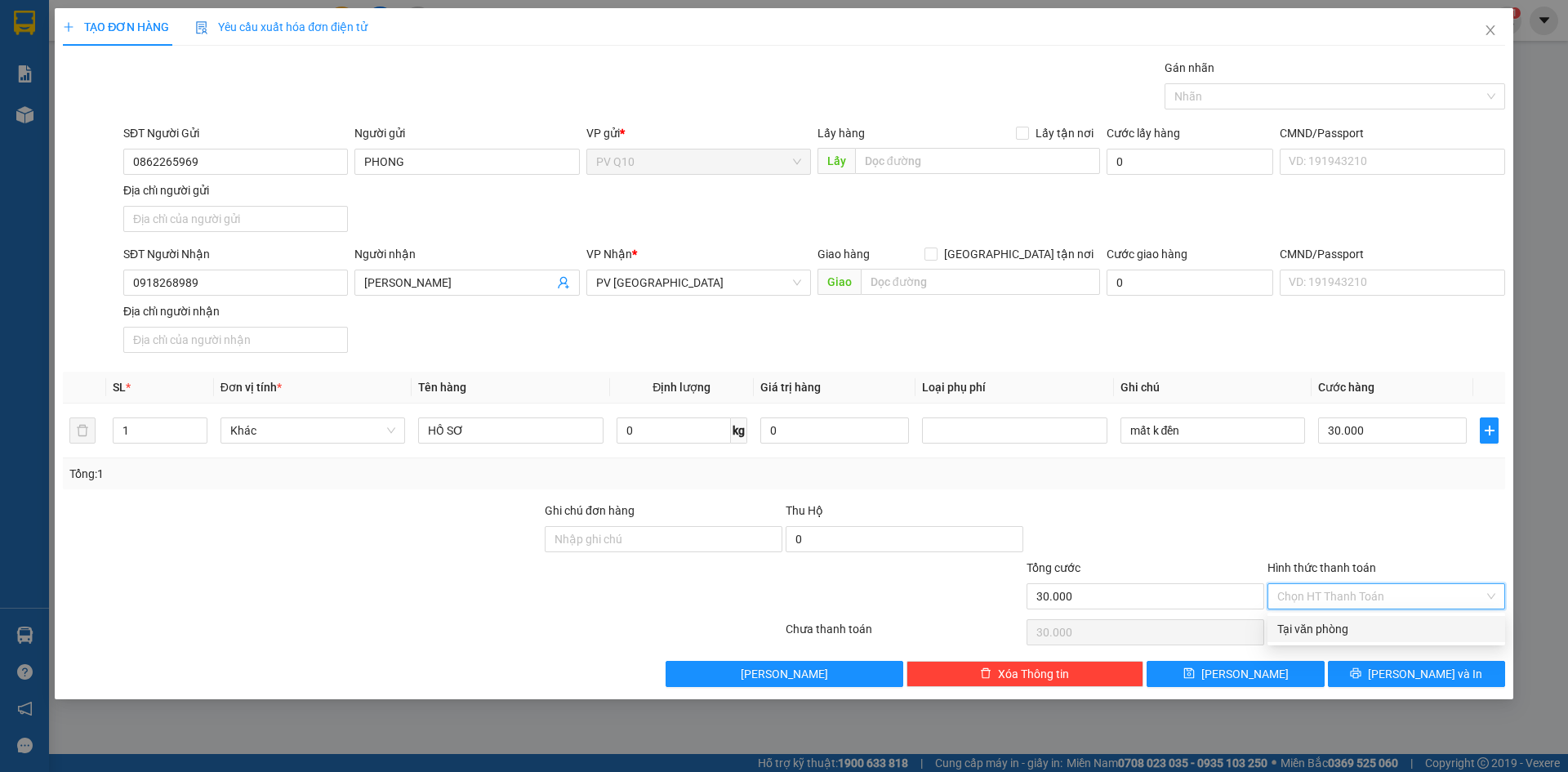
click at [1335, 640] on div "Tại văn phòng" at bounding box center [1386, 629] width 237 height 26
type input "0"
click at [1379, 689] on div "TẠO ĐƠN HÀNG Yêu cầu xuất hóa đơn điện tử Transit Pickup Surcharge Ids Transit …" at bounding box center [784, 353] width 1459 height 691
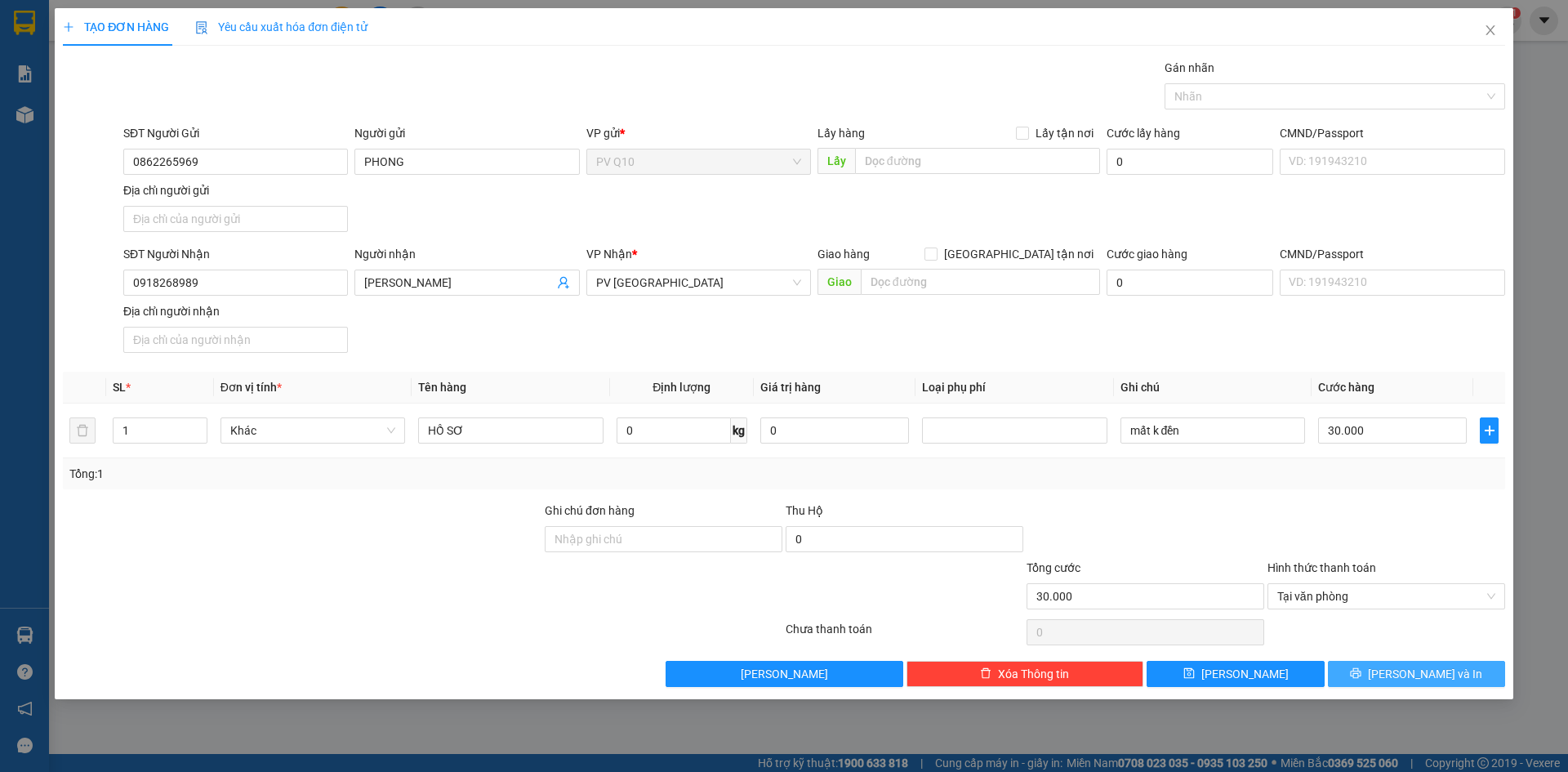
click at [1405, 678] on span "Lưu và In" at bounding box center [1425, 674] width 114 height 18
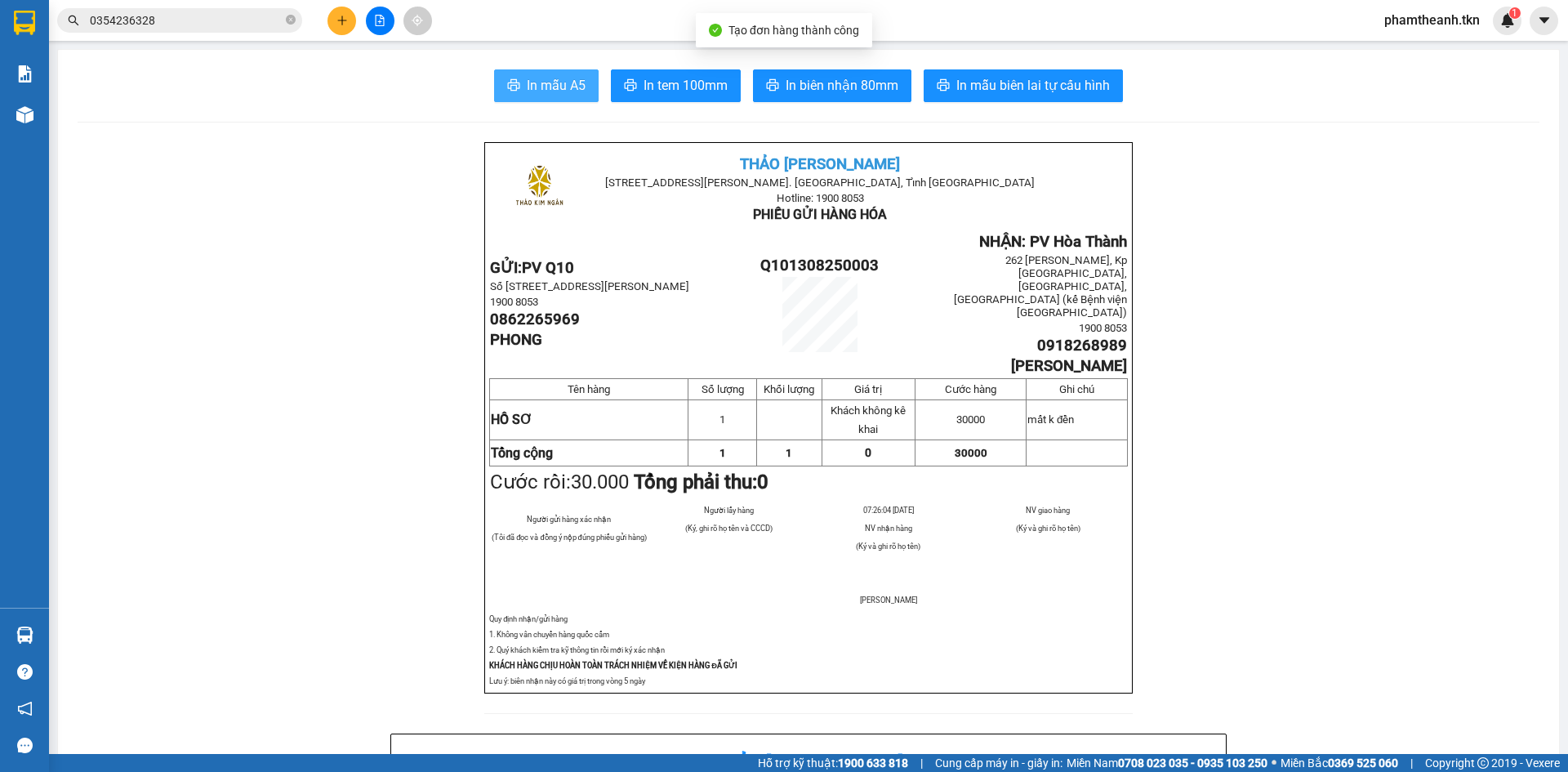
click at [550, 76] on span "In mẫu A5" at bounding box center [556, 85] width 58 height 20
drag, startPoint x: 1140, startPoint y: 512, endPoint x: 1142, endPoint y: 502, distance: 10.2
